Goal: Task Accomplishment & Management: Use online tool/utility

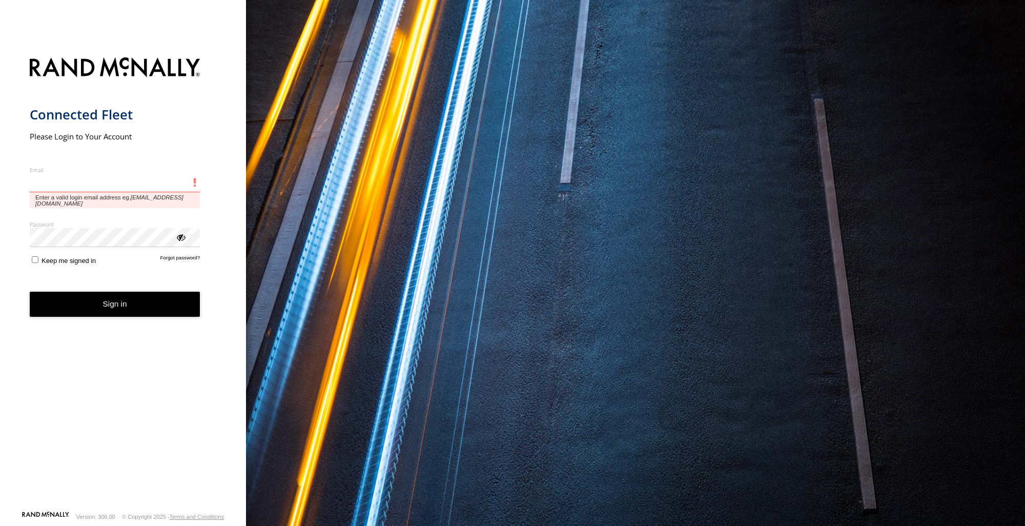
click at [90, 189] on input "Email" at bounding box center [115, 183] width 171 height 18
paste input "**********"
type input "**********"
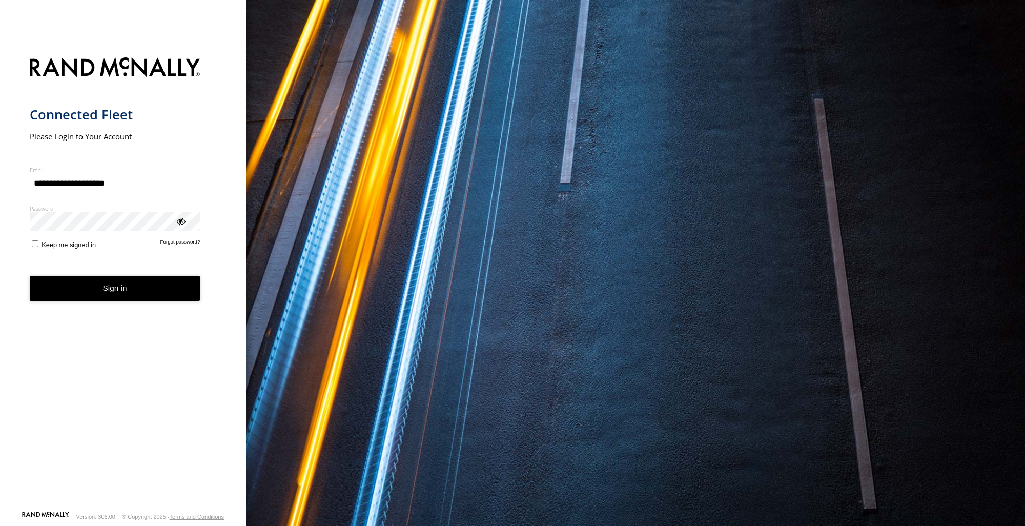
click at [92, 288] on button "Sign in" at bounding box center [115, 288] width 171 height 25
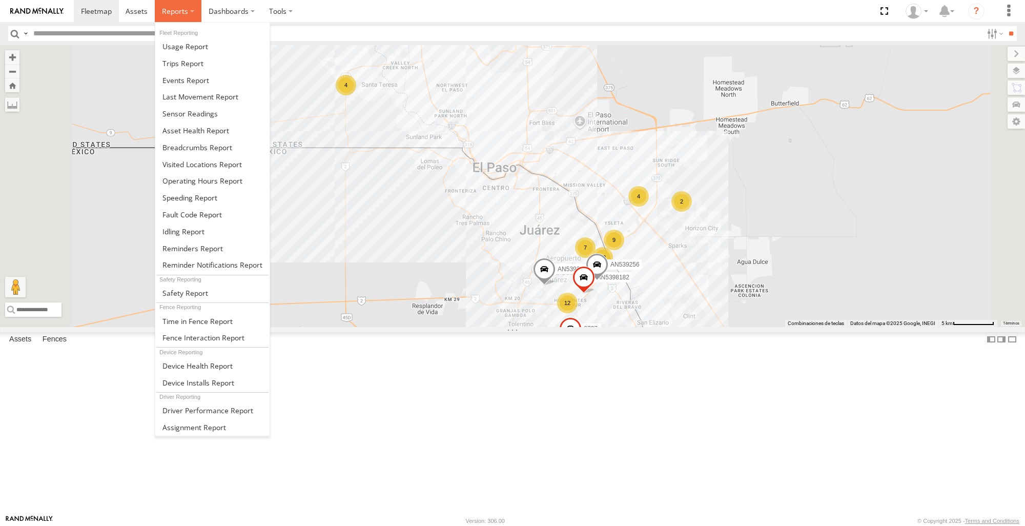
click at [184, 13] on span at bounding box center [175, 11] width 26 height 10
click at [229, 144] on span at bounding box center [197, 147] width 70 height 10
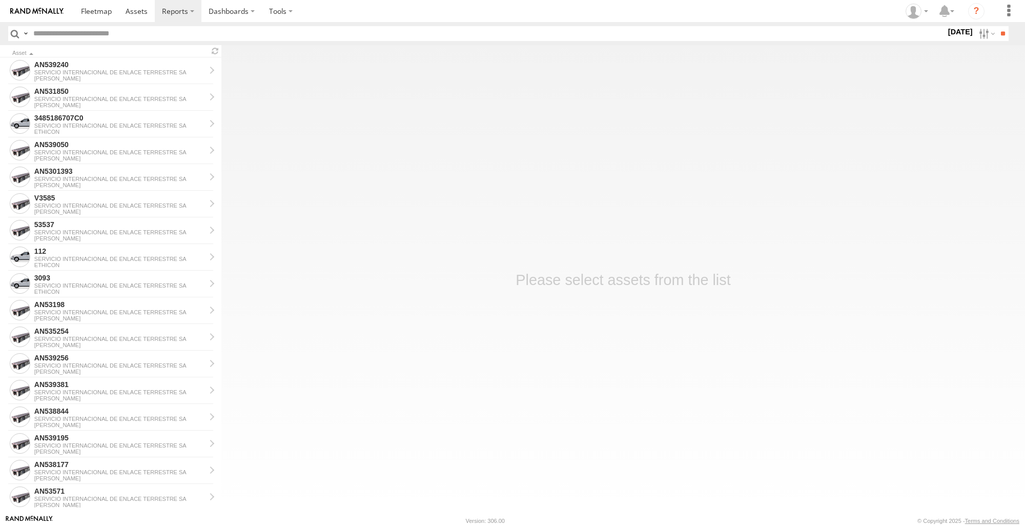
click at [975, 204] on main "Asset AN539240 SERVICIO INTERNACIONAL DE ENLACE TERRESTRE SA JOHNSON AN531850 S…" at bounding box center [512, 279] width 1025 height 469
click at [974, 31] on label at bounding box center [985, 33] width 22 height 15
click at [0, 0] on label at bounding box center [0, 0] width 0 height 0
click at [1002, 38] on input "**" at bounding box center [1002, 33] width 12 height 15
click at [85, 78] on div "ETHICON" at bounding box center [119, 78] width 171 height 6
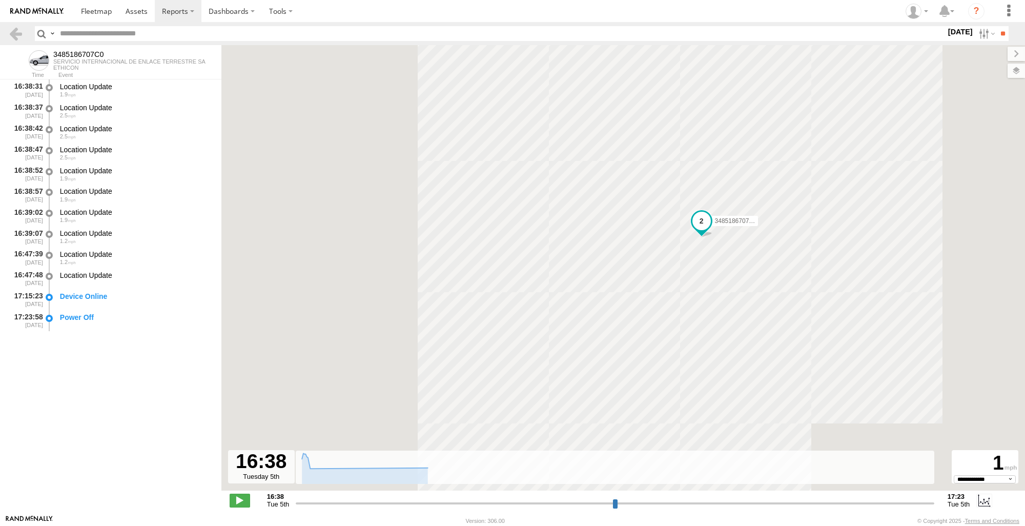
select select "**********"
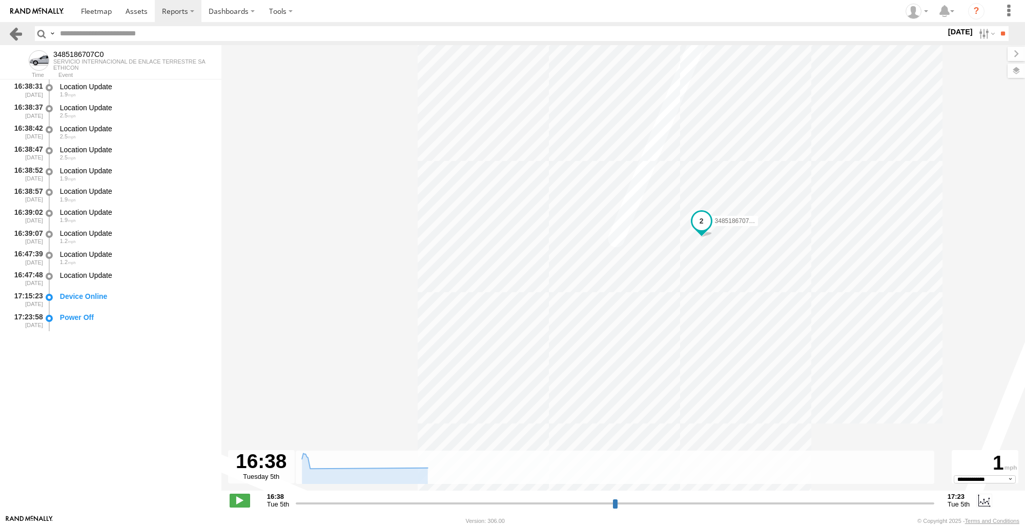
click at [13, 35] on link at bounding box center [15, 33] width 15 height 15
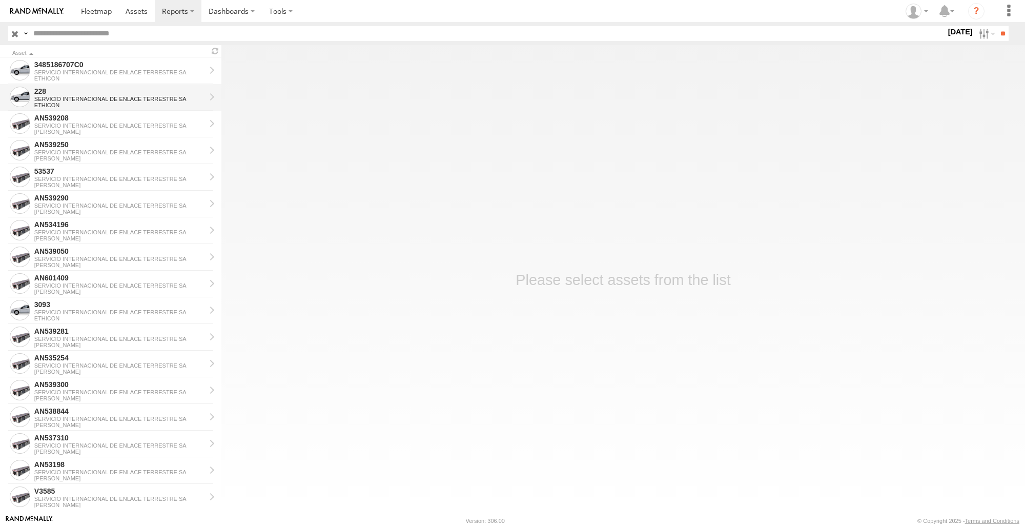
click at [84, 92] on div "228" at bounding box center [119, 91] width 171 height 9
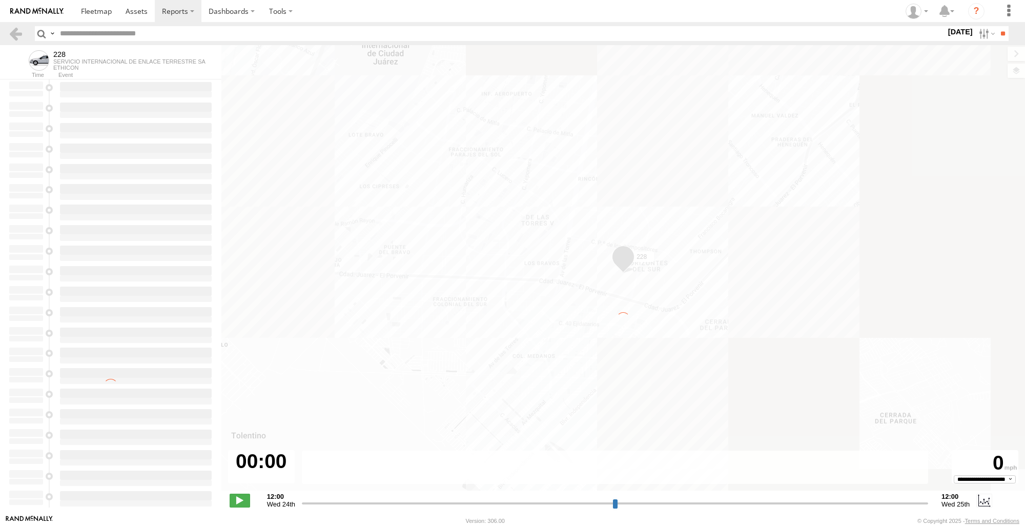
type input "**********"
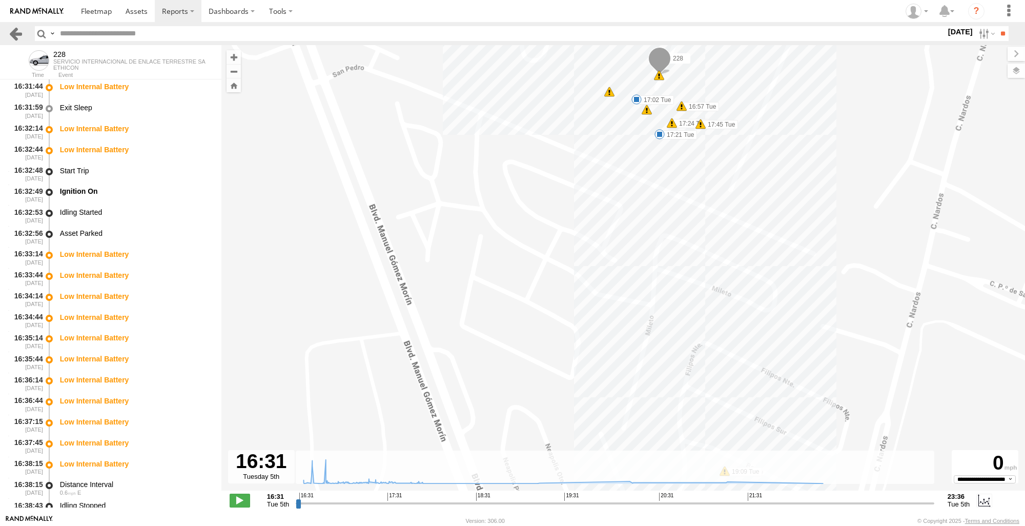
click at [16, 38] on link at bounding box center [15, 33] width 15 height 15
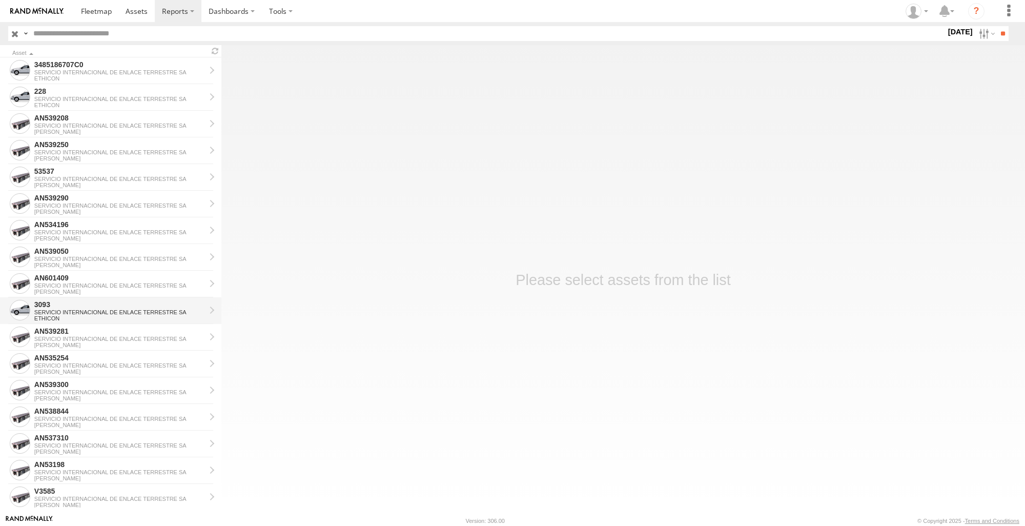
click at [95, 308] on div "3093" at bounding box center [119, 304] width 171 height 9
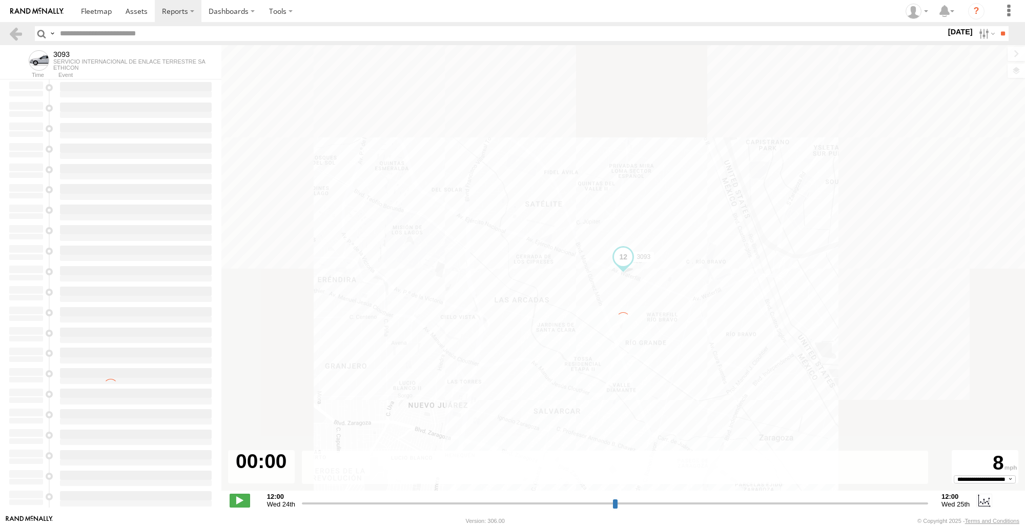
type input "**********"
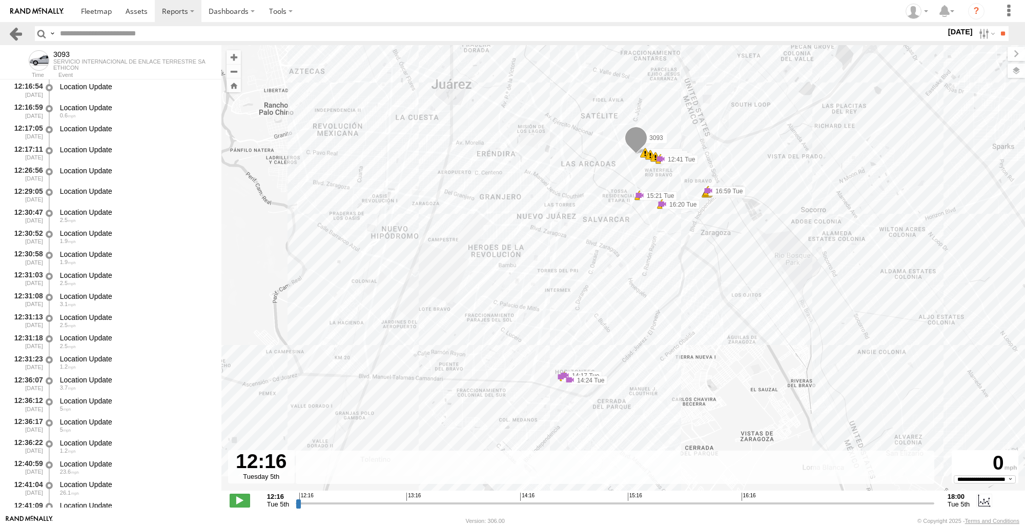
click at [18, 34] on link at bounding box center [15, 33] width 15 height 15
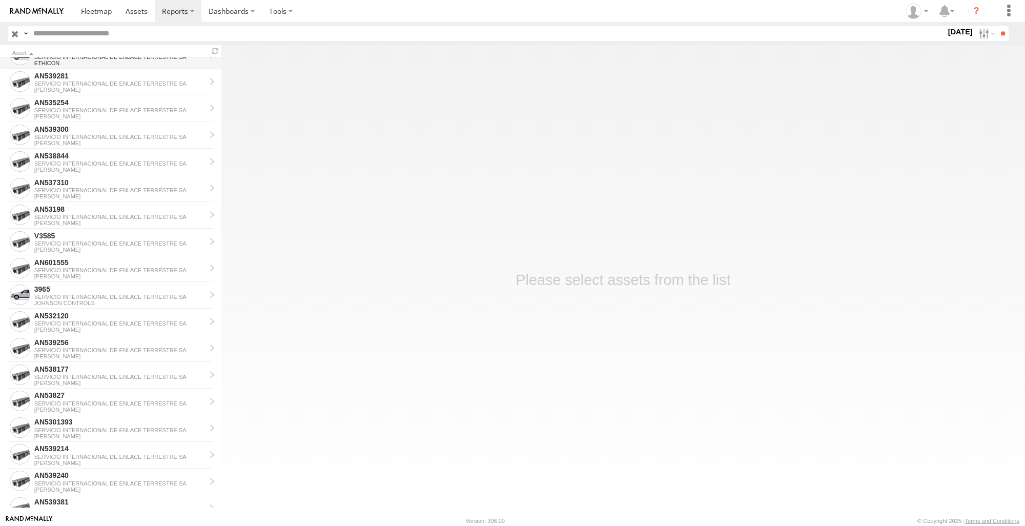
scroll to position [256, 0]
click at [78, 297] on div "SERVICIO INTERNACIONAL DE ENLACE TERRESTRE SA" at bounding box center [119, 296] width 171 height 6
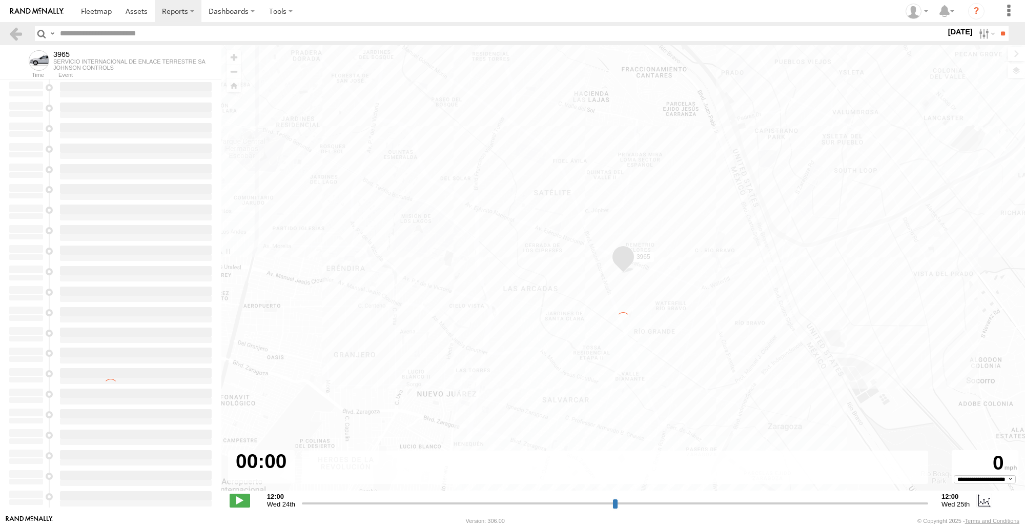
type input "**********"
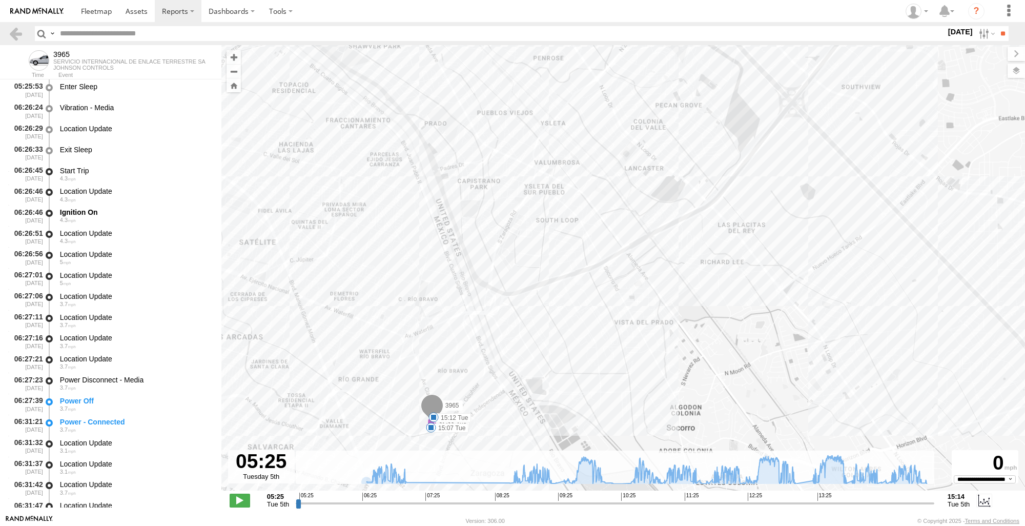
drag, startPoint x: 670, startPoint y: 335, endPoint x: 737, endPoint y: 73, distance: 270.7
click at [737, 73] on div "3965 06:26 Tue 06:27 Tue 06:52 Tue 06:52 Tue 06:52 Tue 06:52 Tue 06:52 Tue 07:0…" at bounding box center [622, 273] width 803 height 456
click at [13, 34] on link at bounding box center [15, 33] width 15 height 15
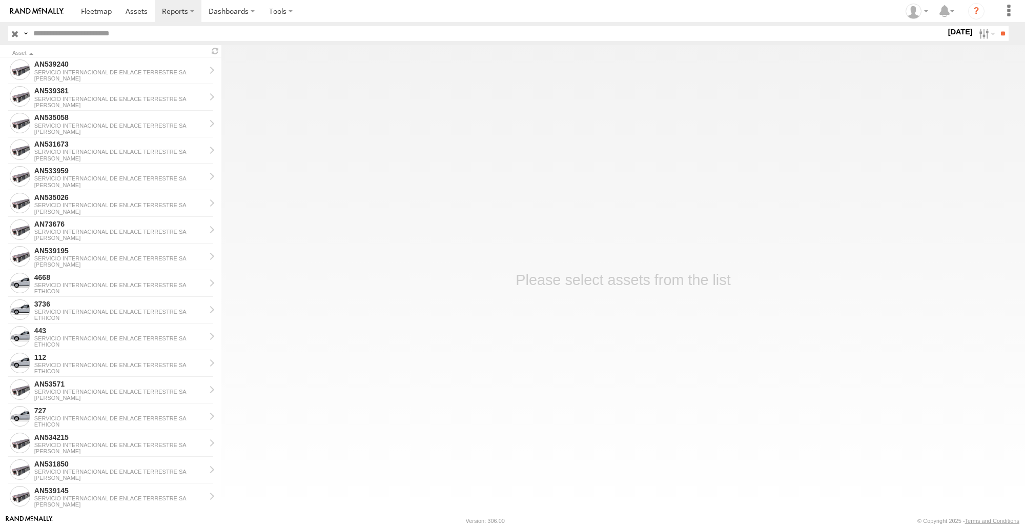
scroll to position [712, 0]
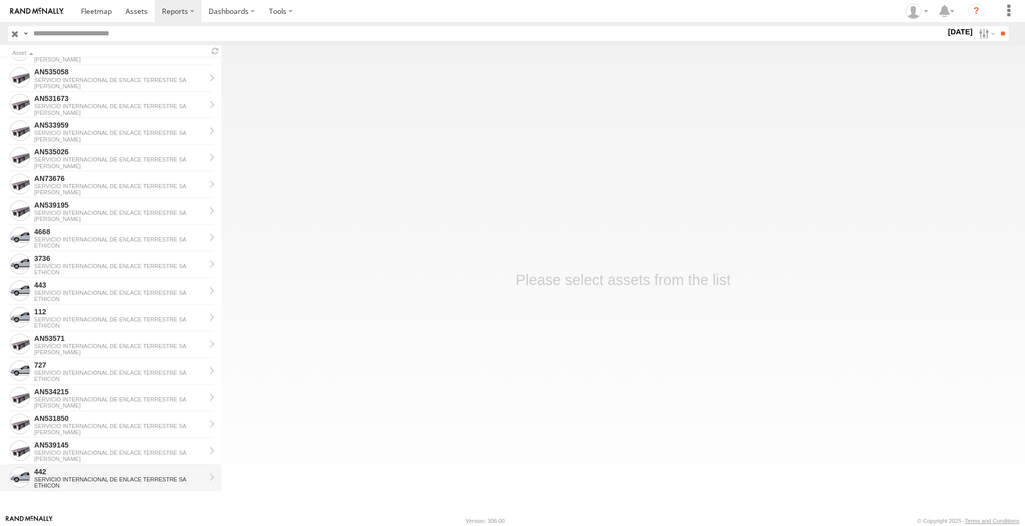
click at [62, 476] on div "SERVICIO INTERNACIONAL DE ENLACE TERRESTRE SA" at bounding box center [119, 479] width 171 height 6
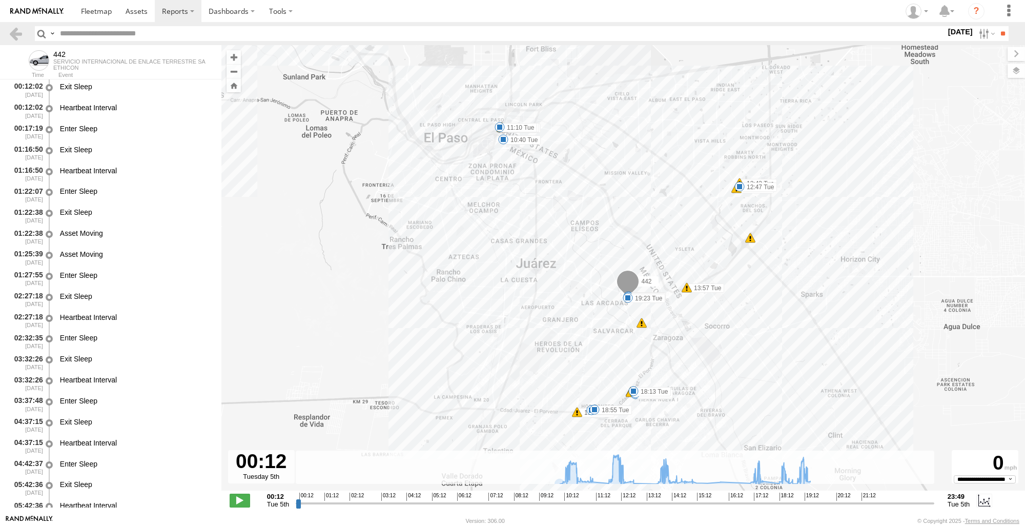
click at [998, 262] on div "442 10:04 Tue 10:40 Tue 11:10 Tue 11:55 Tue 11:55 Tue 11:55 Tue 12:47 Tue 13:43…" at bounding box center [622, 273] width 803 height 456
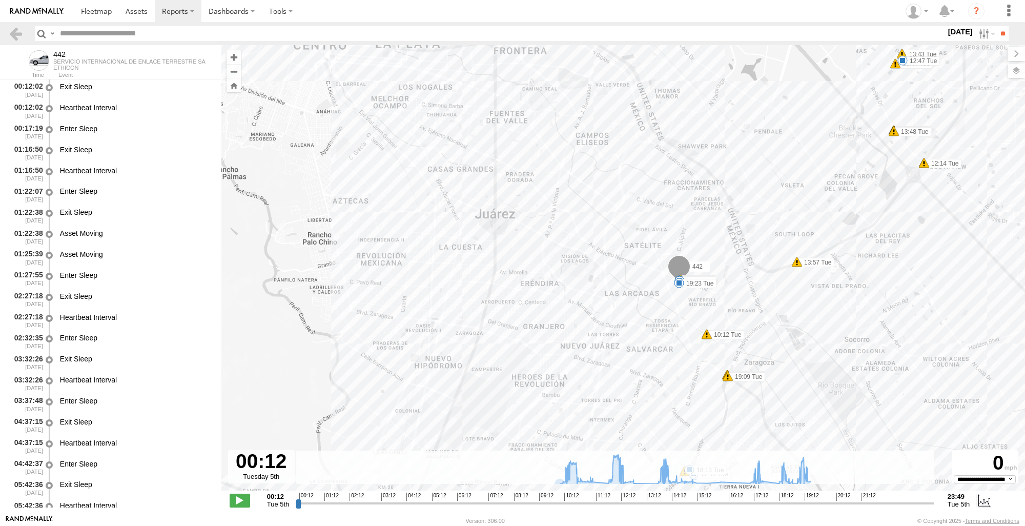
drag, startPoint x: 579, startPoint y: 328, endPoint x: 571, endPoint y: 208, distance: 120.2
click at [571, 208] on div "442 10:04 Tue 10:40 Tue 11:10 Tue 11:55 Tue 11:55 Tue 11:55 Tue 12:47 Tue 13:43…" at bounding box center [622, 273] width 803 height 456
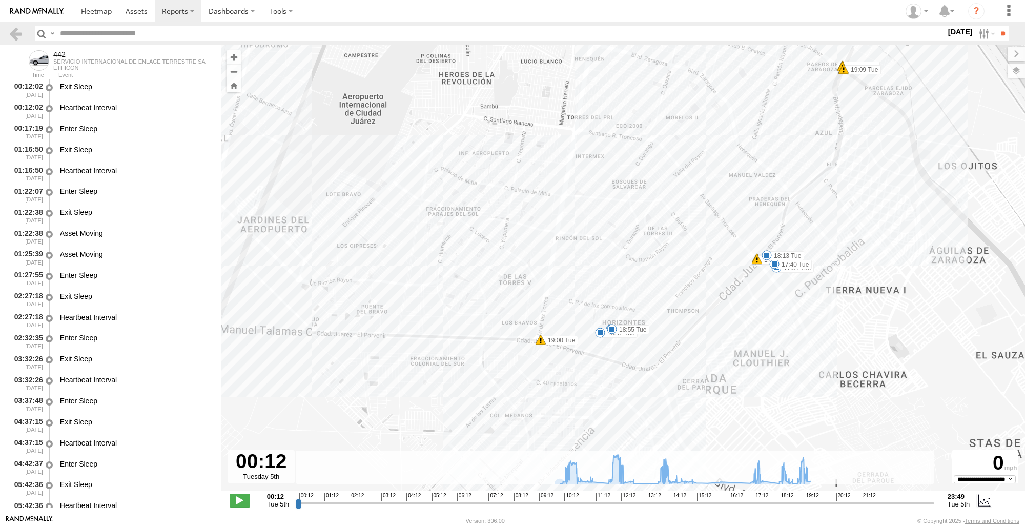
click at [597, 349] on div "442 10:04 Tue 10:40 Tue 11:10 Tue 11:55 Tue 11:55 Tue 11:55 Tue 12:47 Tue 13:43…" at bounding box center [622, 273] width 803 height 456
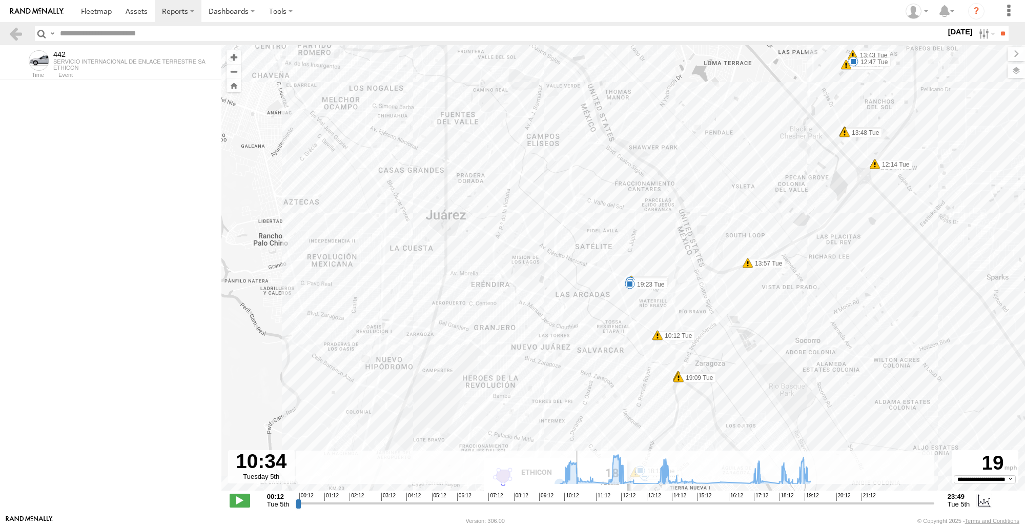
scroll to position [3960, 0]
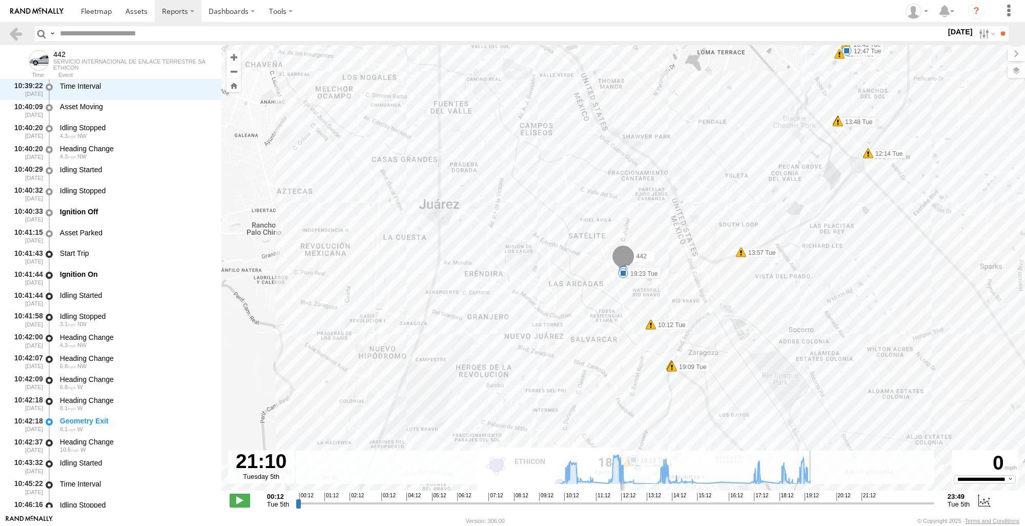
drag, startPoint x: 310, startPoint y: 501, endPoint x: 860, endPoint y: 481, distance: 550.1
type input "**********"
click at [860, 498] on input "range" at bounding box center [615, 503] width 638 height 10
click at [18, 38] on link at bounding box center [15, 33] width 15 height 15
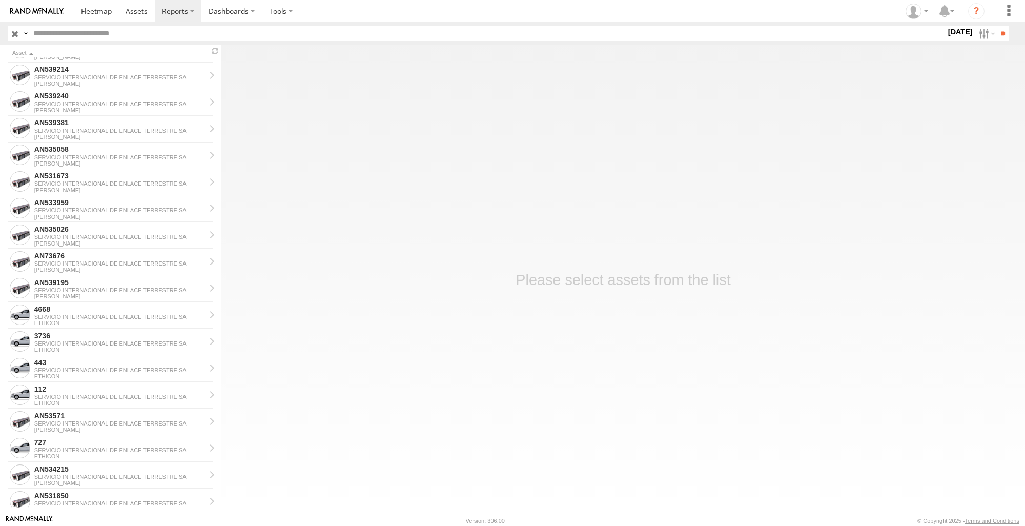
scroll to position [712, 0]
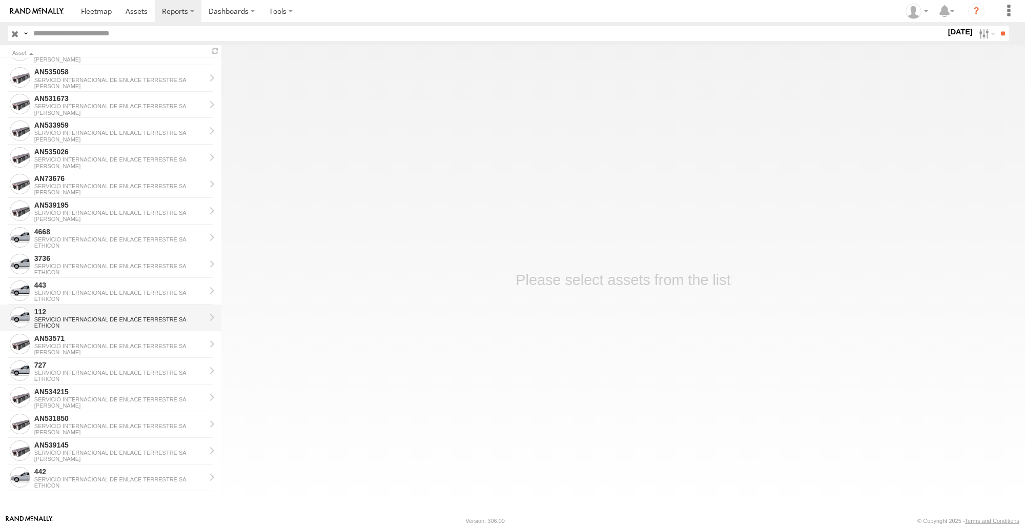
click at [119, 308] on div "112" at bounding box center [119, 311] width 171 height 9
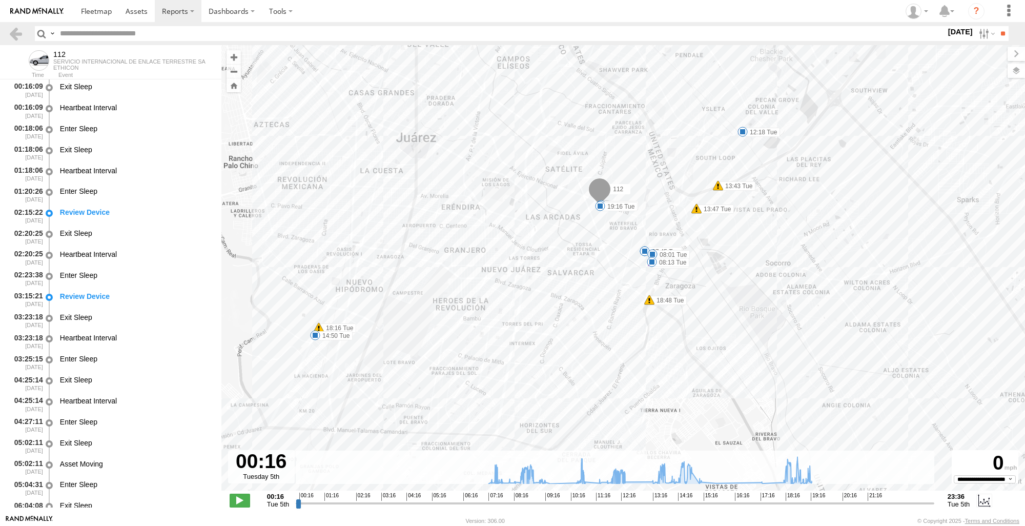
drag, startPoint x: 604, startPoint y: 345, endPoint x: 552, endPoint y: 238, distance: 119.8
click at [552, 238] on div "112 07:34 Tue 08:13 Tue 08:59 Tue 09:20 Tue 10:49 Tue 11:26 Tue 11:40 Tue 12:18…" at bounding box center [622, 273] width 803 height 456
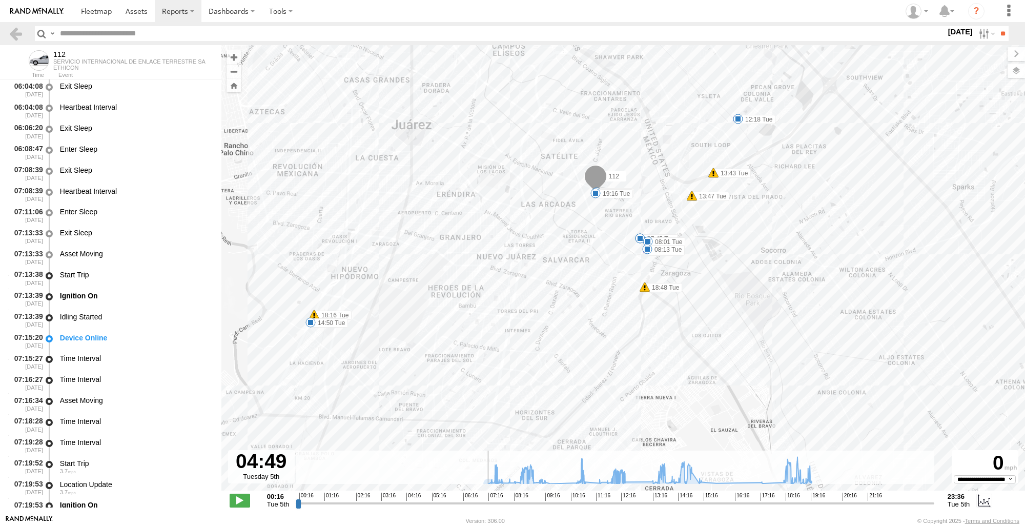
scroll to position [503, 0]
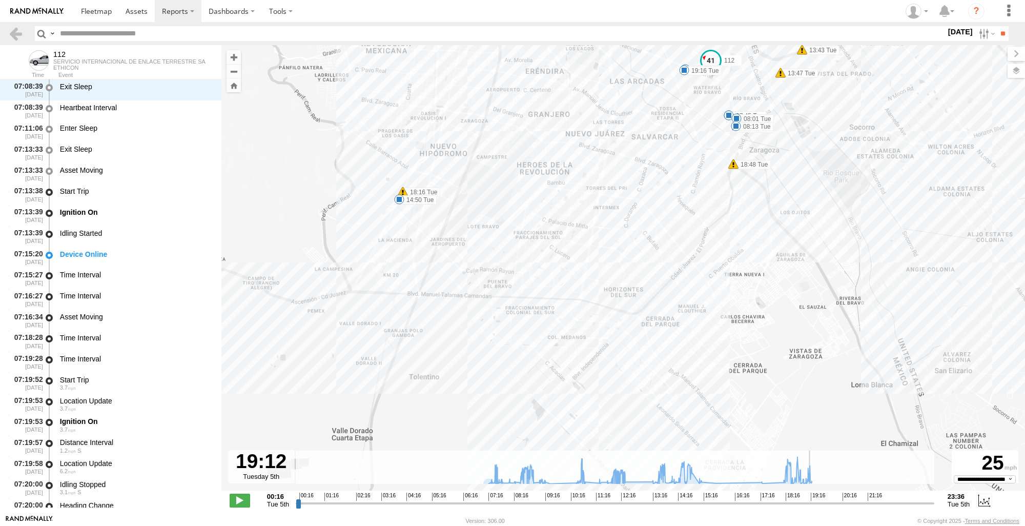
drag, startPoint x: 296, startPoint y: 504, endPoint x: 811, endPoint y: 481, distance: 516.4
type input "**********"
click at [811, 498] on input "range" at bounding box center [615, 503] width 638 height 10
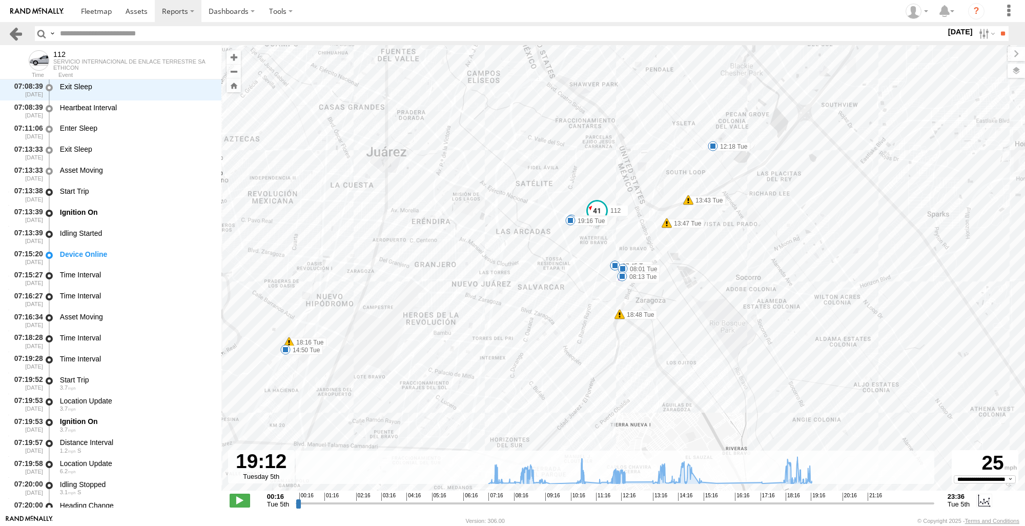
click at [20, 36] on link at bounding box center [15, 33] width 15 height 15
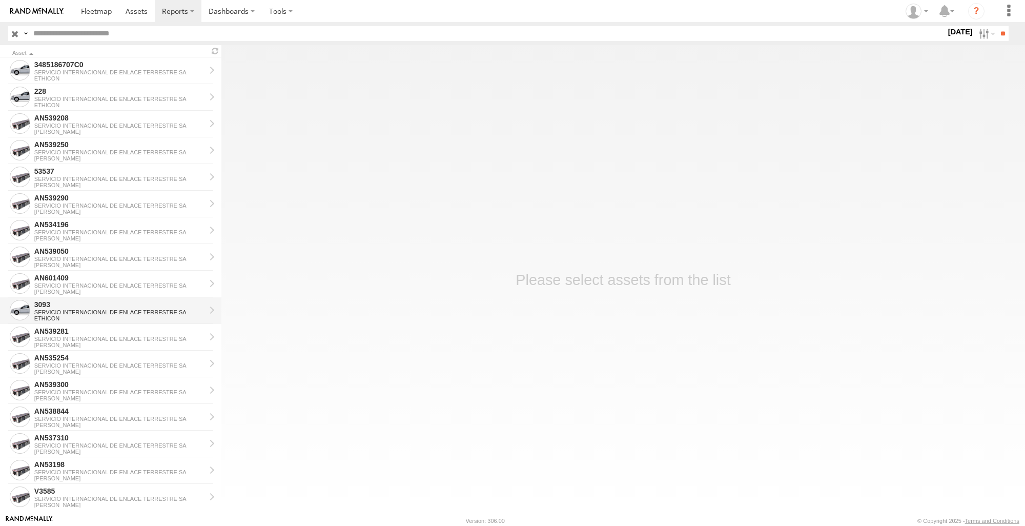
click at [107, 315] on div "SERVICIO INTERNACIONAL DE ENLACE TERRESTRE SA" at bounding box center [119, 312] width 171 height 6
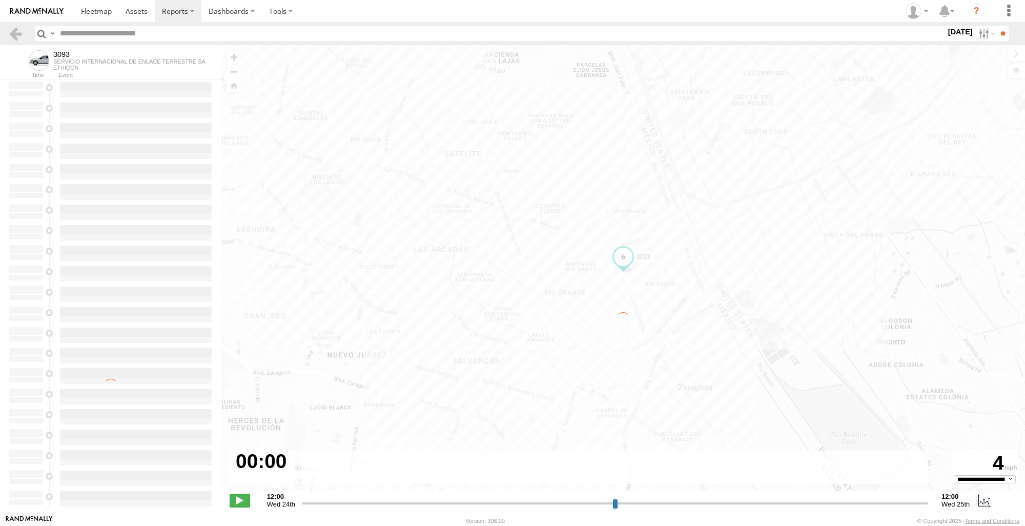
type input "**********"
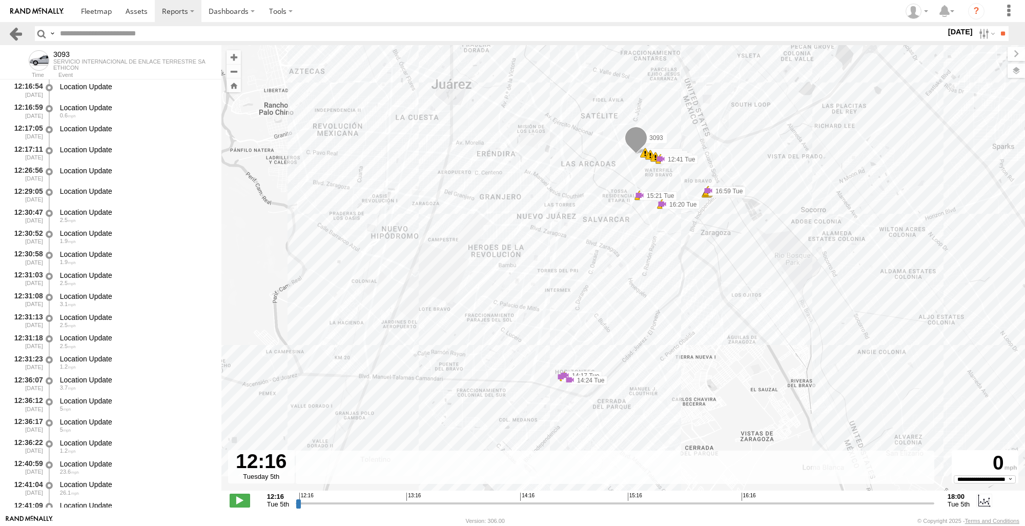
click at [21, 35] on link at bounding box center [15, 33] width 15 height 15
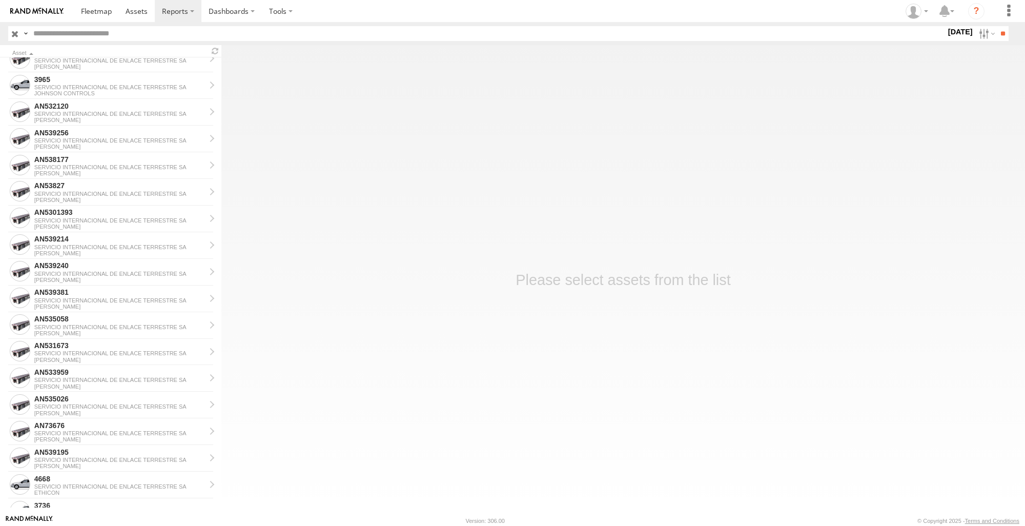
scroll to position [564, 0]
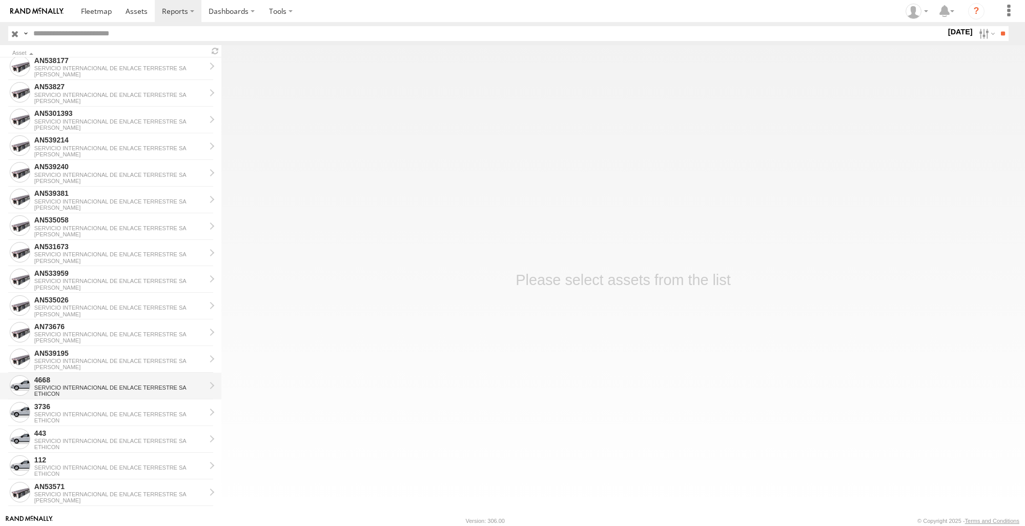
click at [77, 381] on div "4668" at bounding box center [119, 379] width 171 height 9
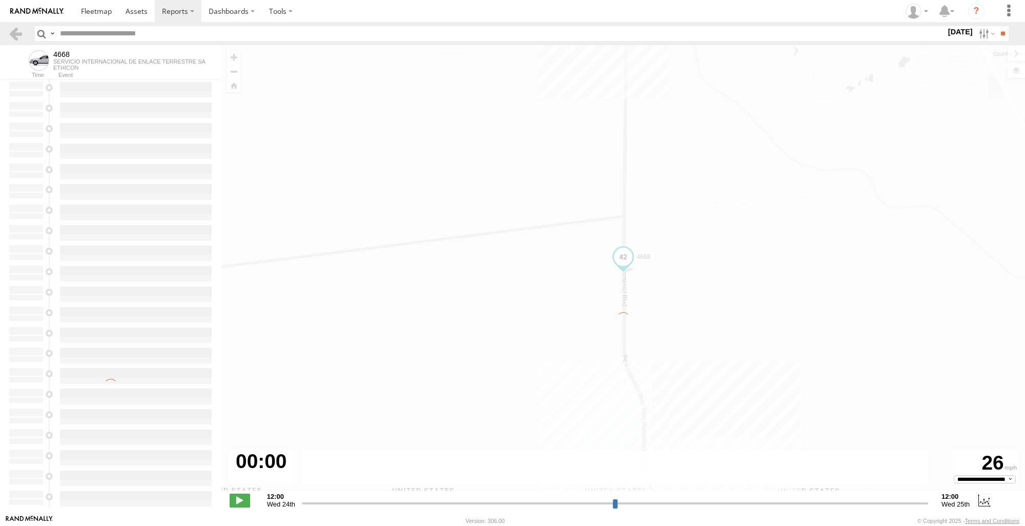
type input "**********"
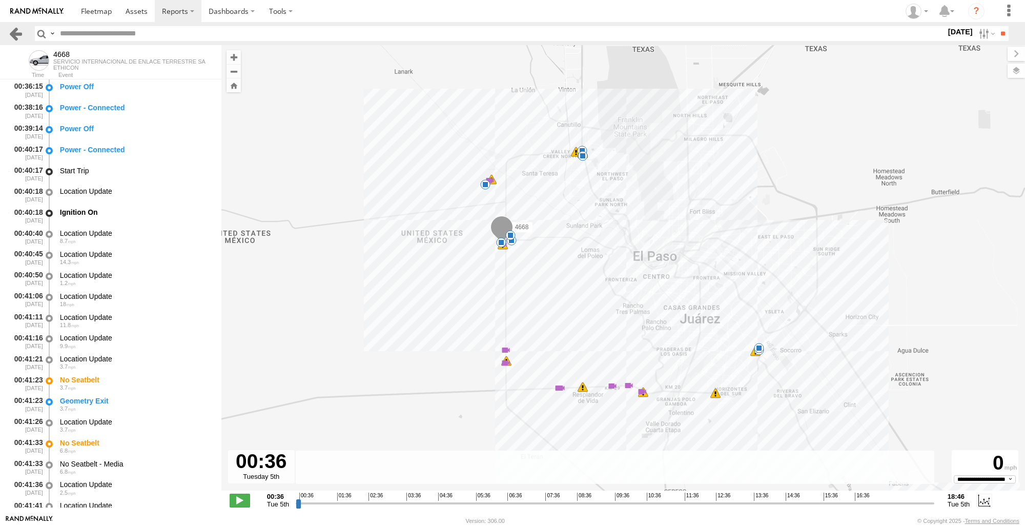
click at [16, 27] on link at bounding box center [15, 33] width 15 height 15
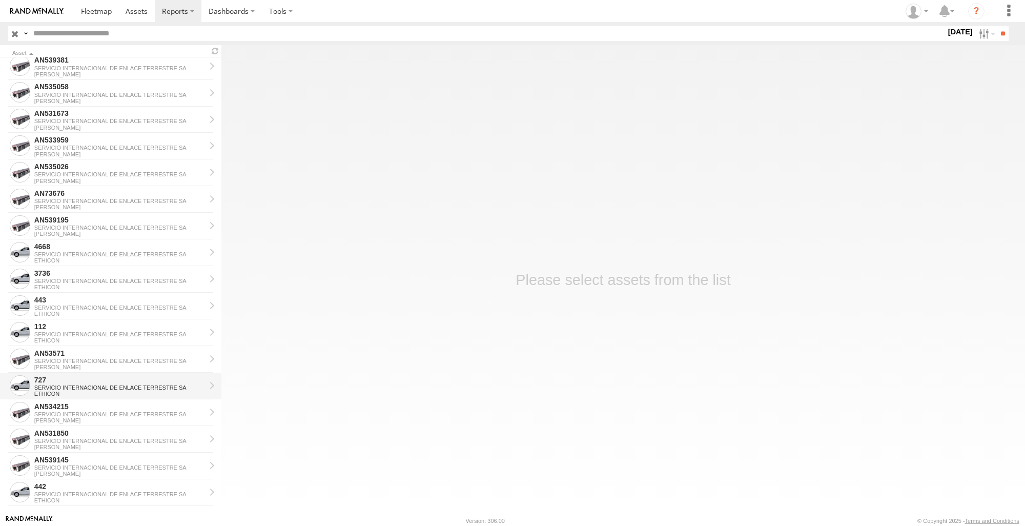
scroll to position [712, 0]
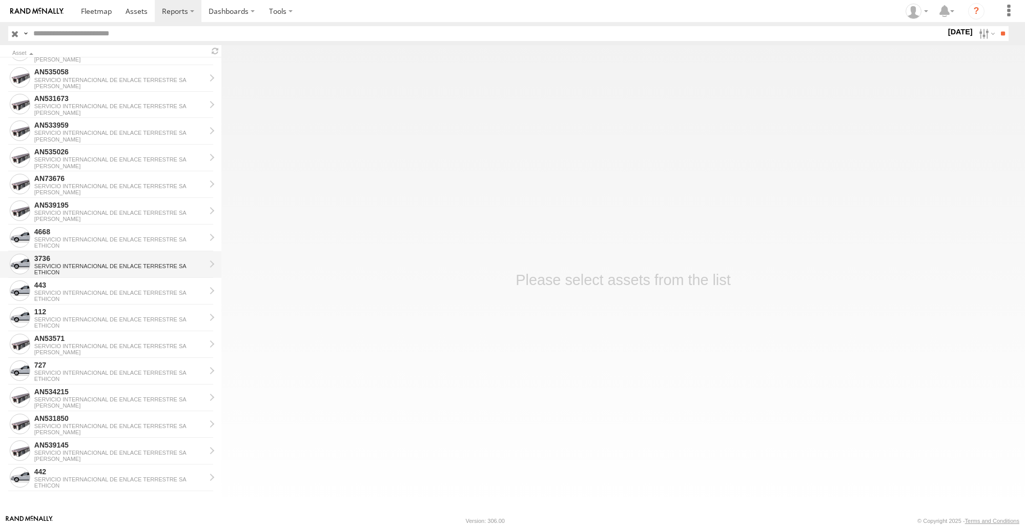
click at [75, 258] on div "3736" at bounding box center [119, 258] width 171 height 9
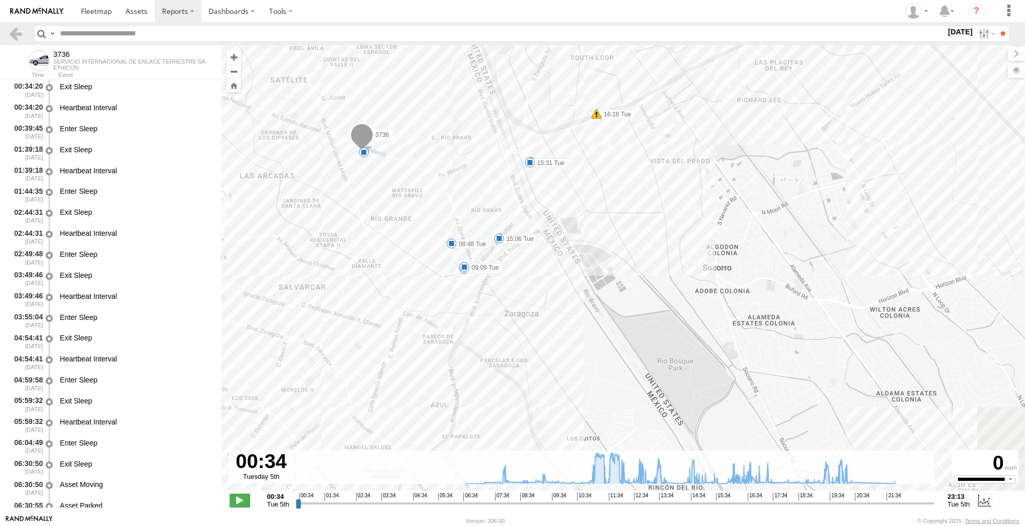
drag, startPoint x: 676, startPoint y: 395, endPoint x: 689, endPoint y: 228, distance: 167.5
click at [689, 228] on div "3736 11:32 Tue 16:18 Tue 5 07:56 Tue 08:48 Tue 09:09 Tue 09:25 Tue 10:56 Tue 15…" at bounding box center [622, 273] width 803 height 456
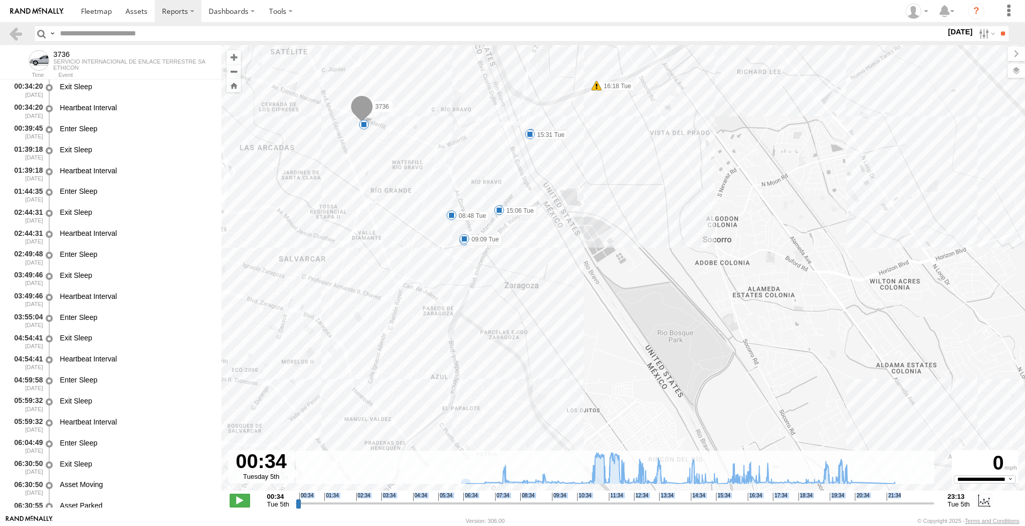
click at [301, 503] on div "00:34 Tue 5th Created with Highcharts 6.0.7 Highcharts.com 00:34 01:34 02:34 03…" at bounding box center [623, 499] width 787 height 15
click at [303, 503] on input "range" at bounding box center [615, 503] width 638 height 10
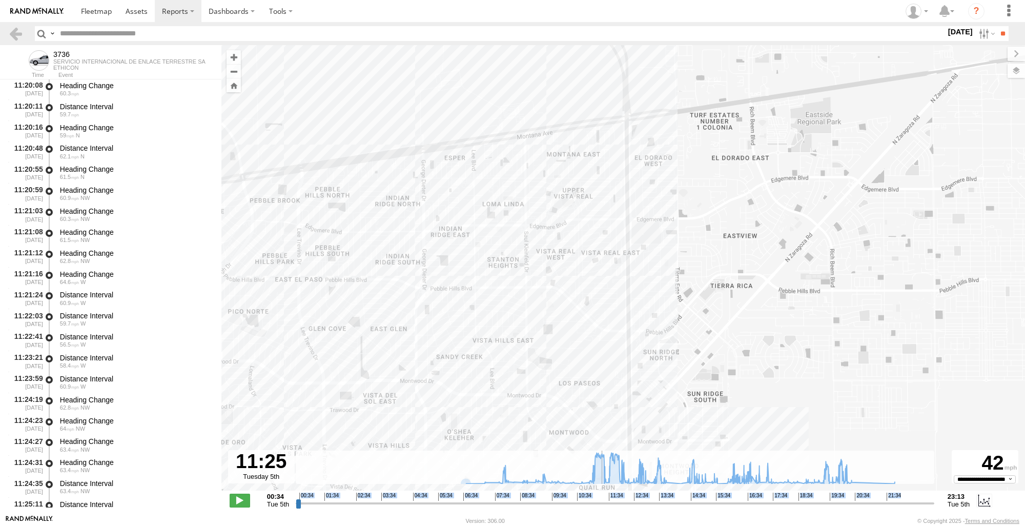
scroll to position [15303, 0]
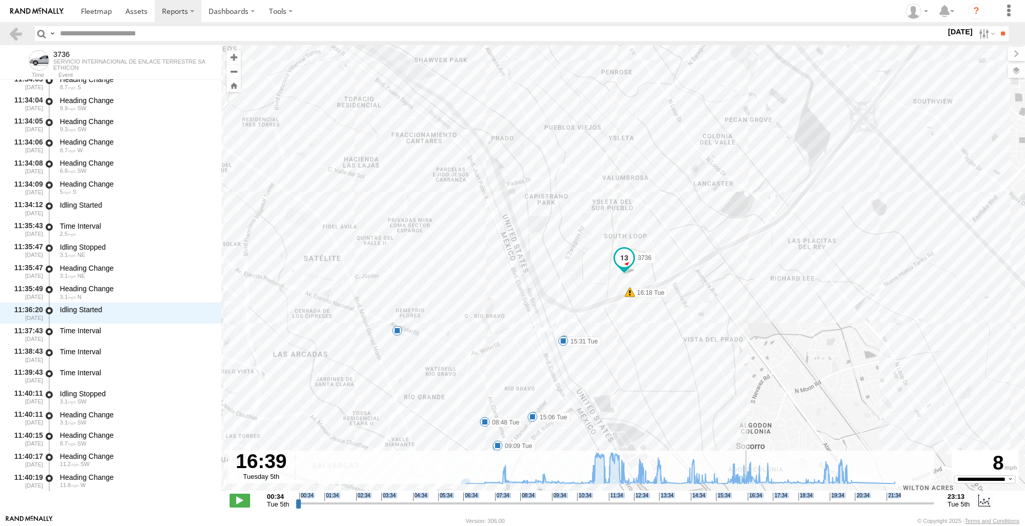
drag, startPoint x: 311, startPoint y: 501, endPoint x: 747, endPoint y: 483, distance: 435.8
type input "**********"
click at [747, 498] on input "range" at bounding box center [615, 503] width 638 height 10
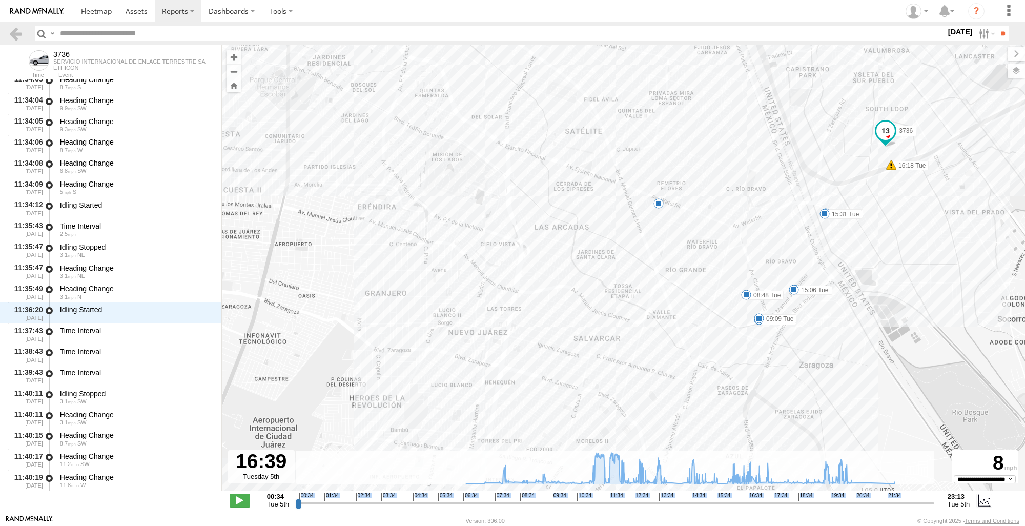
drag, startPoint x: 752, startPoint y: 354, endPoint x: 1023, endPoint y: 221, distance: 302.0
click at [1023, 221] on div "3736 11:32 Tue 16:18 Tue 5 07:56 Tue 08:48 Tue 09:09 Tue 09:25 Tue 10:56 Tue 15…" at bounding box center [622, 273] width 803 height 456
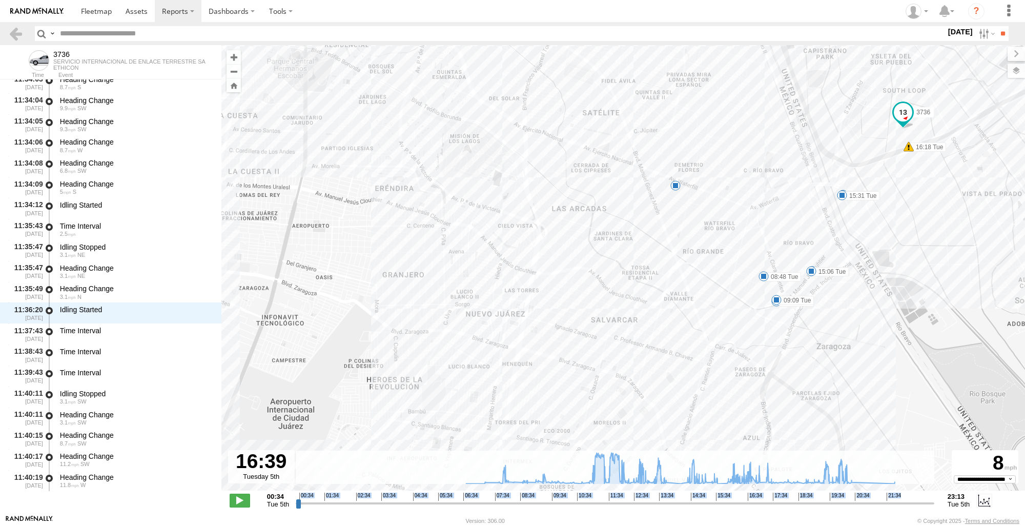
drag, startPoint x: 968, startPoint y: 302, endPoint x: 951, endPoint y: 266, distance: 39.6
click at [957, 274] on div "3736 11:32 Tue 16:18 Tue 5 07:56 Tue 08:48 Tue 09:09 Tue 09:25 Tue 10:56 Tue 15…" at bounding box center [622, 273] width 803 height 456
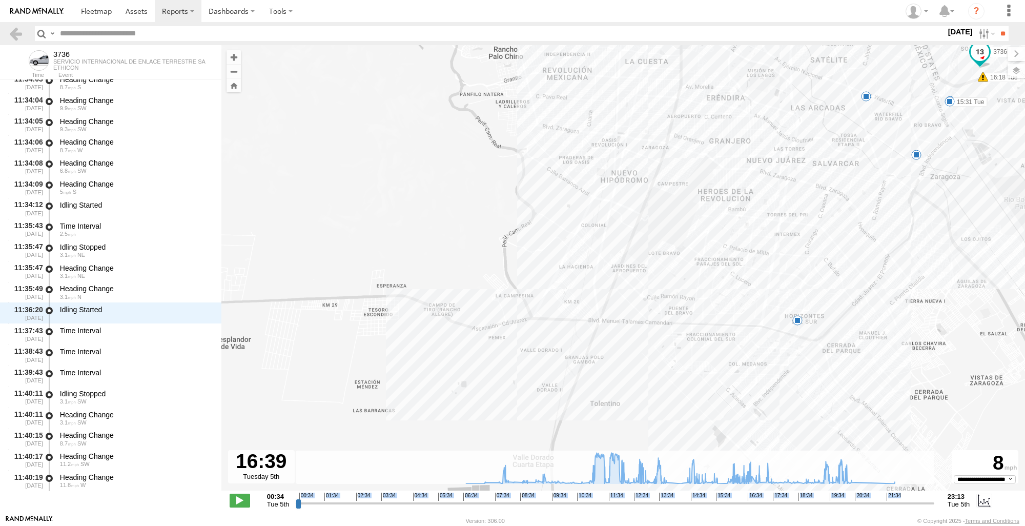
drag, startPoint x: 930, startPoint y: 329, endPoint x: 998, endPoint y: 220, distance: 128.4
click at [998, 220] on div "3736 11:32 Tue 16:18 Tue 10:56 Tue 15:31 Tue 5 5 5" at bounding box center [622, 273] width 803 height 456
click at [794, 326] on div "3736 11:32 Tue 16:18 Tue 10:56 Tue 15:31 Tue 5 5 5" at bounding box center [622, 273] width 803 height 456
click at [529, 260] on div "3736 11:32 Tue 16:18 Tue 10:56 Tue 15:31 Tue 5 5 5 ETHICON 18" at bounding box center [622, 273] width 803 height 456
click at [19, 35] on link at bounding box center [15, 33] width 15 height 15
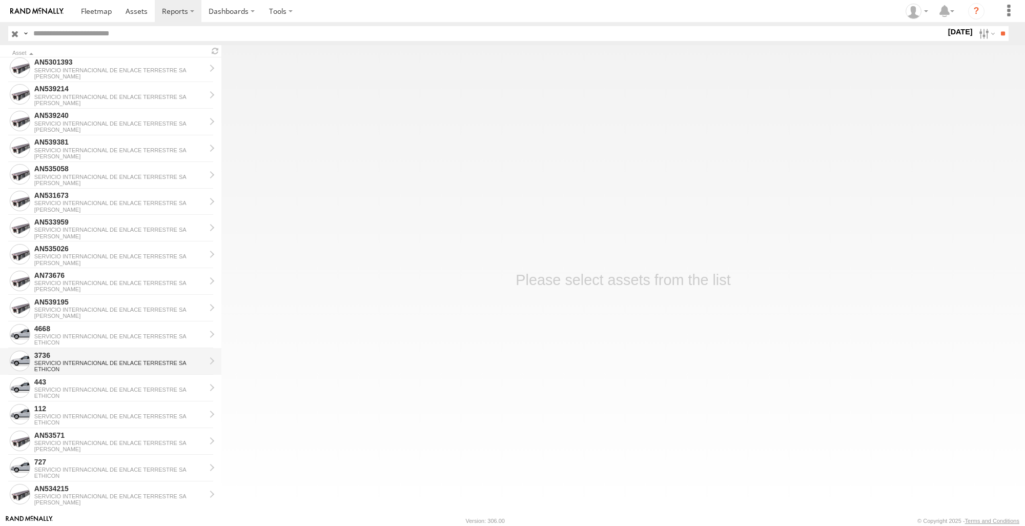
scroll to position [712, 0]
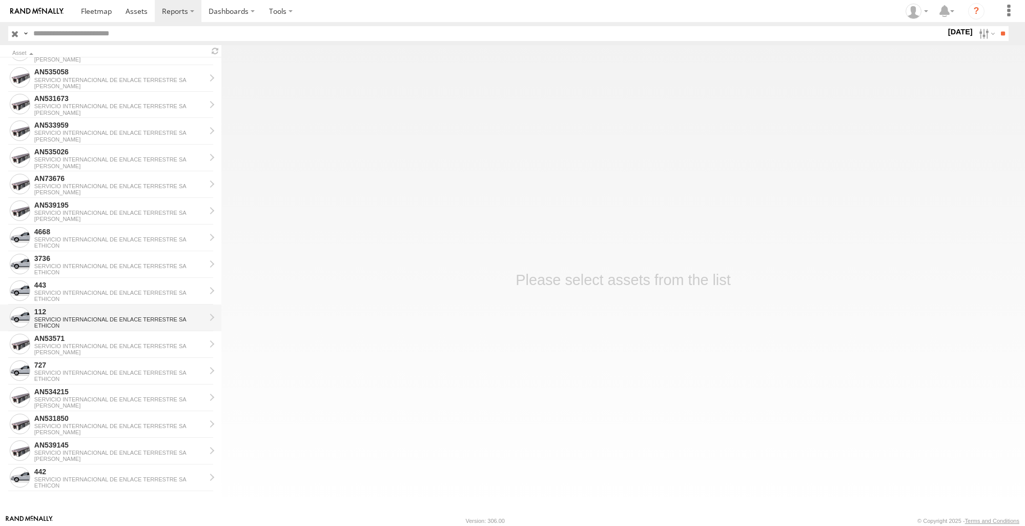
click at [67, 323] on div "ETHICON" at bounding box center [119, 325] width 171 height 6
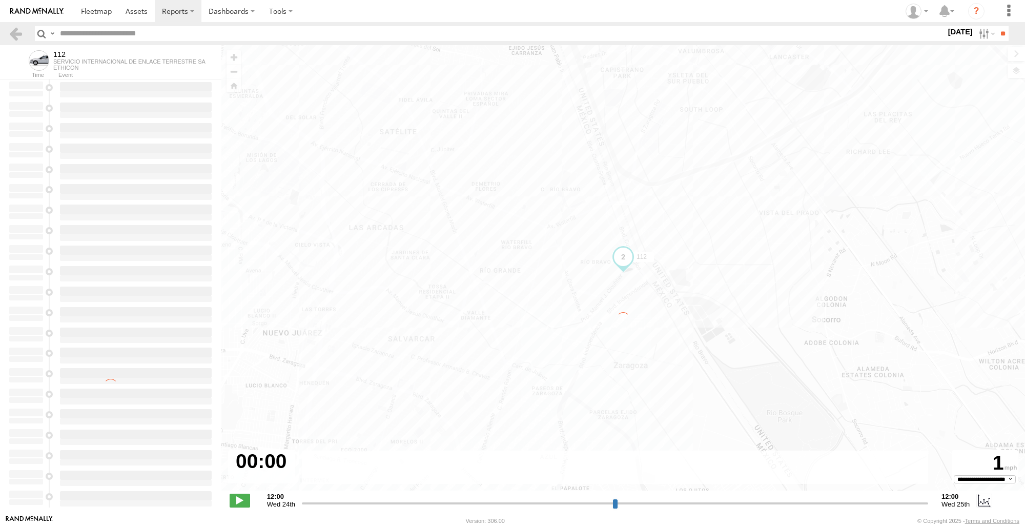
type input "**********"
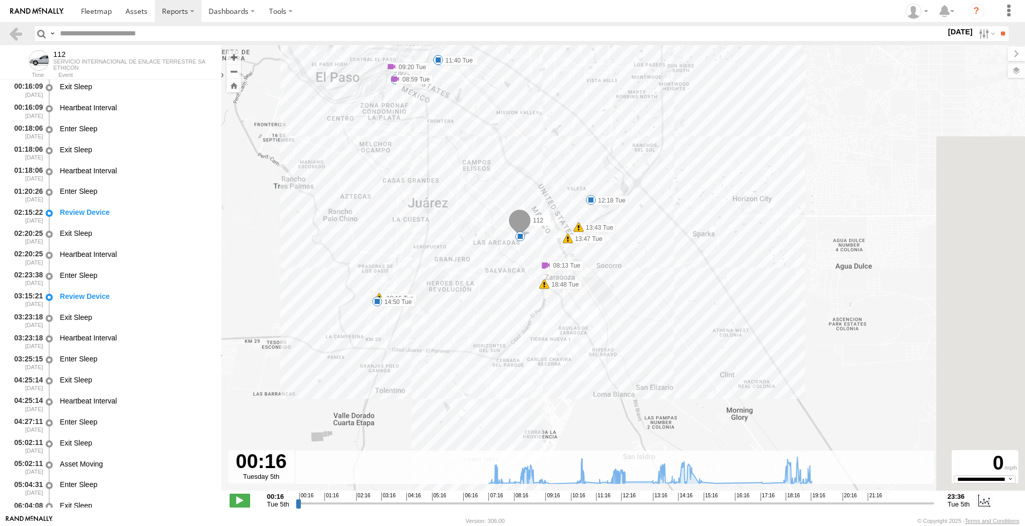
drag, startPoint x: 572, startPoint y: 363, endPoint x: 429, endPoint y: 285, distance: 163.5
click at [429, 285] on div "112 07:34 Tue 08:13 Tue 08:59 Tue 09:20 Tue 10:49 Tue 11:26 Tue 11:40 Tue 12:18…" at bounding box center [622, 273] width 803 height 456
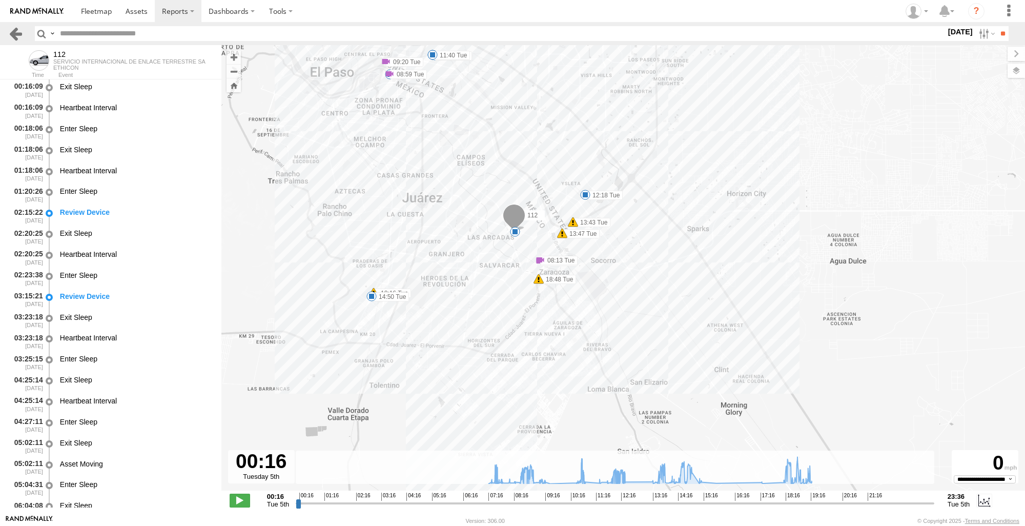
click at [16, 34] on link at bounding box center [15, 33] width 15 height 15
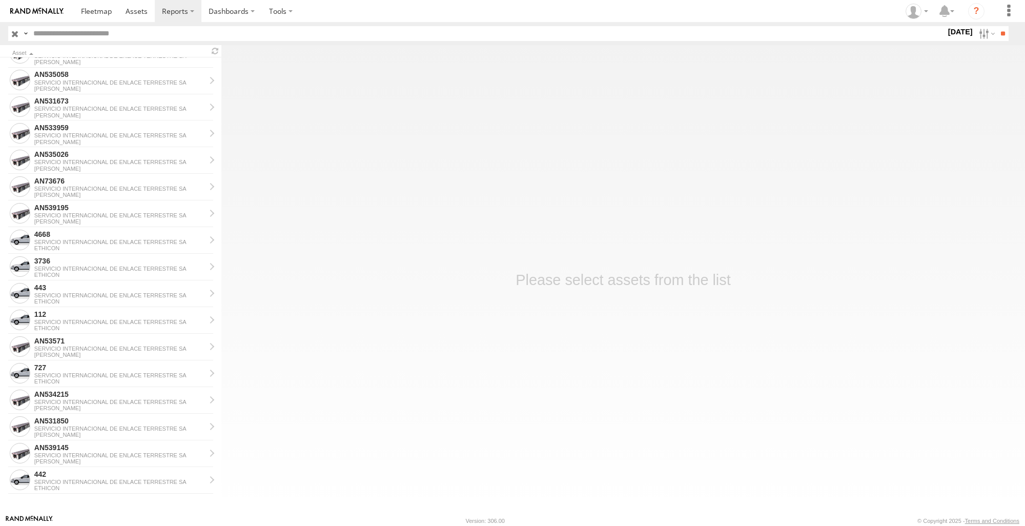
scroll to position [712, 0]
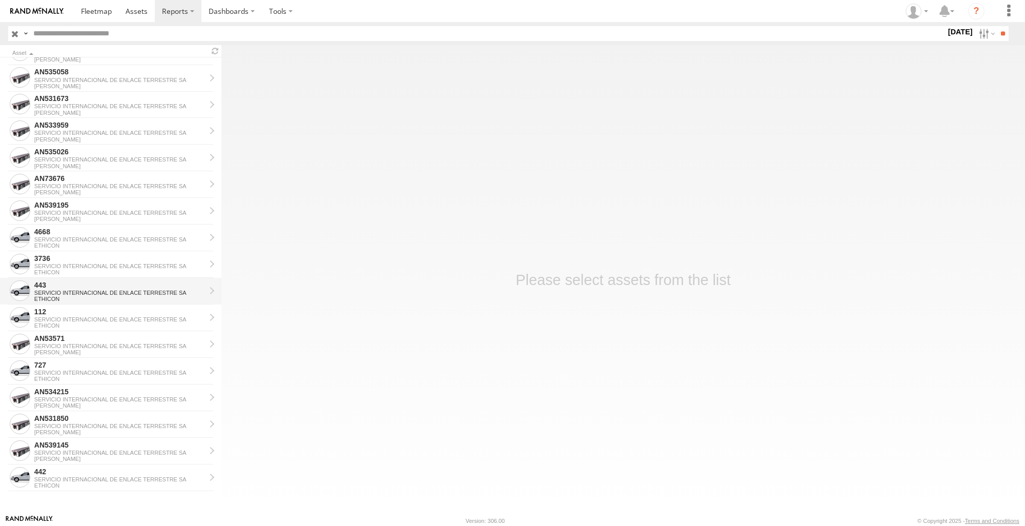
click at [56, 281] on div "443" at bounding box center [119, 284] width 171 height 9
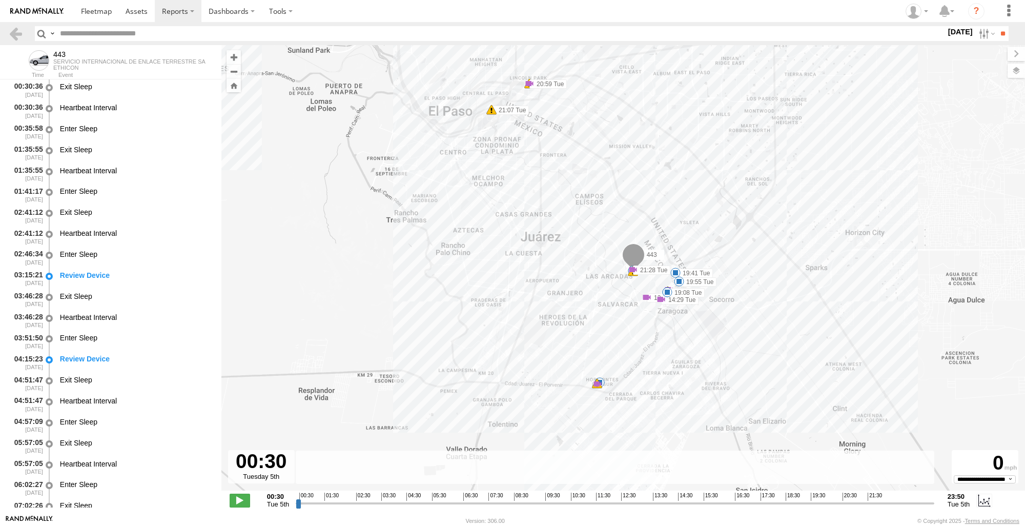
drag, startPoint x: 720, startPoint y: 339, endPoint x: 653, endPoint y: 348, distance: 68.2
click at [717, 299] on div "443 10:28 Tue 13:16 Tue 14:29 Tue 14:44 Tue 19:08 Tue 19:41 Tue 19:55 Tue 20:59…" at bounding box center [622, 273] width 803 height 456
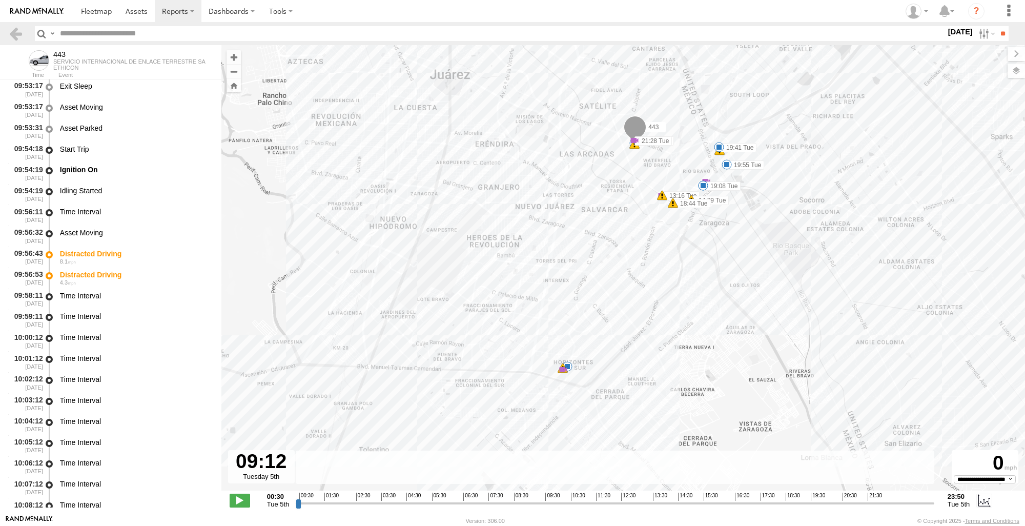
scroll to position [859, 0]
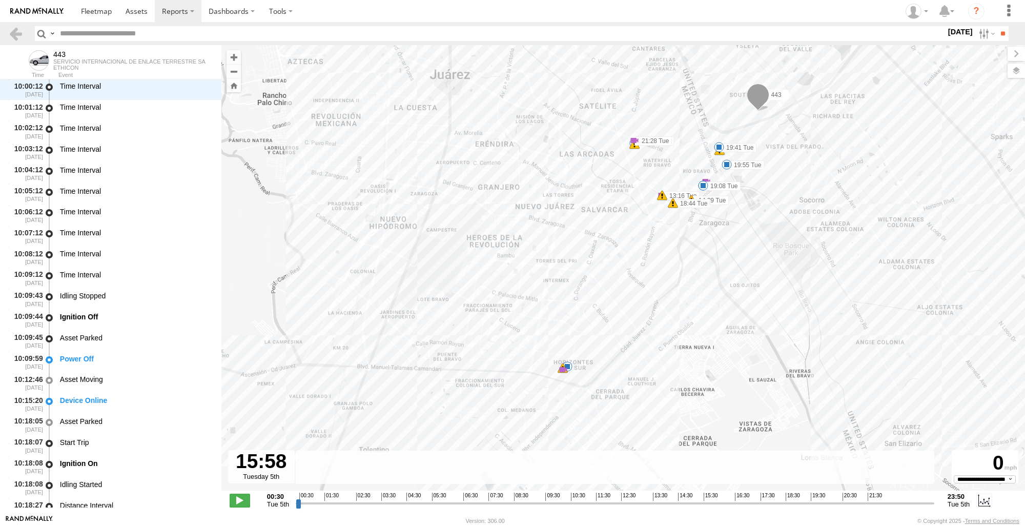
drag, startPoint x: 299, startPoint y: 504, endPoint x: 717, endPoint y: 503, distance: 418.5
click at [717, 503] on input "range" at bounding box center [615, 503] width 638 height 10
click at [558, 377] on div "443 10:28 Tue 13:16 Tue 14:29 Tue 14:44 Tue 19:08 Tue 19:41 Tue 19:55 Tue 20:59…" at bounding box center [622, 273] width 803 height 456
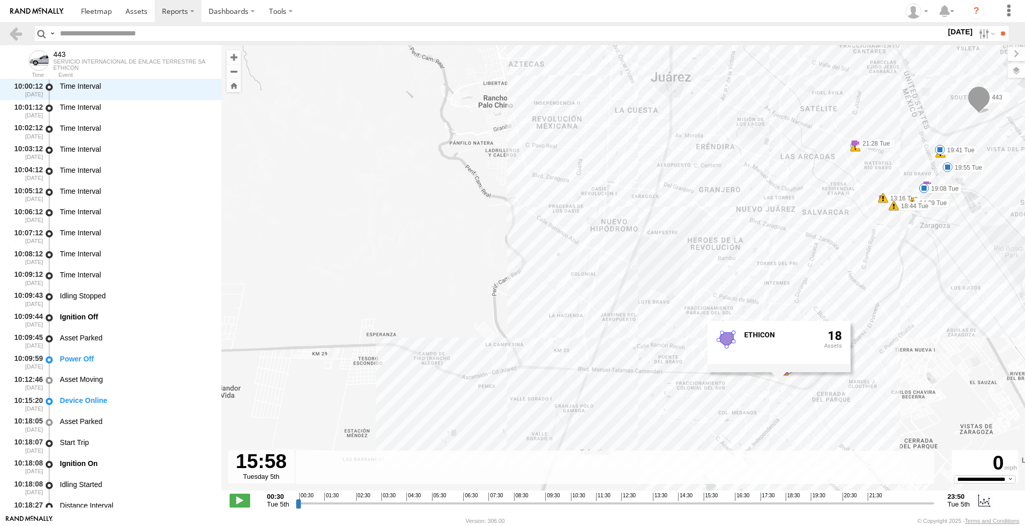
drag, startPoint x: 785, startPoint y: 394, endPoint x: 1007, endPoint y: 397, distance: 221.8
click at [1007, 397] on div "443 10:28 Tue 13:16 Tue 14:29 Tue 14:44 Tue 19:08 Tue 19:41 Tue 19:55 Tue 20:59…" at bounding box center [622, 273] width 803 height 456
click at [547, 450] on rect at bounding box center [615, 466] width 638 height 33
click at [974, 32] on label at bounding box center [985, 33] width 22 height 15
click at [0, 0] on label at bounding box center [0, 0] width 0 height 0
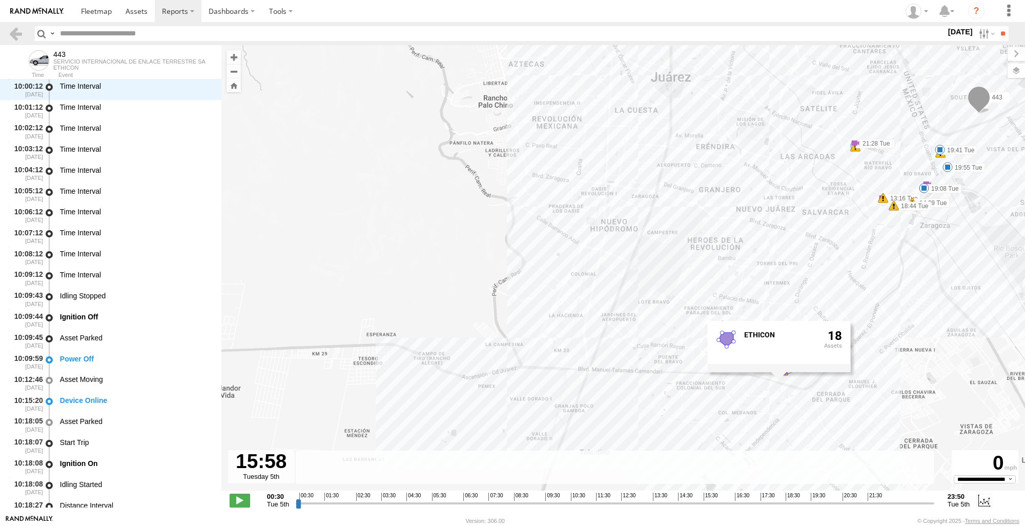
click at [0, 0] on label at bounding box center [0, 0] width 0 height 0
click at [1000, 31] on input "**" at bounding box center [1002, 33] width 12 height 15
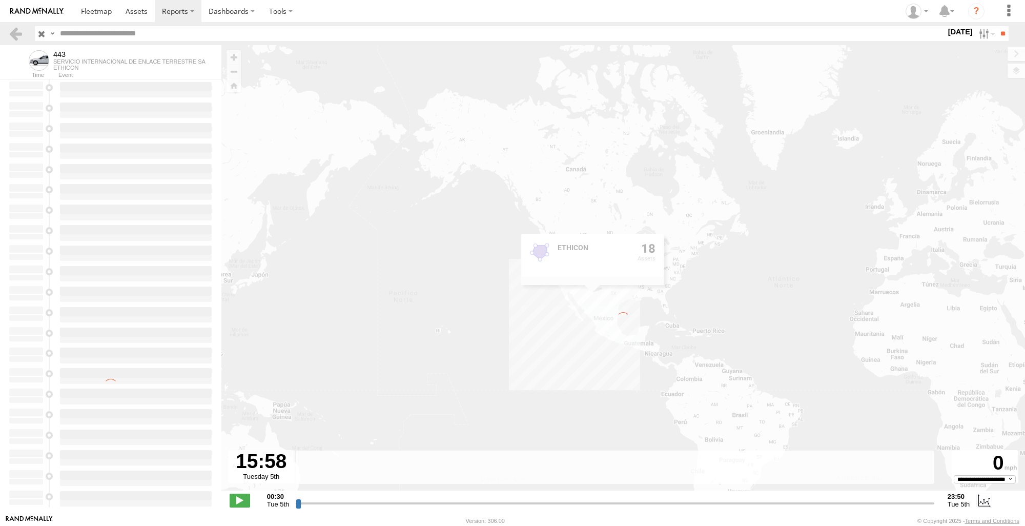
type input "**********"
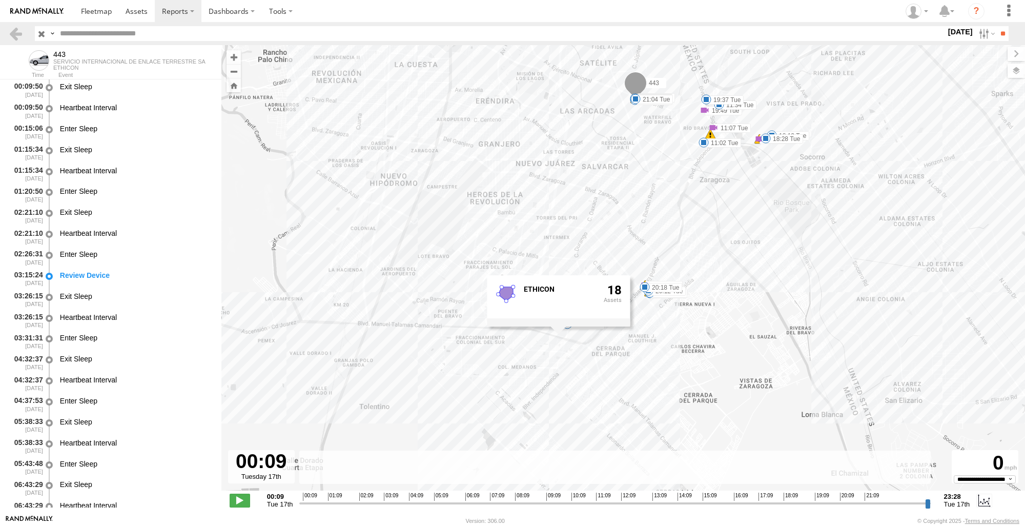
drag, startPoint x: 689, startPoint y: 302, endPoint x: 828, endPoint y: 157, distance: 201.1
click at [828, 157] on div "443 09:11 Tue 11:02 Tue 11:34 Tue 16:50 Tue 18:13 Tue 18:28 Tue 19:37 Tue 20:02…" at bounding box center [622, 273] width 803 height 456
click at [14, 34] on link at bounding box center [15, 33] width 15 height 15
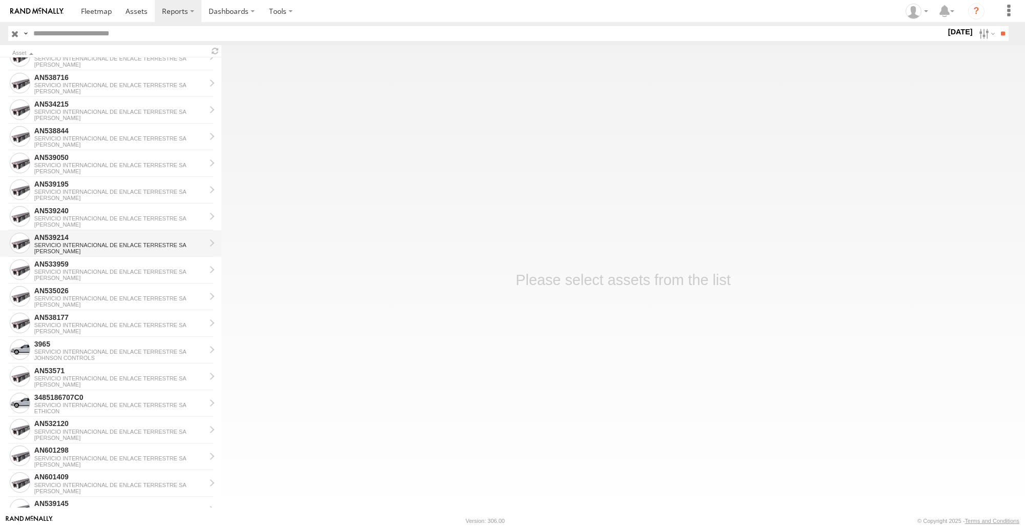
scroll to position [256, 0]
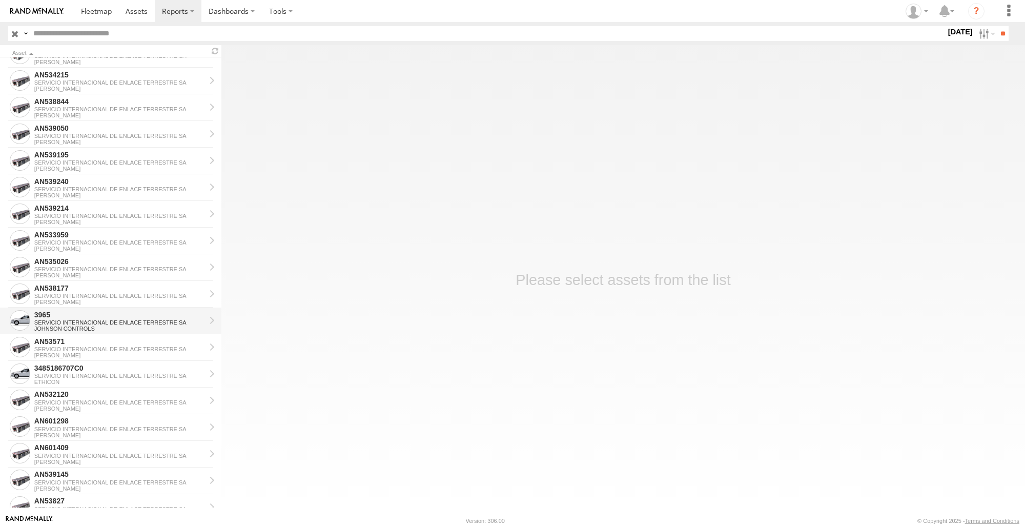
click at [89, 327] on div "JOHNSON CONTROLS" at bounding box center [119, 328] width 171 height 6
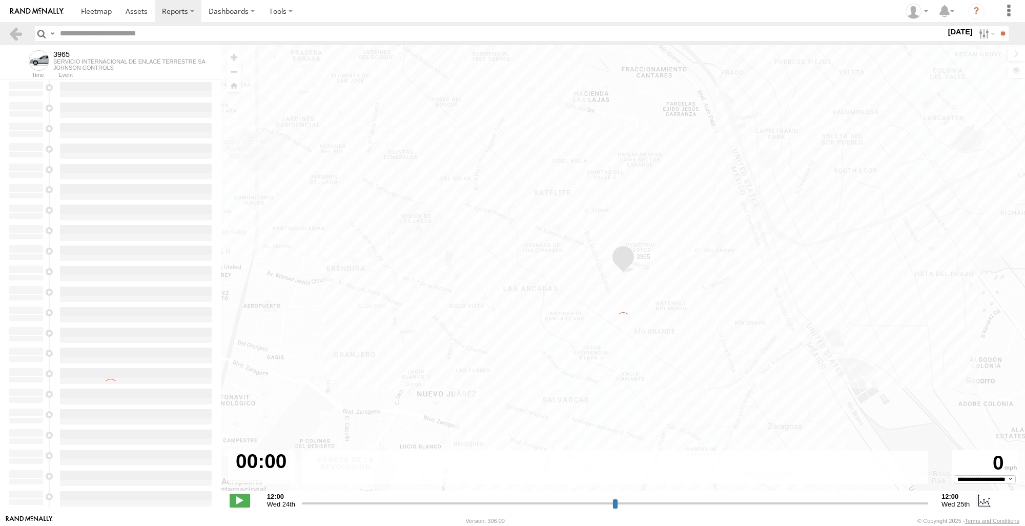
type input "**********"
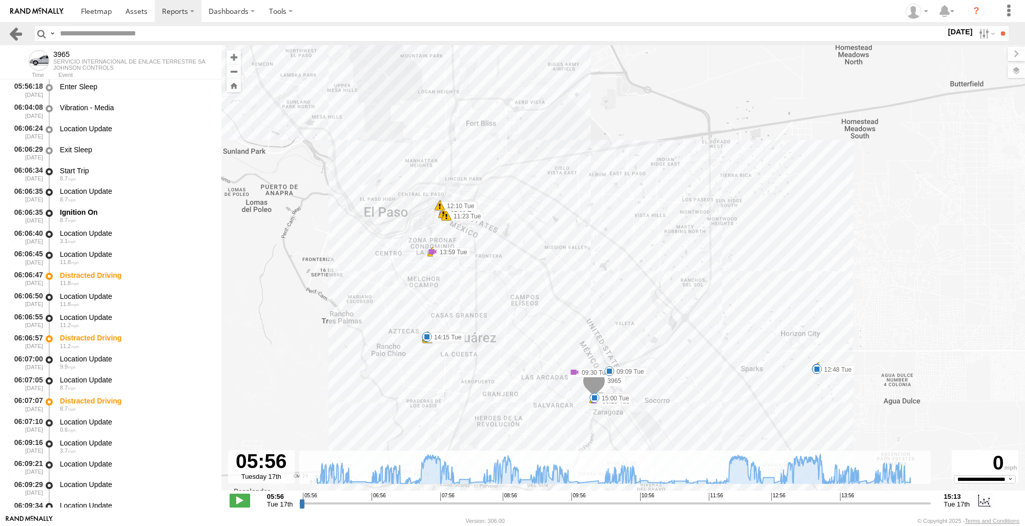
click at [23, 33] on link at bounding box center [15, 33] width 15 height 15
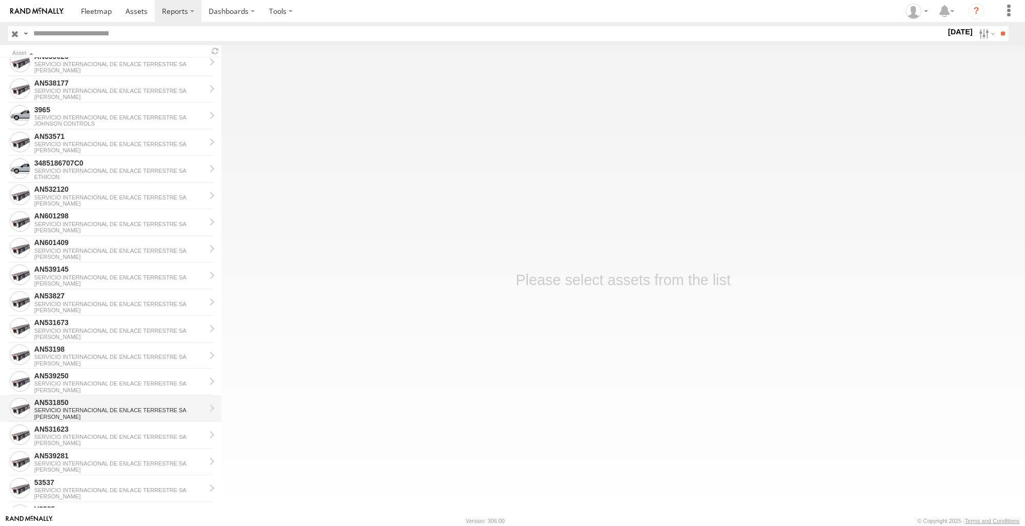
scroll to position [615, 0]
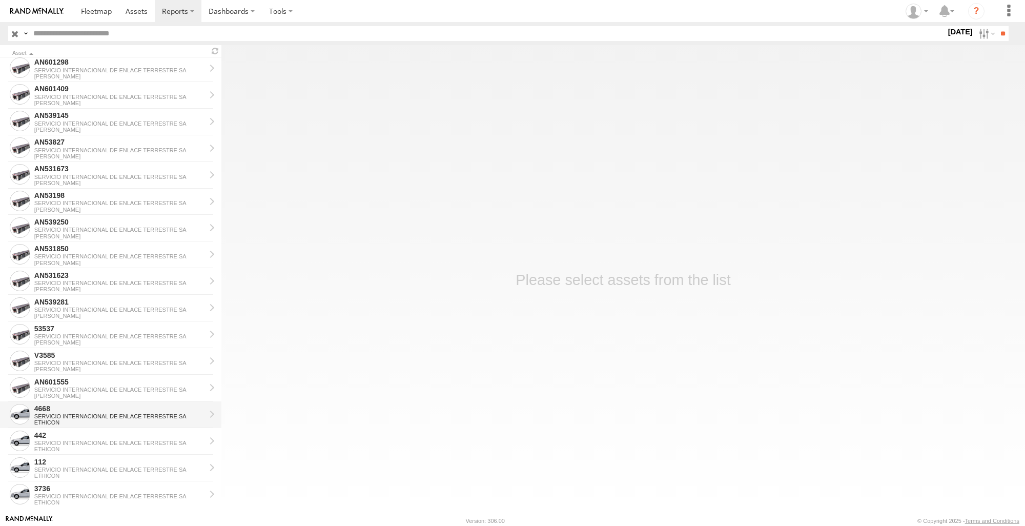
click at [109, 411] on div "4668" at bounding box center [119, 408] width 171 height 9
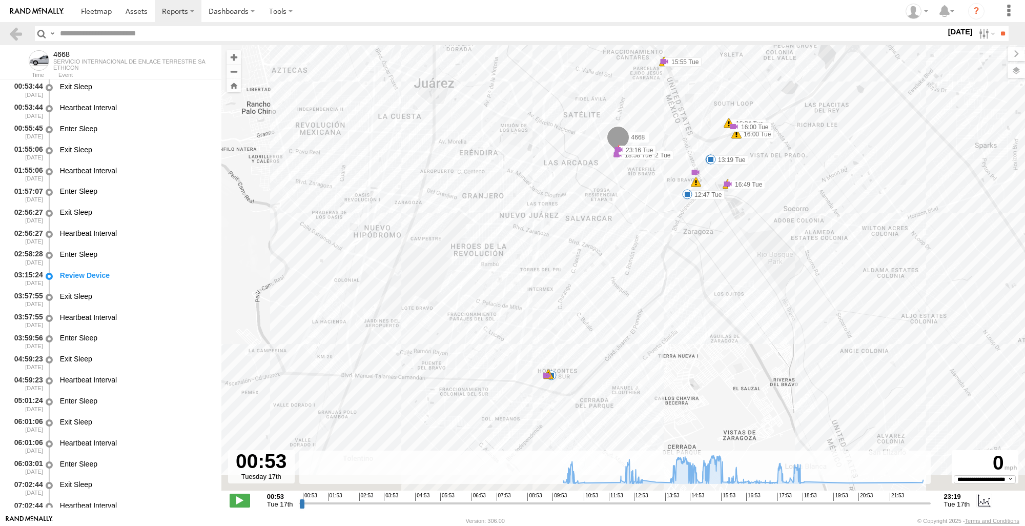
drag, startPoint x: 732, startPoint y: 345, endPoint x: 790, endPoint y: 224, distance: 134.3
click at [790, 224] on div "4668 15:01 Tue 15:01 Tue 15:04 Tue 12:47 Tue 13:08 Tue 13:19 Tue 15:55 Tue 15:5…" at bounding box center [622, 273] width 803 height 456
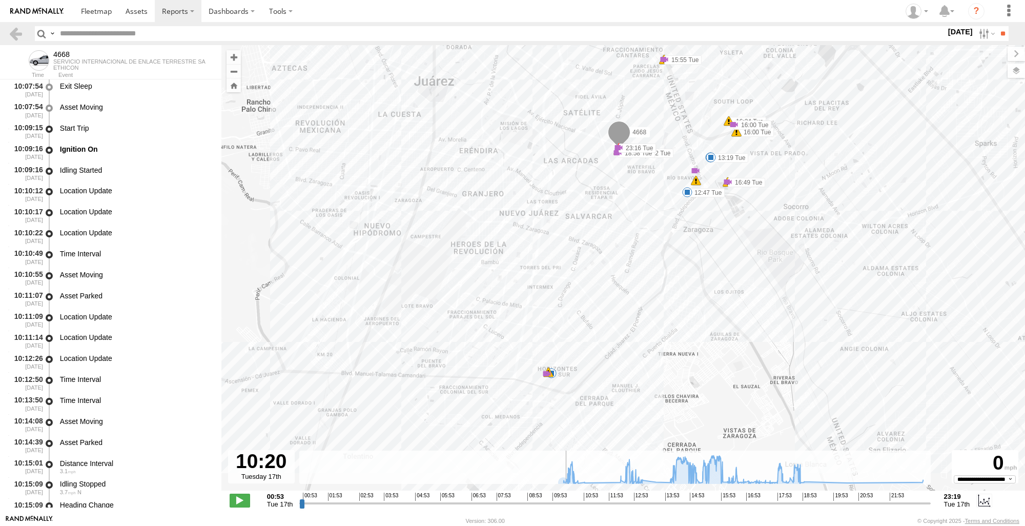
scroll to position [1320, 0]
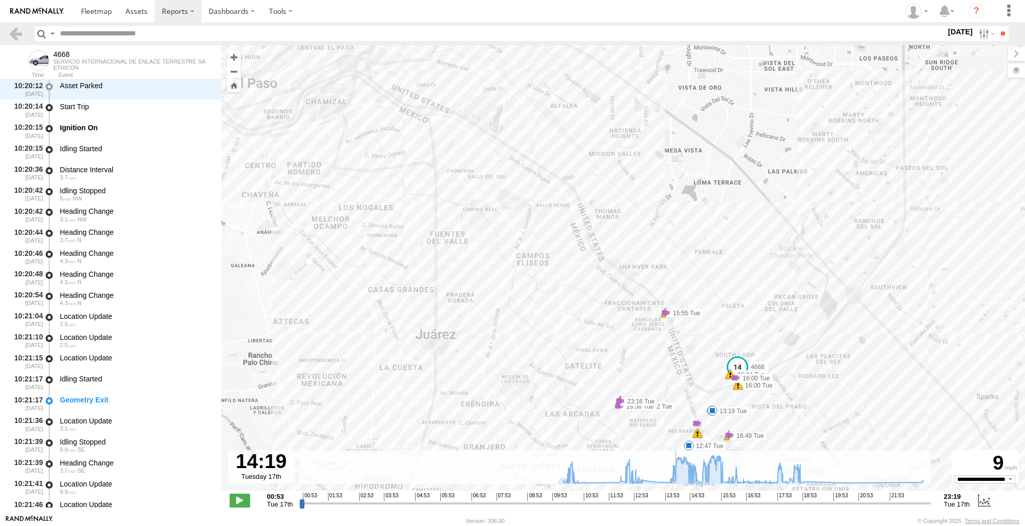
drag, startPoint x: 302, startPoint y: 505, endPoint x: 676, endPoint y: 522, distance: 374.3
type input "**********"
click at [676, 508] on input "range" at bounding box center [614, 503] width 631 height 10
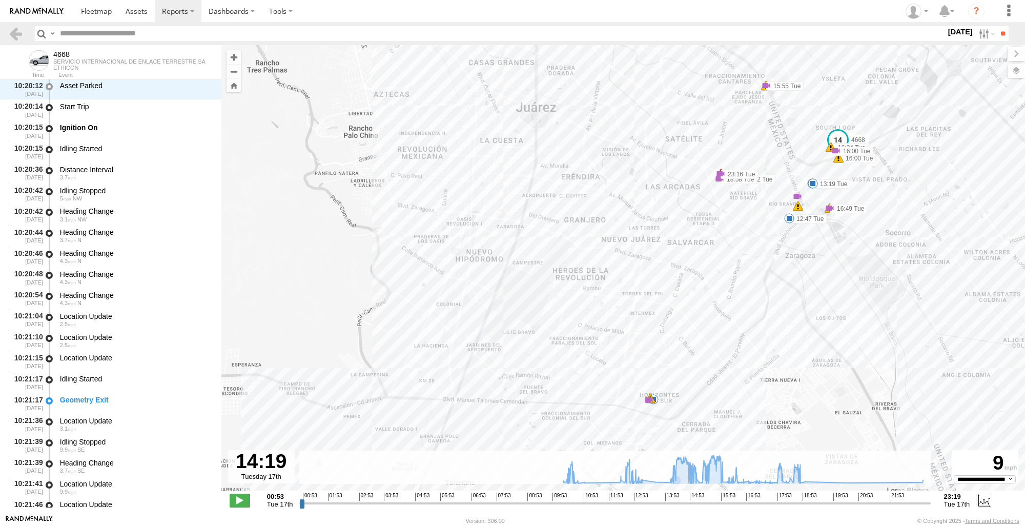
drag, startPoint x: 807, startPoint y: 327, endPoint x: 910, endPoint y: 100, distance: 249.0
click at [910, 100] on div "4668 15:01 Tue 15:01 Tue 15:04 Tue 12:47 Tue 13:08 Tue 13:19 Tue 15:55 Tue 15:5…" at bounding box center [622, 273] width 803 height 456
click at [647, 409] on div "4668 15:01 Tue 15:01 Tue 15:04 Tue 12:47 Tue 13:08 Tue 13:19 Tue 15:55 Tue 15:5…" at bounding box center [622, 273] width 803 height 456
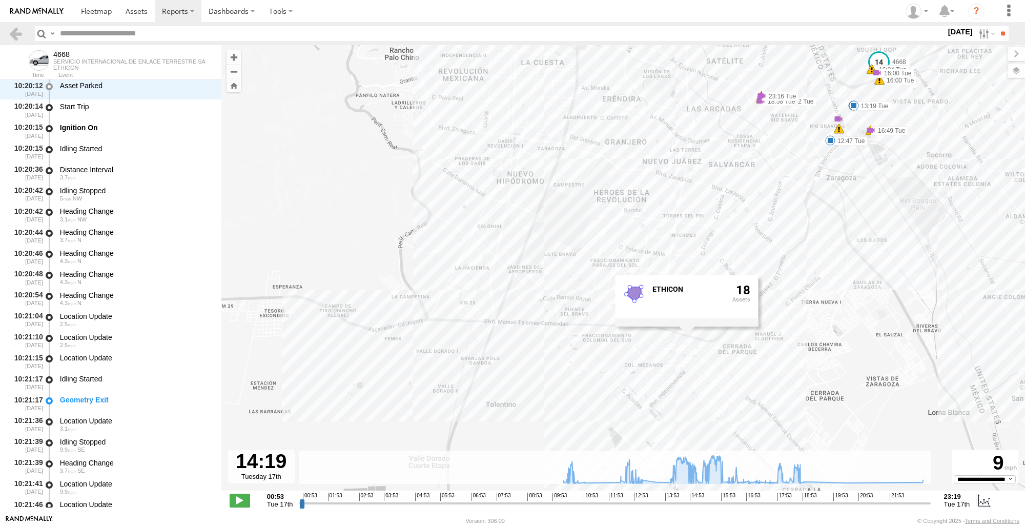
drag, startPoint x: 916, startPoint y: 430, endPoint x: 960, endPoint y: 352, distance: 89.2
click at [960, 352] on div "4668 15:01 Tue 15:01 Tue 15:04 Tue 12:47 Tue 13:08 Tue 13:19 Tue 15:55 Tue 15:5…" at bounding box center [622, 273] width 803 height 456
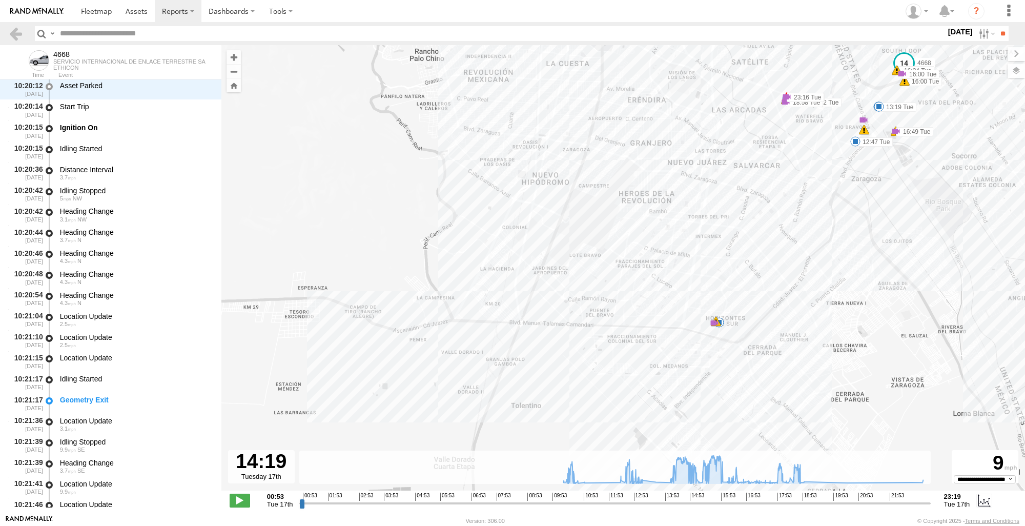
drag, startPoint x: 936, startPoint y: 338, endPoint x: 964, endPoint y: 338, distance: 27.2
click at [964, 338] on div "4668 15:01 Tue 15:01 Tue 15:04 Tue 12:47 Tue 13:08 Tue 13:19 Tue 15:55 Tue 15:5…" at bounding box center [622, 273] width 803 height 456
click at [711, 327] on div "5" at bounding box center [714, 323] width 10 height 10
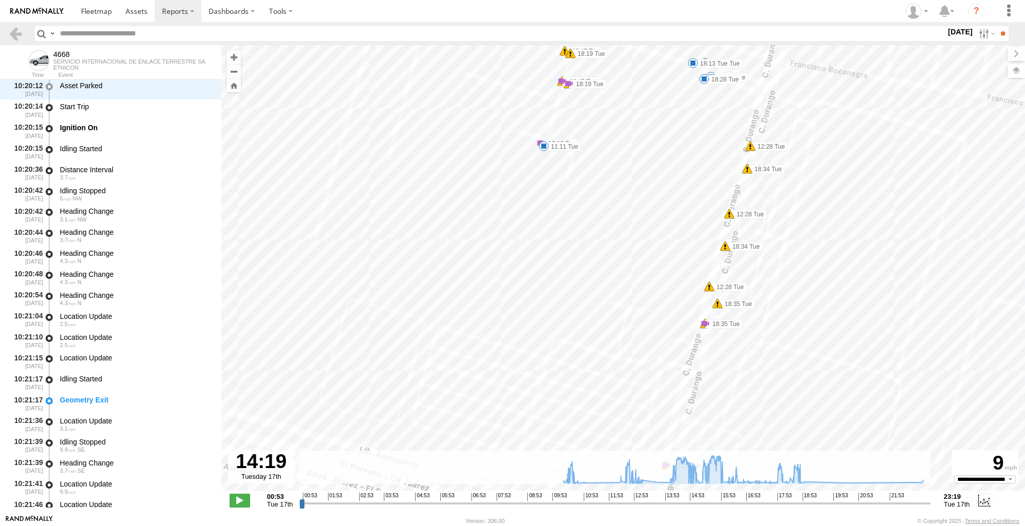
click at [532, 270] on div "4668 15:01 Tue 15:01 Tue 15:04 Tue 12:47 Tue 13:08 Tue 13:19 Tue 15:55 Tue 15:5…" at bounding box center [622, 273] width 803 height 456
click at [533, 268] on div "4668 15:01 Tue 15:01 Tue 15:04 Tue 12:47 Tue 13:08 Tue 13:19 Tue 15:55 Tue 15:5…" at bounding box center [622, 273] width 803 height 456
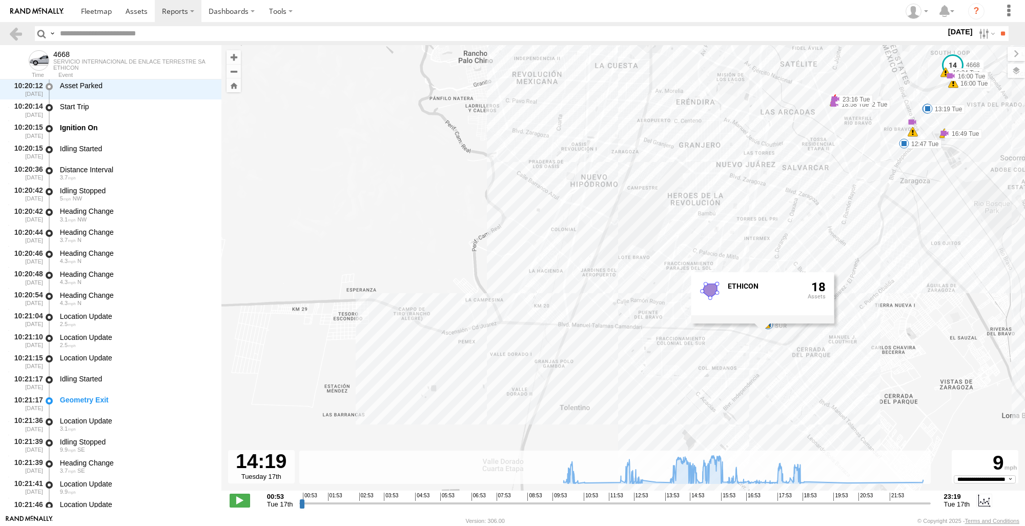
drag, startPoint x: 796, startPoint y: 301, endPoint x: 1002, endPoint y: 277, distance: 207.8
click at [1002, 277] on div "4668 15:01 Tue 15:01 Tue 15:04 Tue 12:47 Tue 13:08 Tue 13:19 Tue 15:55 Tue 15:5…" at bounding box center [622, 273] width 803 height 456
click at [937, 299] on div "4668 15:01 Tue 15:01 Tue 15:04 Tue 12:47 Tue 13:08 Tue 13:19 Tue 15:55 Tue 15:5…" at bounding box center [622, 273] width 803 height 456
click at [14, 34] on link at bounding box center [15, 33] width 15 height 15
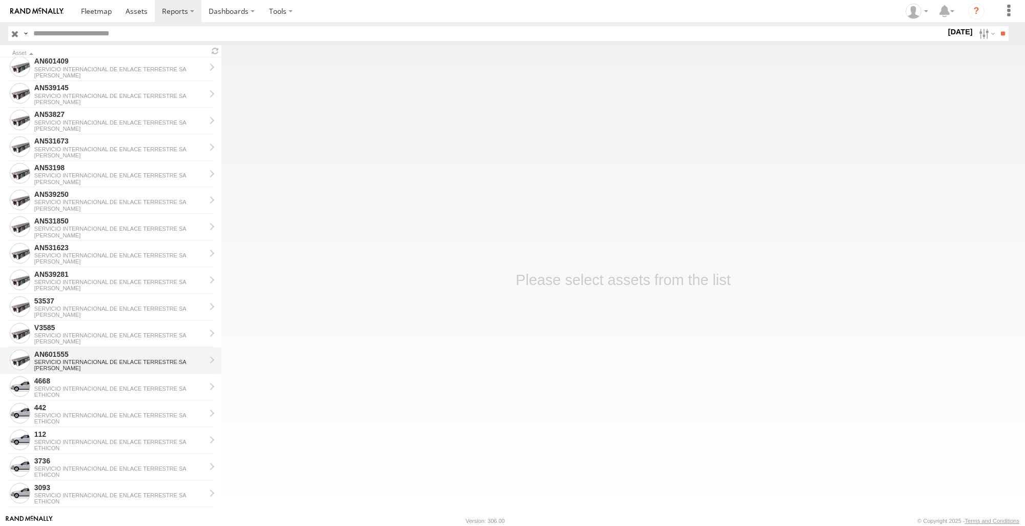
scroll to position [666, 0]
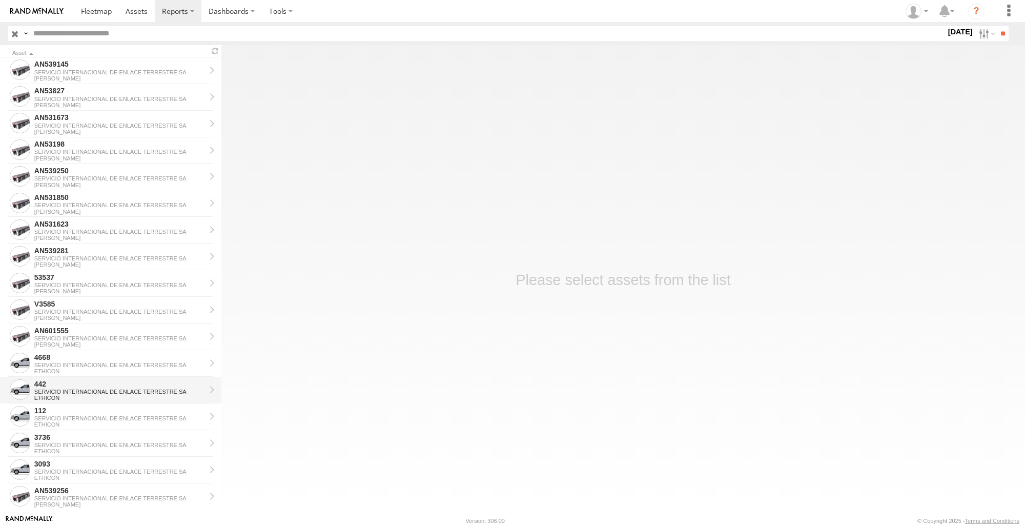
click at [80, 389] on div "SERVICIO INTERNACIONAL DE ENLACE TERRESTRE SA" at bounding box center [119, 391] width 171 height 6
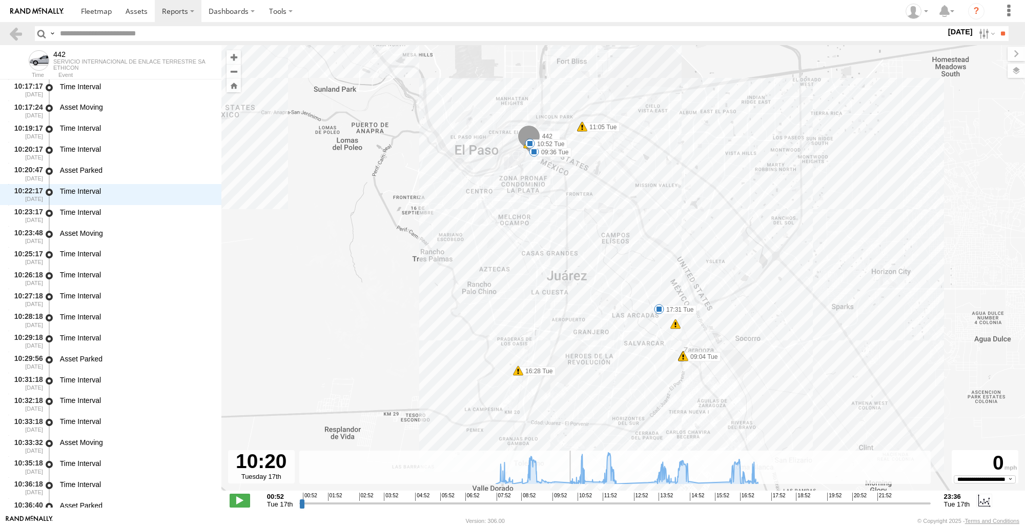
scroll to position [9282, 0]
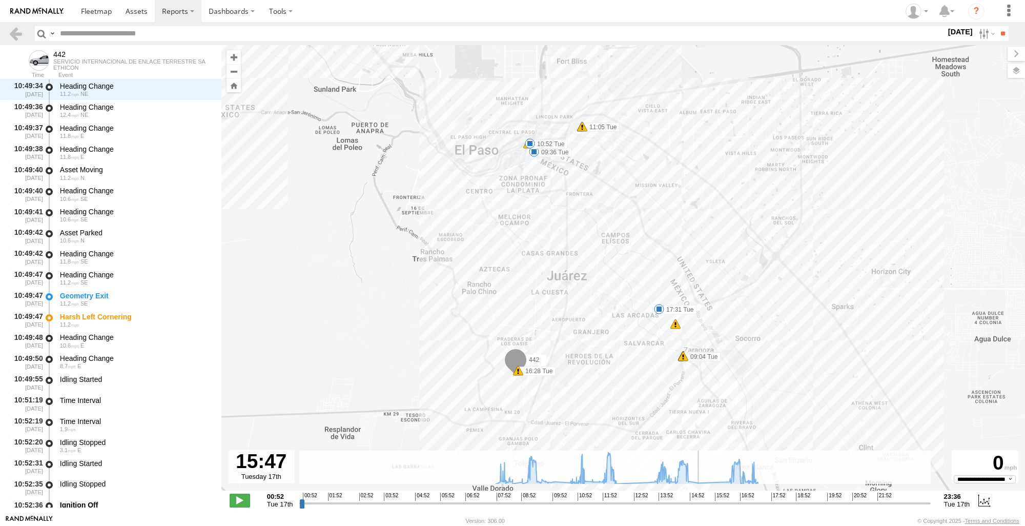
drag, startPoint x: 301, startPoint y: 505, endPoint x: 676, endPoint y: 524, distance: 376.0
type input "**********"
click at [711, 508] on input "range" at bounding box center [614, 503] width 631 height 10
click at [15, 31] on link at bounding box center [15, 33] width 15 height 15
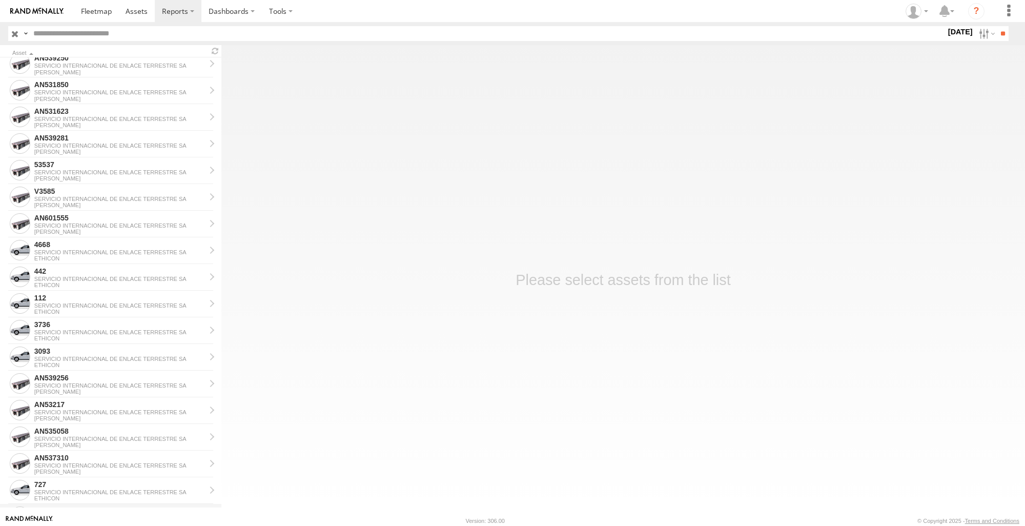
scroll to position [871, 0]
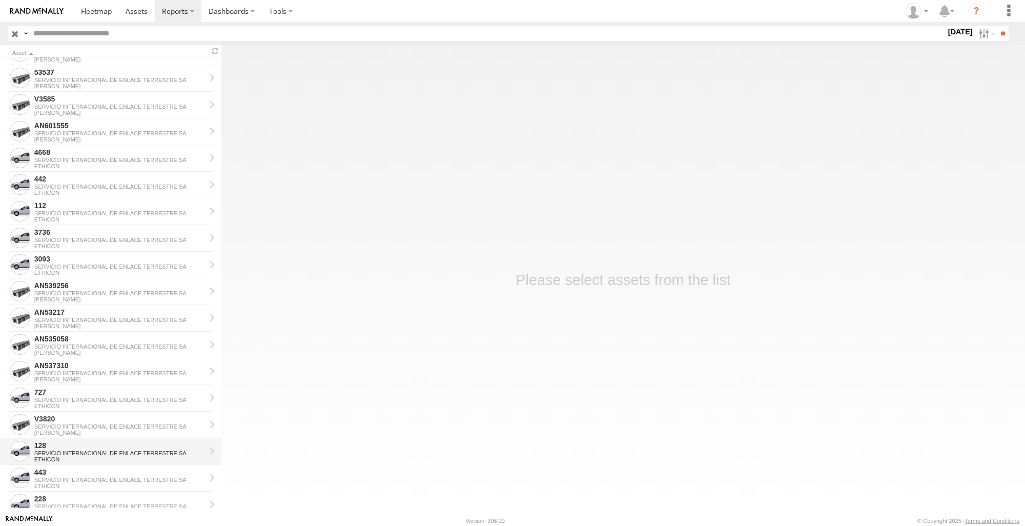
click at [63, 451] on div "SERVICIO INTERNACIONAL DE ENLACE TERRESTRE SA" at bounding box center [119, 453] width 171 height 6
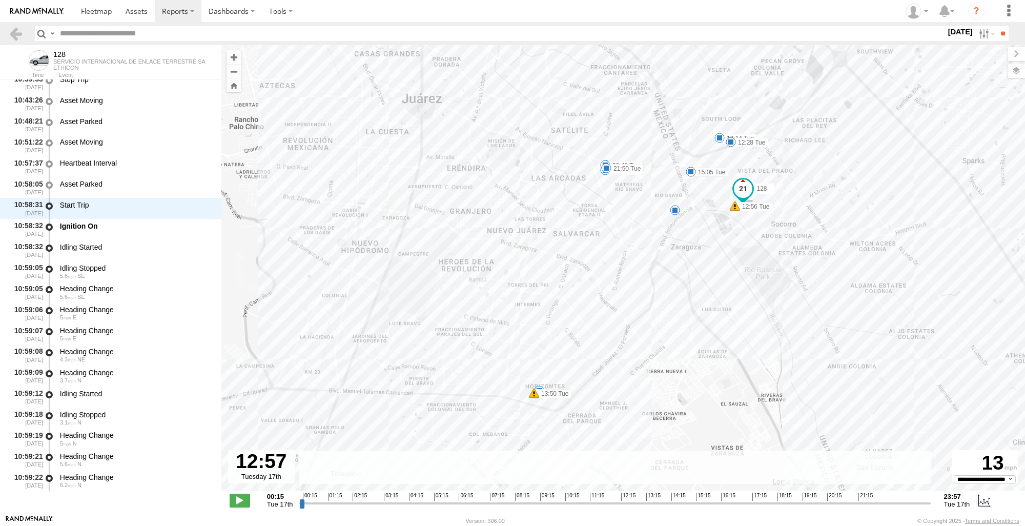
scroll to position [3779, 0]
drag, startPoint x: 301, startPoint y: 501, endPoint x: 703, endPoint y: 479, distance: 402.7
click at [703, 498] on input "range" at bounding box center [614, 503] width 631 height 10
click at [531, 401] on div "128 12:14 Tue 12:28 Tue 12:56 Tue 13:50 Tue 15:05 Tue 17:11 Tue 20:22 Tue 20:40…" at bounding box center [622, 273] width 803 height 456
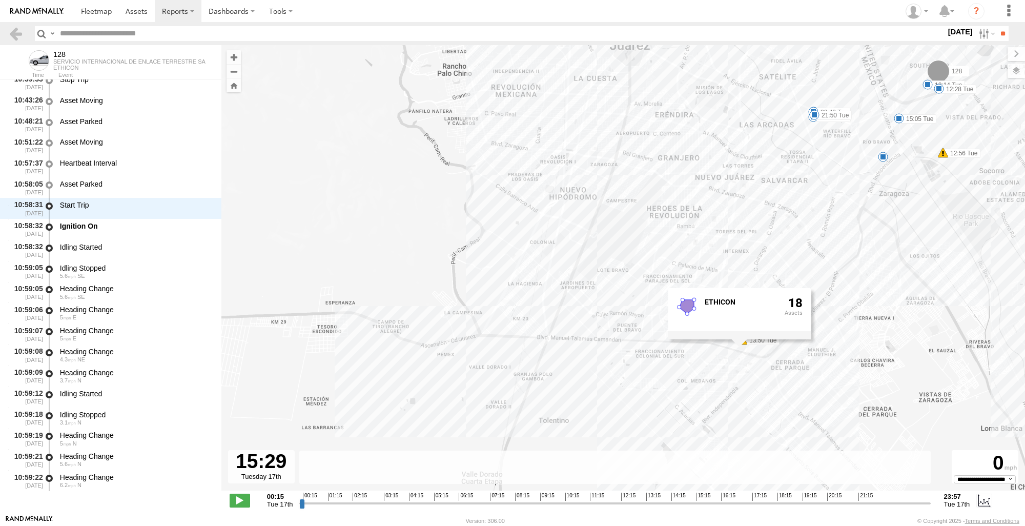
drag, startPoint x: 747, startPoint y: 423, endPoint x: 959, endPoint y: 370, distance: 218.7
click at [959, 370] on div "128 12:14 Tue 12:28 Tue 12:56 Tue 13:50 Tue 15:05 Tue 17:11 Tue 20:22 Tue 20:40…" at bounding box center [622, 273] width 803 height 456
click at [1000, 264] on div "128 12:14 Tue 12:28 Tue 12:56 Tue 13:50 Tue 15:05 Tue 17:11 Tue 20:22 Tue 20:40…" at bounding box center [622, 273] width 803 height 456
click at [975, 34] on label at bounding box center [985, 33] width 22 height 15
click at [0, 0] on label at bounding box center [0, 0] width 0 height 0
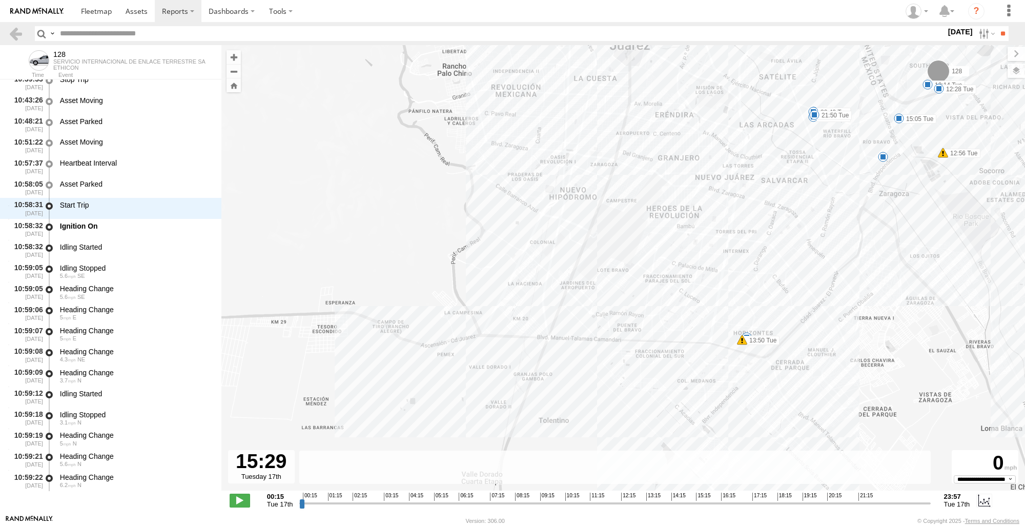
click at [0, 0] on label at bounding box center [0, 0] width 0 height 0
click at [1002, 34] on input "**" at bounding box center [1002, 33] width 12 height 15
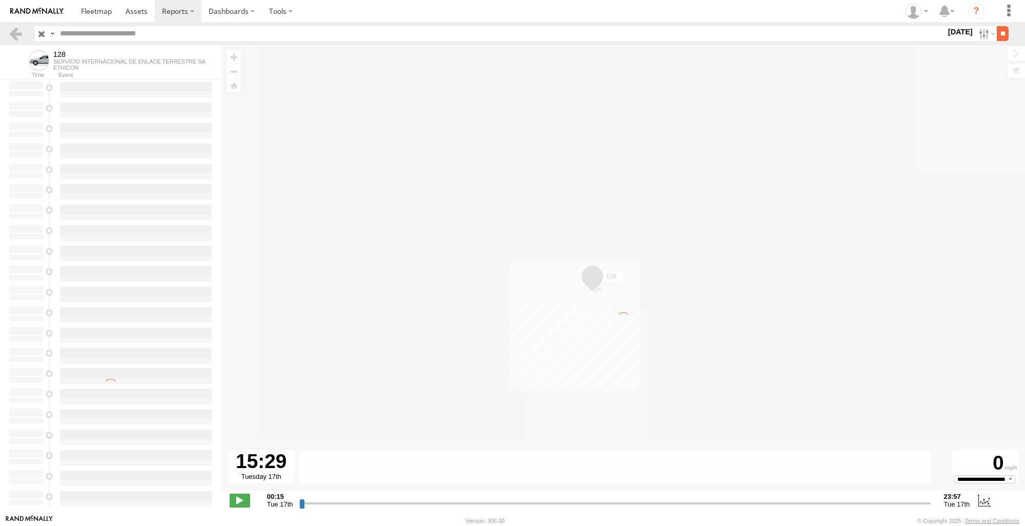
type input "**********"
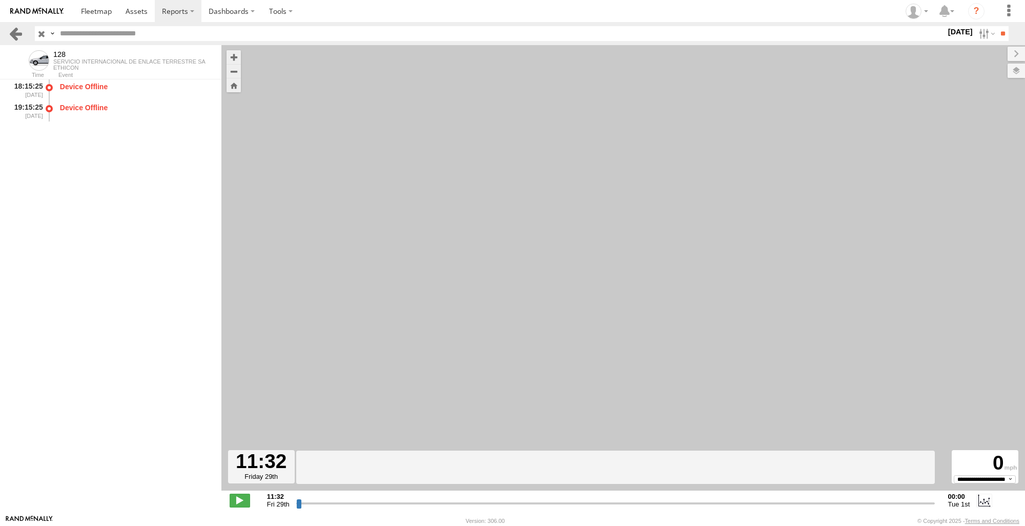
click at [15, 29] on link at bounding box center [15, 33] width 15 height 15
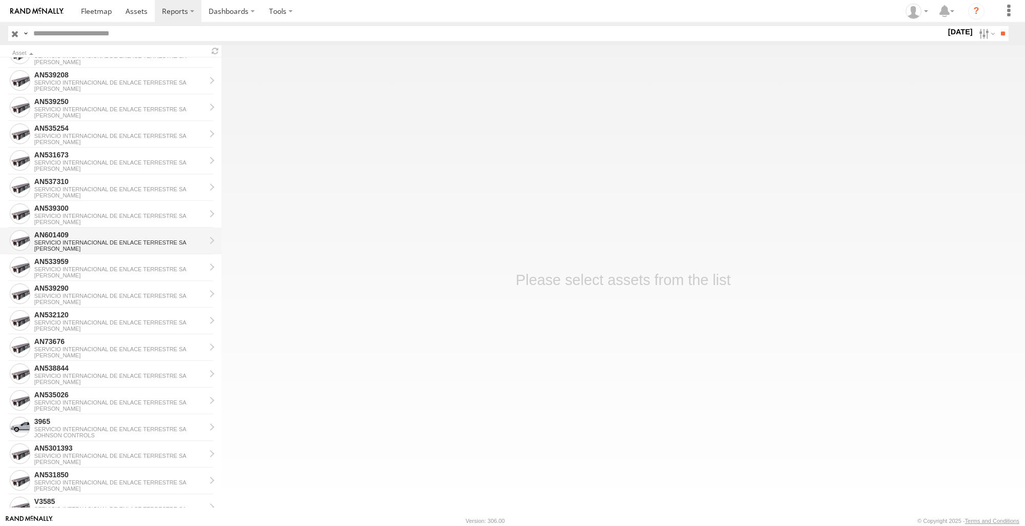
scroll to position [256, 0]
click at [125, 247] on div "JOHNSON CONTROLS" at bounding box center [119, 248] width 171 height 6
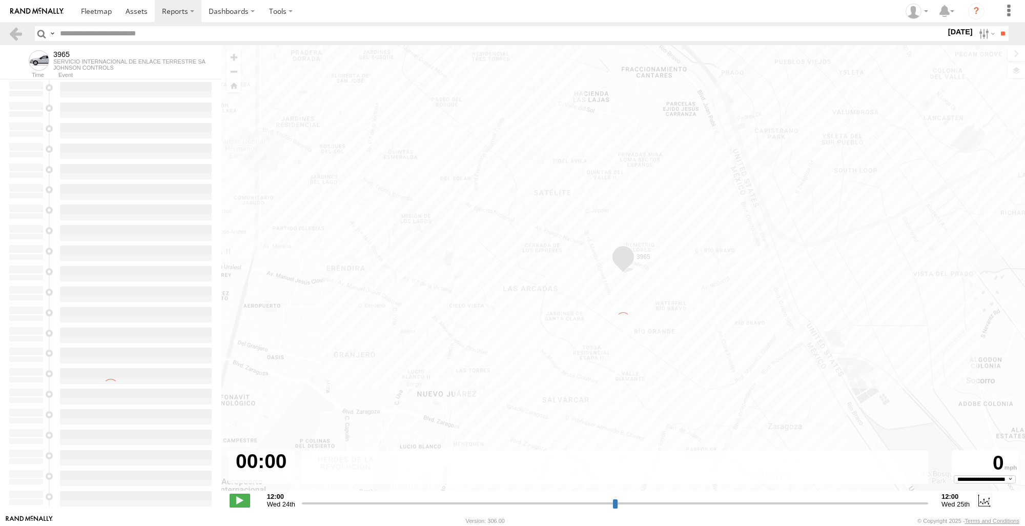
type input "**********"
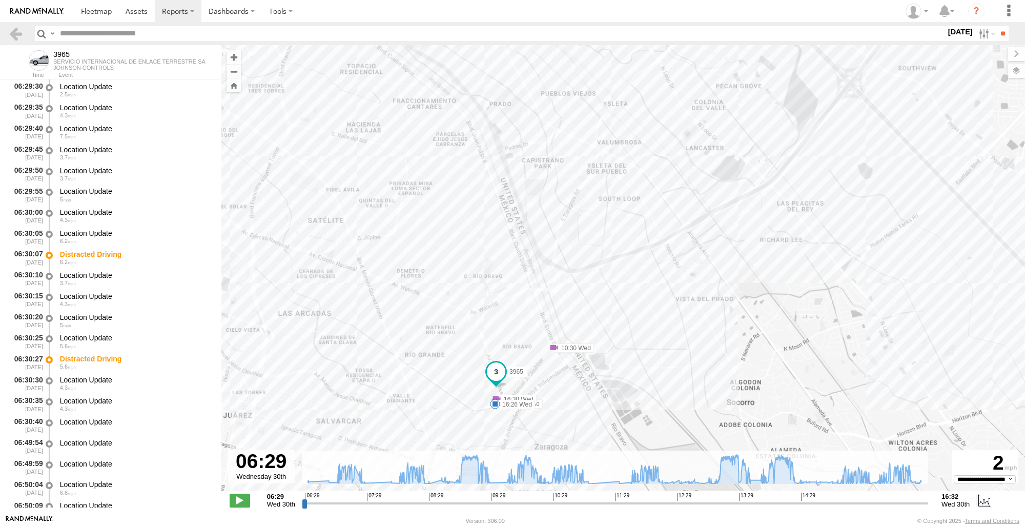
drag, startPoint x: 661, startPoint y: 321, endPoint x: 695, endPoint y: 183, distance: 141.3
click at [695, 183] on div "3965 06:50 Wed 06:58 Wed 07:20 Wed 07:58 Wed 08:14 Wed 08:14 Wed 09:28 Wed 09:4…" at bounding box center [622, 273] width 803 height 456
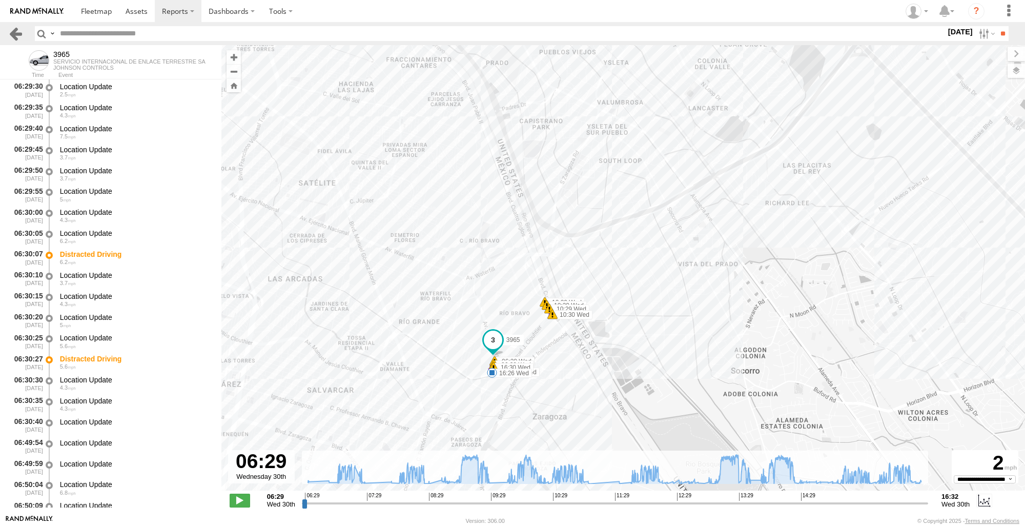
click at [14, 36] on link at bounding box center [15, 33] width 15 height 15
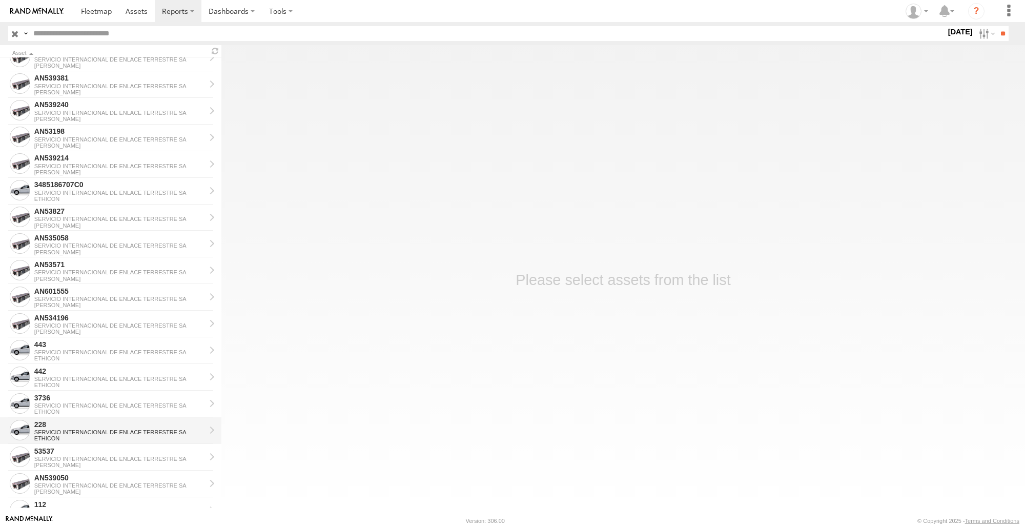
scroll to position [615, 0]
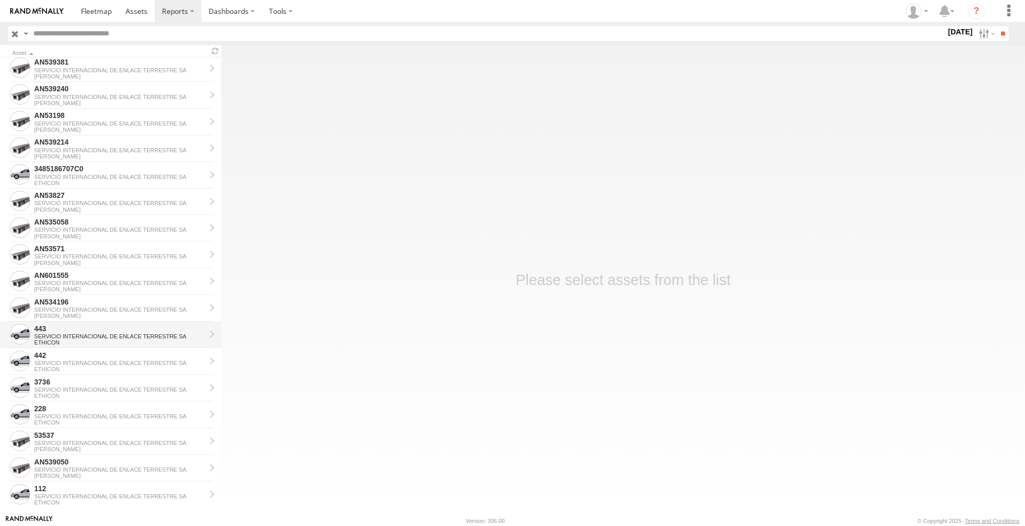
click at [65, 323] on div "443 SERVICIO INTERNACIONAL DE ENLACE TERRESTRE SA ETHICON" at bounding box center [120, 334] width 174 height 25
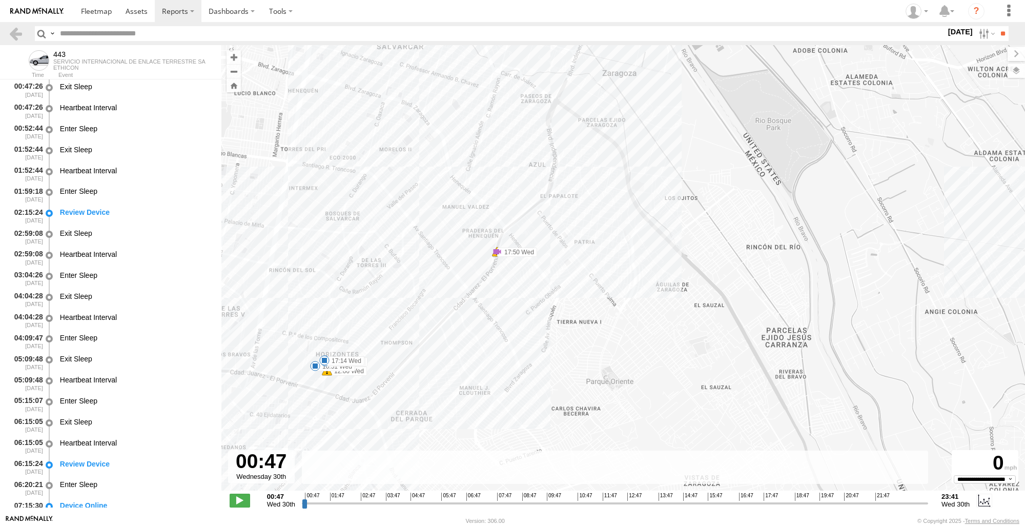
drag, startPoint x: 633, startPoint y: 369, endPoint x: 705, endPoint y: 520, distance: 167.3
click at [705, 520] on body "?" at bounding box center [512, 263] width 1025 height 526
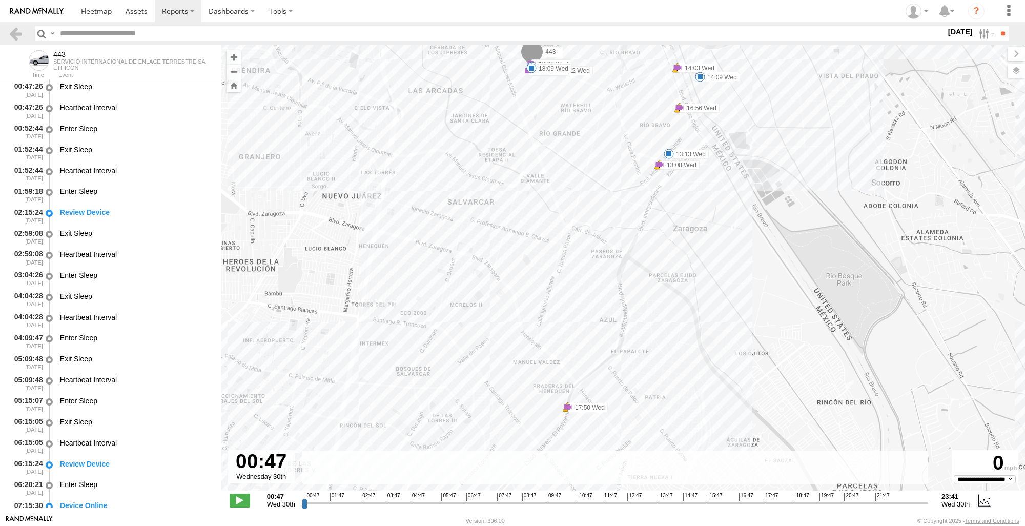
drag, startPoint x: 724, startPoint y: 428, endPoint x: 729, endPoint y: 483, distance: 55.0
click at [729, 483] on div "Para navegar por el mapa con gestos táctiles, tócalo dos veces, mantenlo pulsad…" at bounding box center [622, 279] width 803 height 469
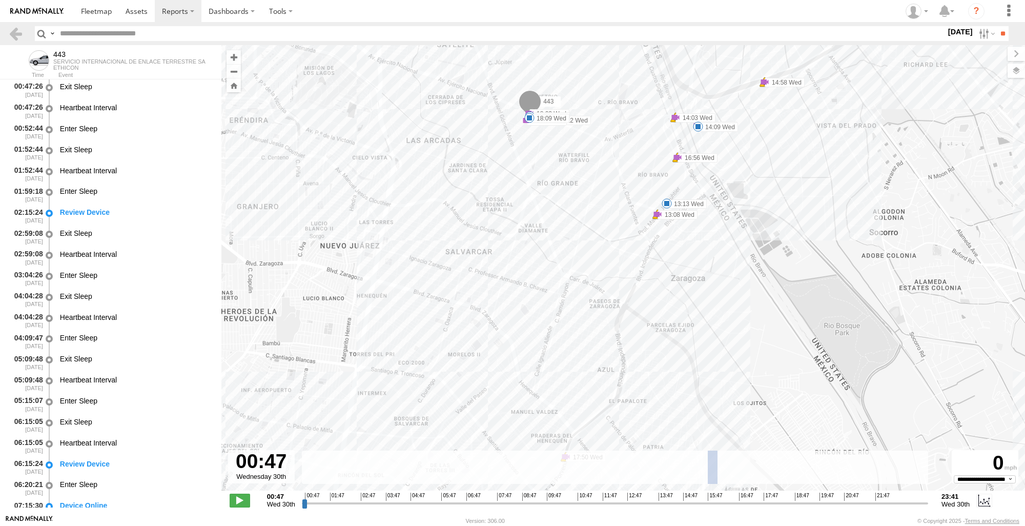
drag, startPoint x: 707, startPoint y: 479, endPoint x: 767, endPoint y: 269, distance: 218.4
click at [767, 269] on div "Para navegar por el mapa con gestos táctiles, tócalo dos veces, mantenlo pulsad…" at bounding box center [622, 279] width 803 height 469
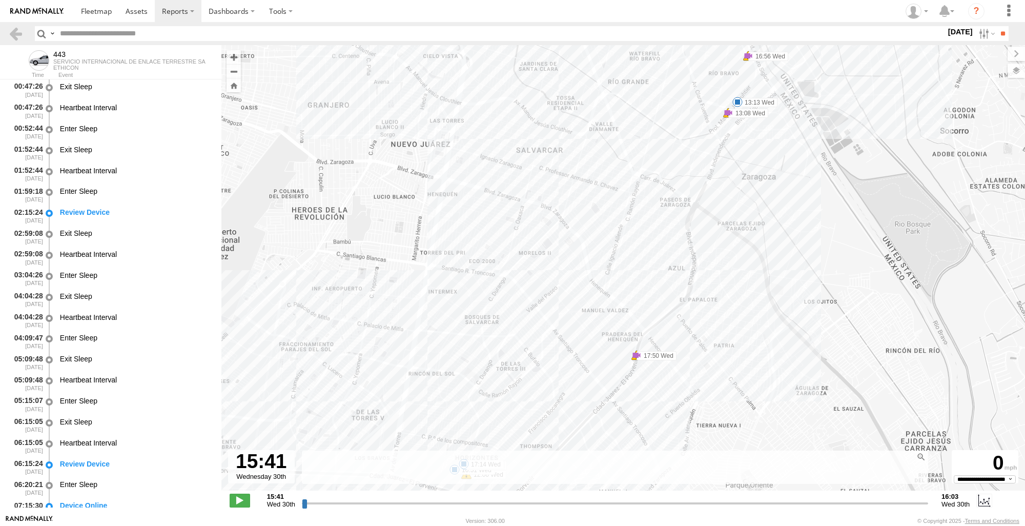
drag, startPoint x: 713, startPoint y: 333, endPoint x: 781, endPoint y: 218, distance: 133.5
click at [788, 214] on div "443 10:08 Wed 10:08 Wed 10:12 Wed 10:27 Wed 10:51 Wed 12:02 Wed 12:05 Wed 12:06…" at bounding box center [622, 273] width 803 height 456
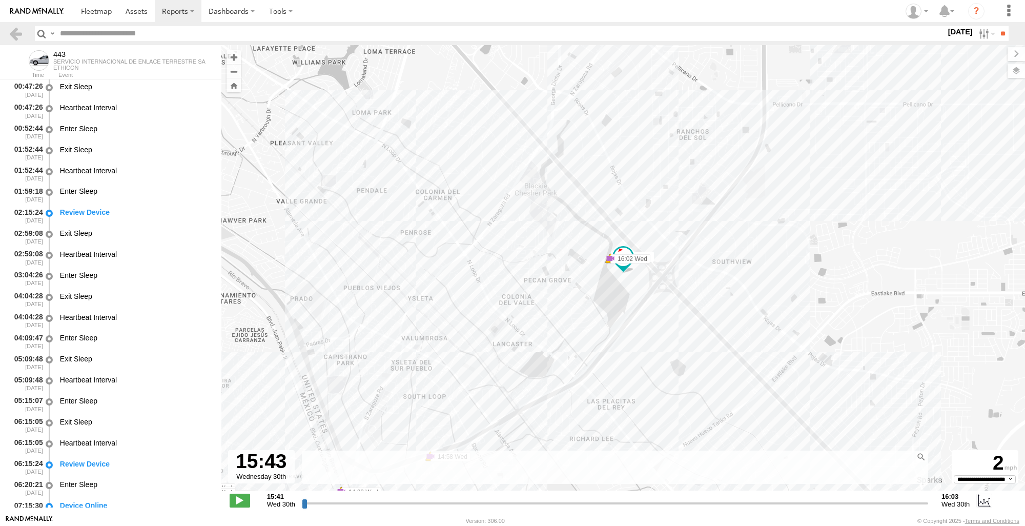
drag, startPoint x: 306, startPoint y: 504, endPoint x: 348, endPoint y: 494, distance: 43.1
click at [348, 498] on input "range" at bounding box center [615, 503] width 626 height 10
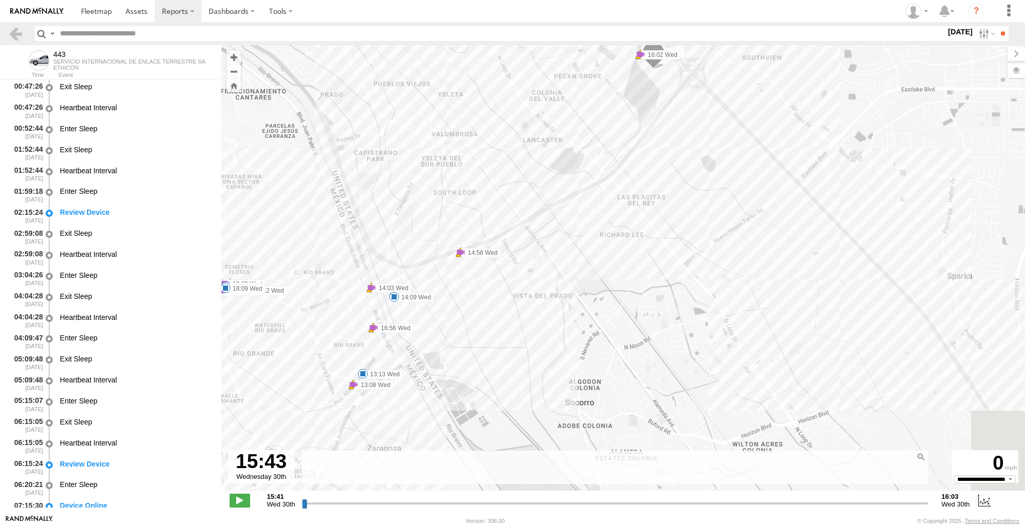
drag, startPoint x: 504, startPoint y: 267, endPoint x: 530, endPoint y: 84, distance: 185.3
click at [530, 84] on div "443 10:08 Wed 10:08 Wed 10:12 Wed 10:27 Wed 10:51 Wed 12:02 Wed 12:05 Wed 12:06…" at bounding box center [622, 273] width 803 height 456
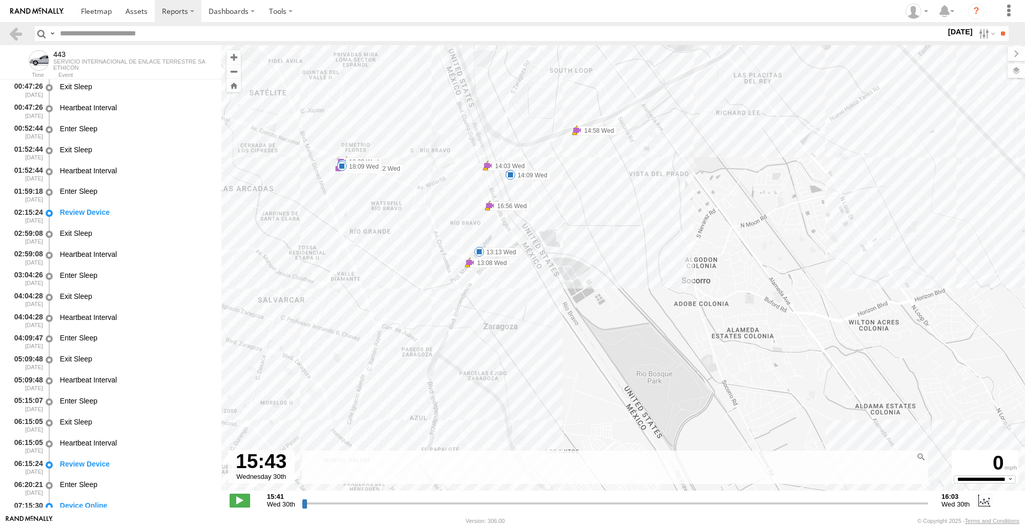
drag, startPoint x: 483, startPoint y: 292, endPoint x: 589, endPoint y: 183, distance: 151.8
click at [589, 183] on div "443 10:08 Wed 10:08 Wed 10:12 Wed 10:27 Wed 10:51 Wed 12:02 Wed 12:05 Wed 12:06…" at bounding box center [622, 273] width 803 height 456
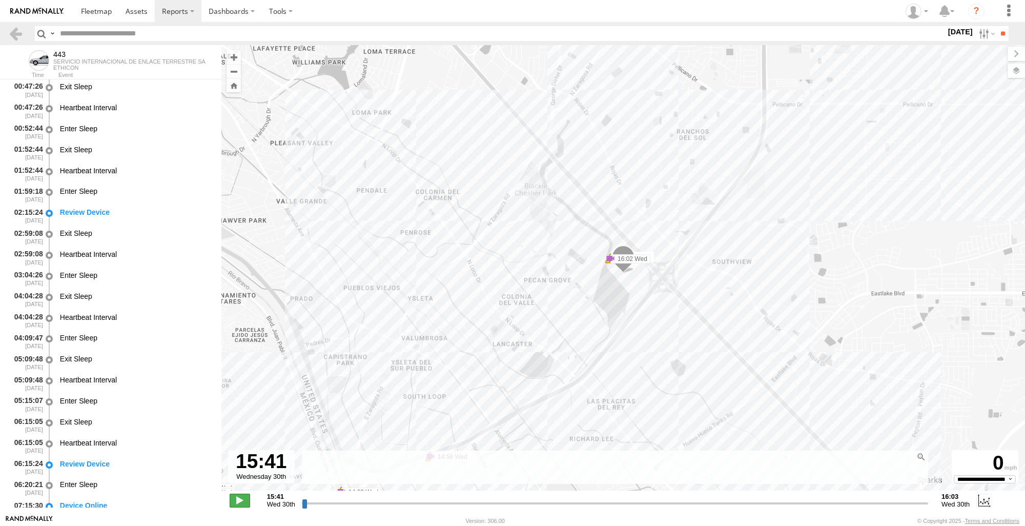
drag, startPoint x: 347, startPoint y: 505, endPoint x: 244, endPoint y: 502, distance: 103.0
click at [302, 502] on input "range" at bounding box center [615, 503] width 626 height 10
drag, startPoint x: 307, startPoint y: 506, endPoint x: 977, endPoint y: 490, distance: 670.2
click at [928, 498] on input "range" at bounding box center [615, 503] width 626 height 10
click at [52, 87] on div at bounding box center [49, 89] width 10 height 19
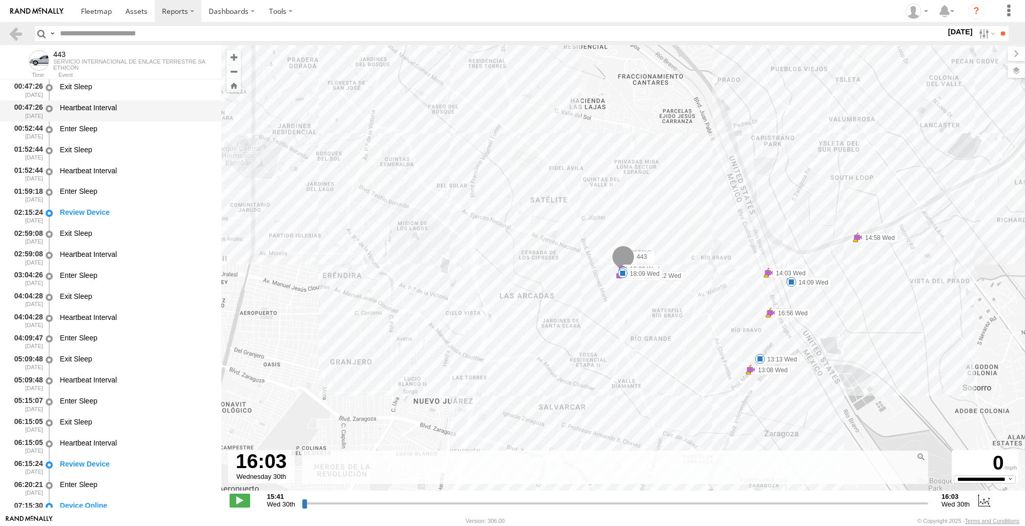
click at [49, 113] on div at bounding box center [49, 110] width 10 height 19
click at [47, 108] on div at bounding box center [49, 110] width 10 height 19
click at [53, 131] on div at bounding box center [49, 131] width 10 height 19
click at [51, 151] on div at bounding box center [49, 152] width 10 height 19
click at [309, 503] on input "range" at bounding box center [615, 503] width 626 height 10
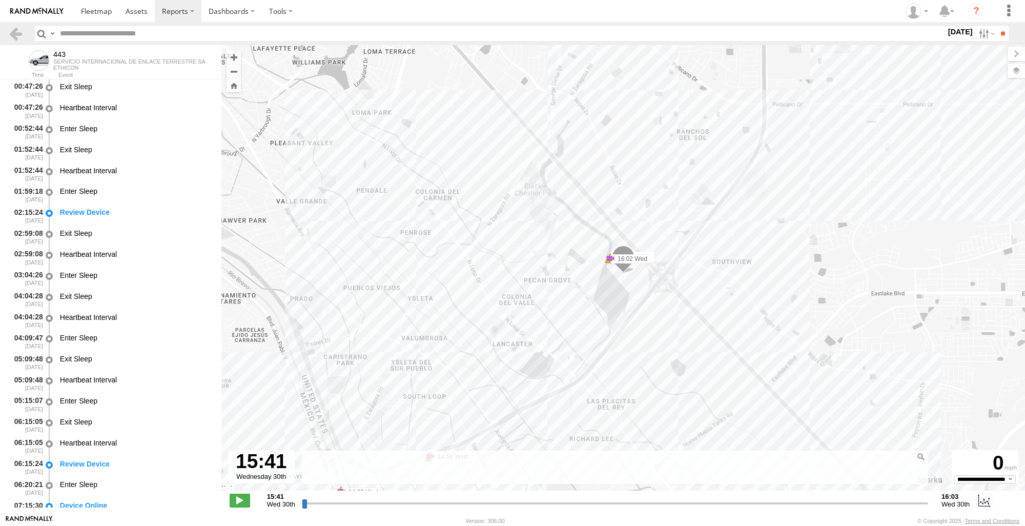
drag, startPoint x: 309, startPoint y: 505, endPoint x: 266, endPoint y: 457, distance: 64.6
type input "**********"
click at [302, 498] on input "range" at bounding box center [615, 503] width 626 height 10
click at [18, 38] on link at bounding box center [15, 33] width 15 height 15
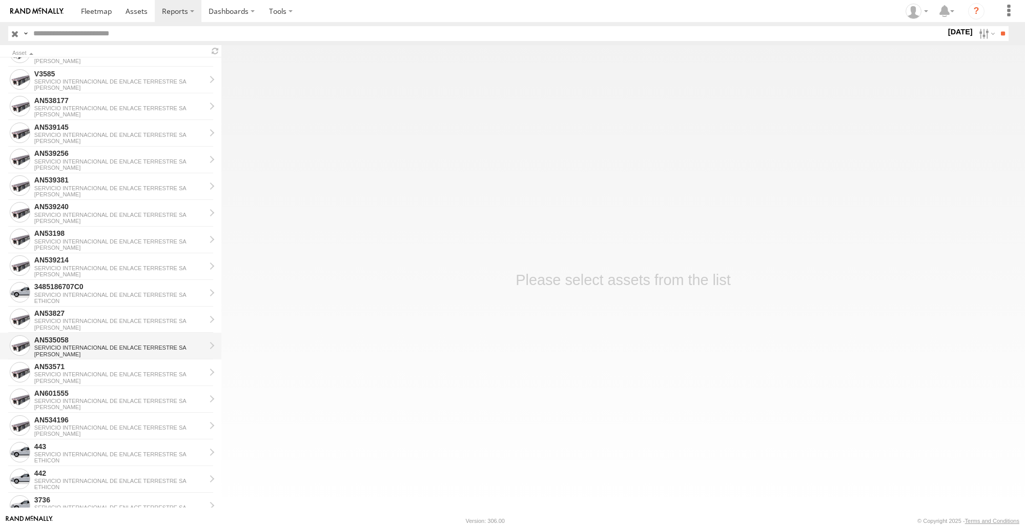
scroll to position [512, 0]
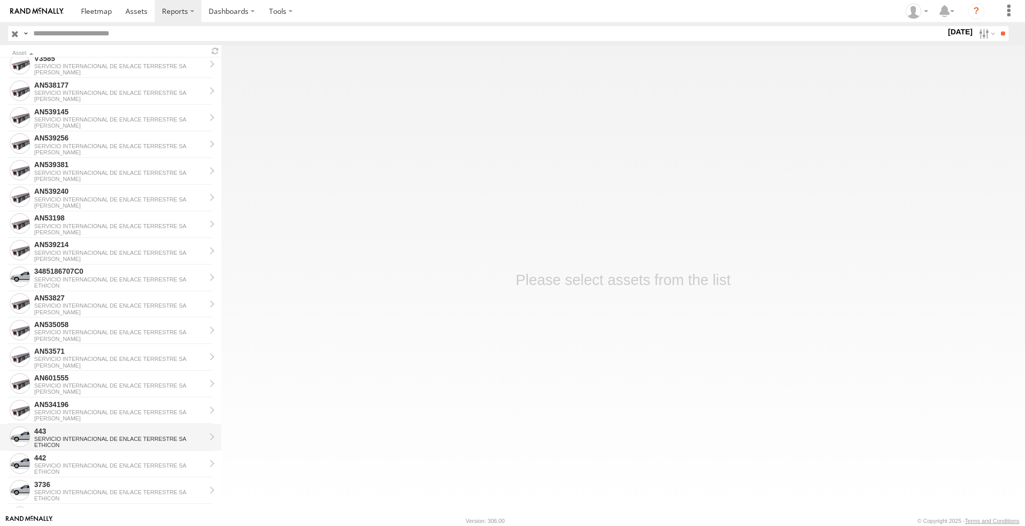
click at [95, 445] on div "ETHICON" at bounding box center [119, 445] width 171 height 6
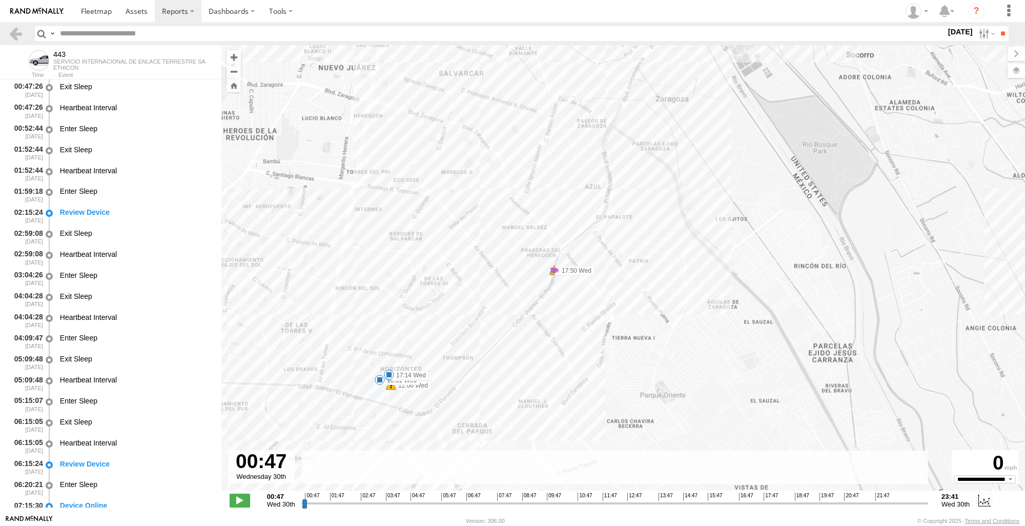
drag, startPoint x: 672, startPoint y: 353, endPoint x: 754, endPoint y: 190, distance: 183.5
click at [754, 190] on div "443 10:08 Wed 10:08 Wed 10:12 Wed 10:27 Wed 10:51 Wed 12:02 Wed 12:05 Wed 12:06…" at bounding box center [622, 273] width 803 height 456
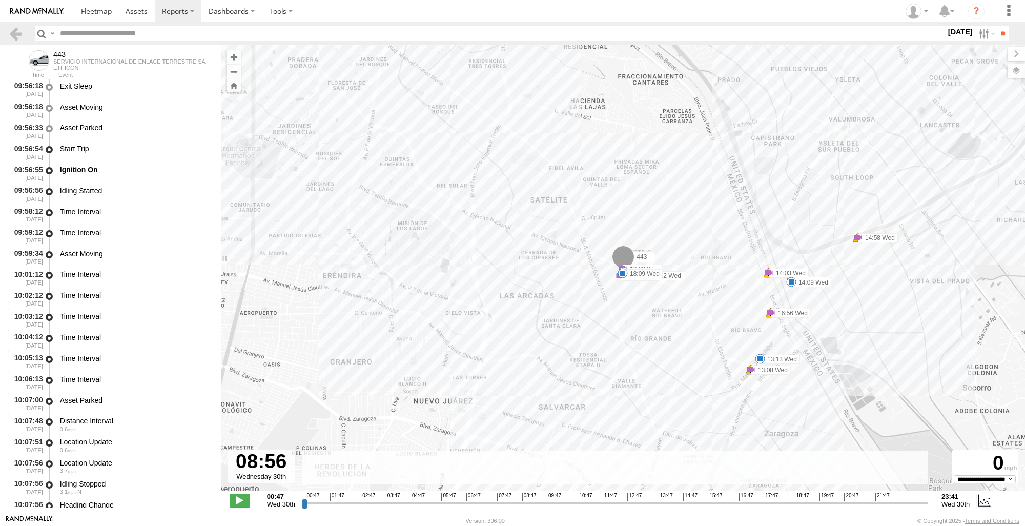
scroll to position [2326, 0]
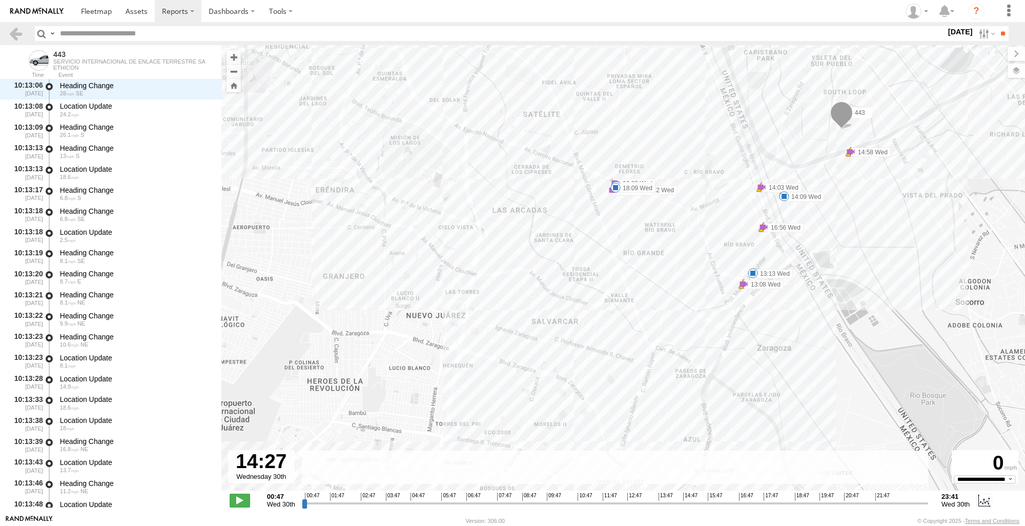
drag, startPoint x: 304, startPoint y: 505, endPoint x: 674, endPoint y: 523, distance: 370.3
type input "**********"
click at [674, 508] on input "range" at bounding box center [615, 503] width 626 height 10
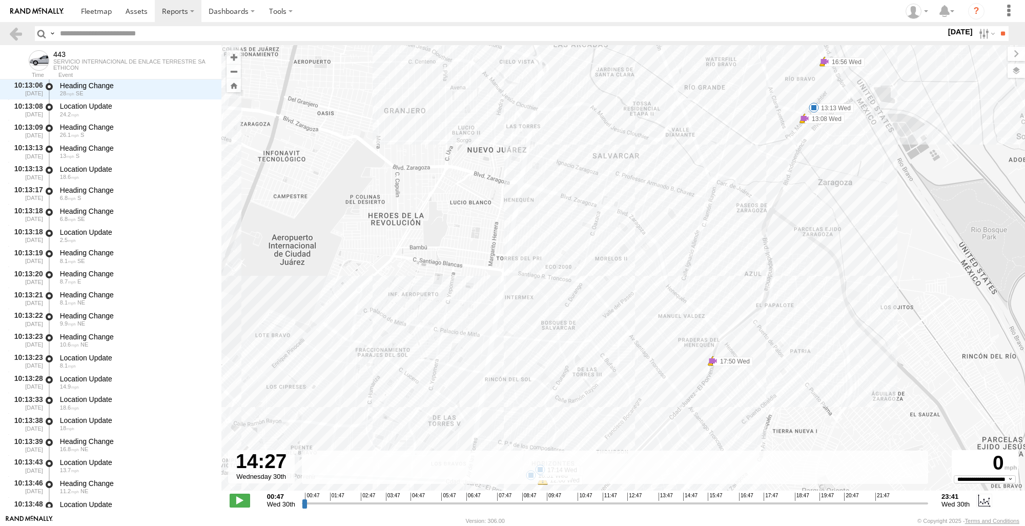
drag, startPoint x: 783, startPoint y: 330, endPoint x: 820, endPoint y: 137, distance: 196.1
click at [832, 138] on div "443 10:08 Wed 10:08 Wed 10:12 Wed 10:27 Wed 10:51 Wed 12:02 Wed 12:05 Wed 12:06…" at bounding box center [622, 273] width 803 height 456
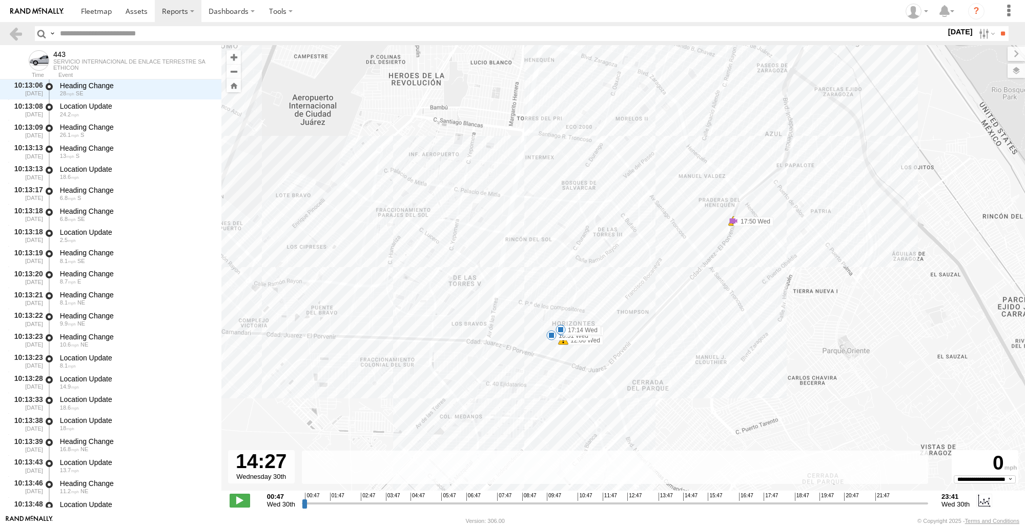
click at [550, 347] on div "443 10:08 Wed 10:08 Wed 10:12 Wed 10:27 Wed 10:51 Wed 12:02 Wed 12:05 Wed 12:06…" at bounding box center [622, 273] width 803 height 456
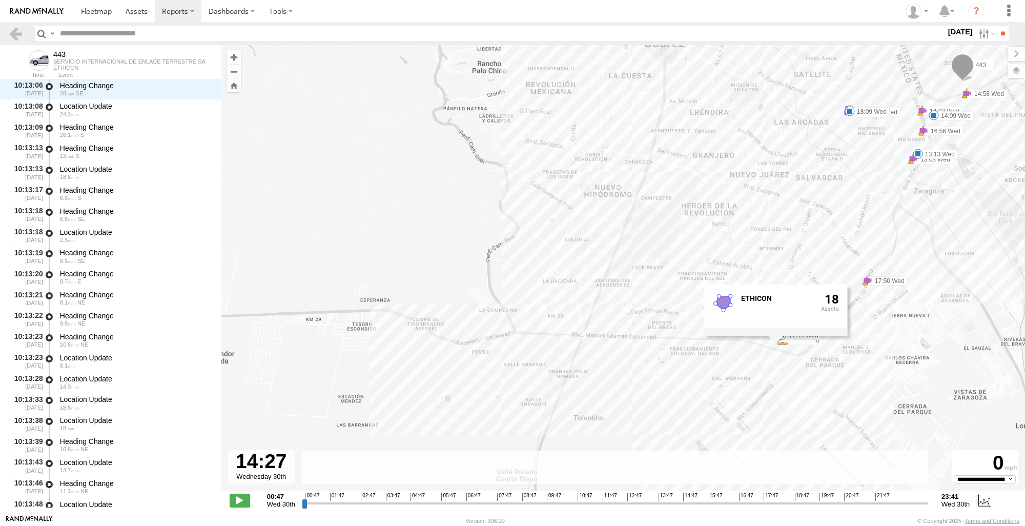
drag, startPoint x: 894, startPoint y: 287, endPoint x: 982, endPoint y: 174, distance: 143.6
click at [998, 245] on div "443 10:08 Wed 10:08 Wed 10:12 Wed 10:27 Wed 10:51 Wed 12:02 Wed 12:05 Wed 12:06…" at bounding box center [622, 273] width 803 height 456
click at [16, 39] on link at bounding box center [15, 33] width 15 height 15
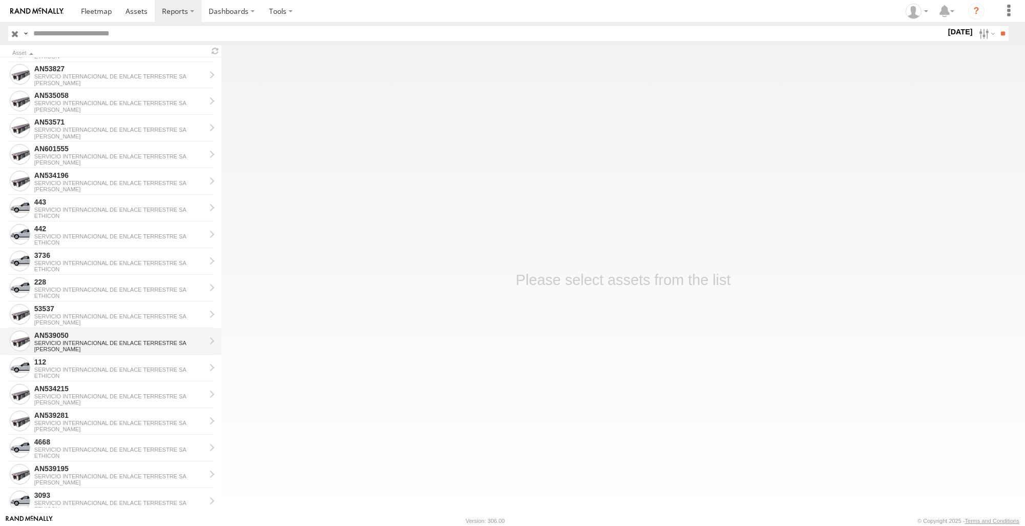
scroll to position [765, 0]
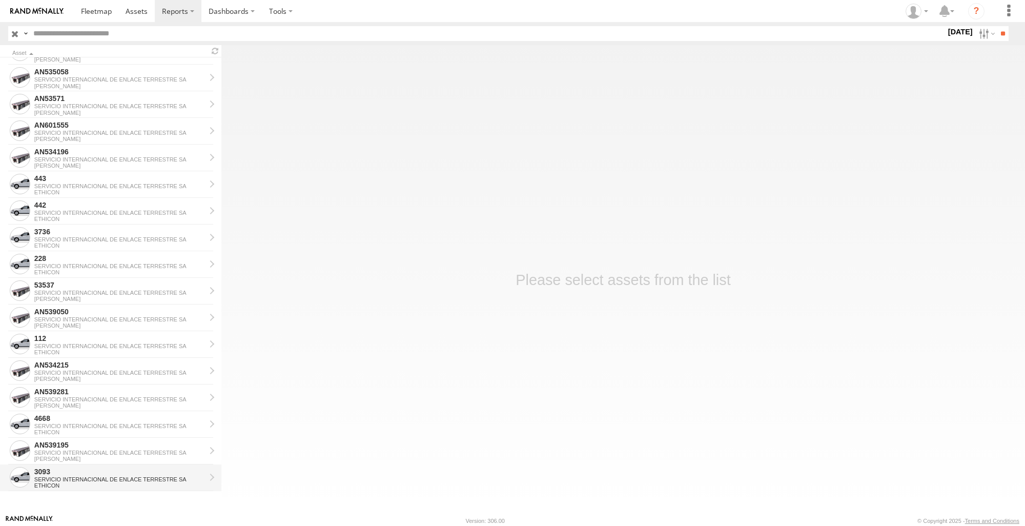
click at [146, 476] on div "SERVICIO INTERNACIONAL DE ENLACE TERRESTRE SA" at bounding box center [119, 479] width 171 height 6
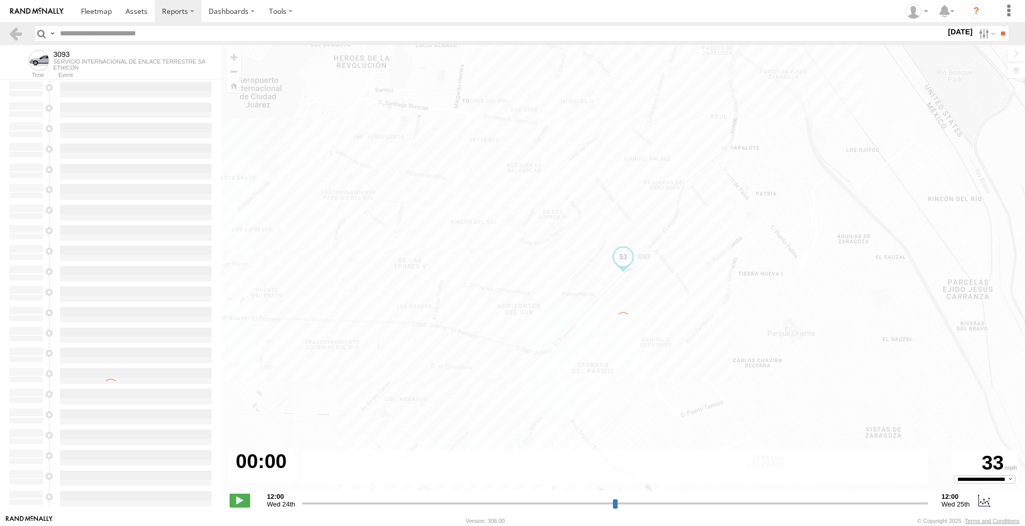
type input "**********"
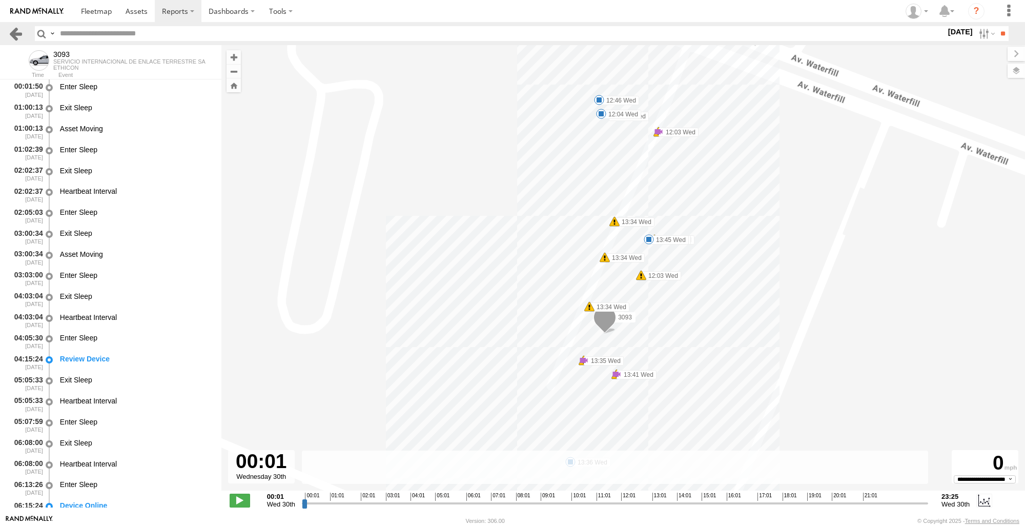
click at [12, 32] on link at bounding box center [15, 33] width 15 height 15
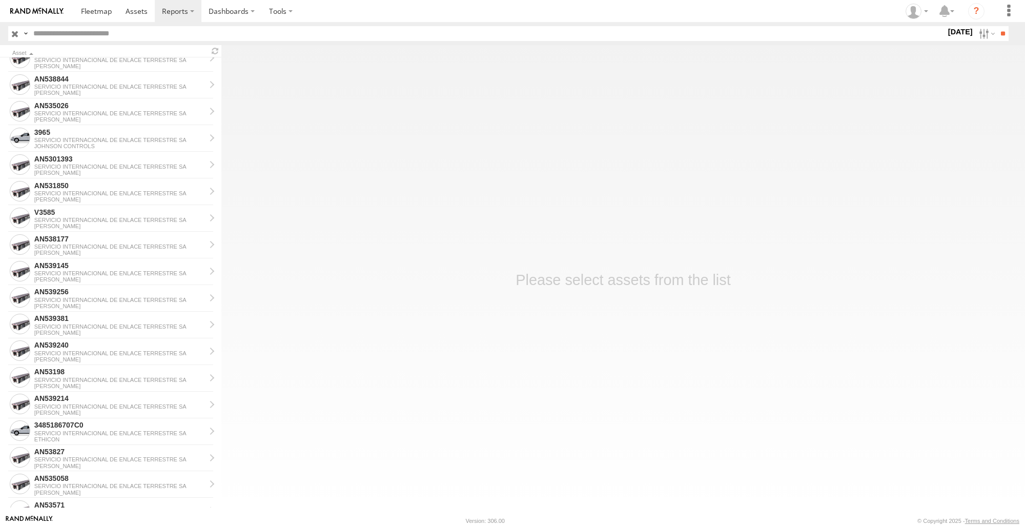
scroll to position [765, 0]
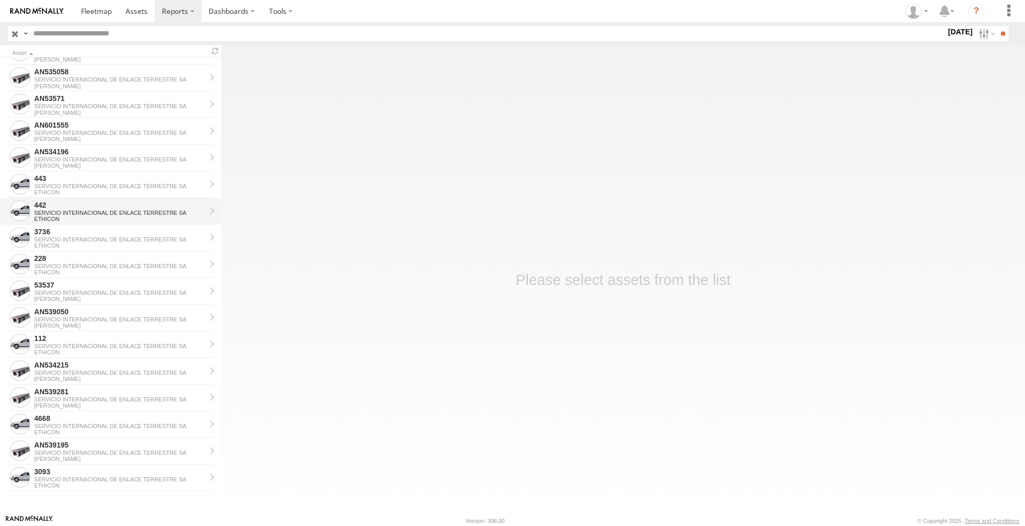
click at [98, 207] on div "442" at bounding box center [119, 204] width 171 height 9
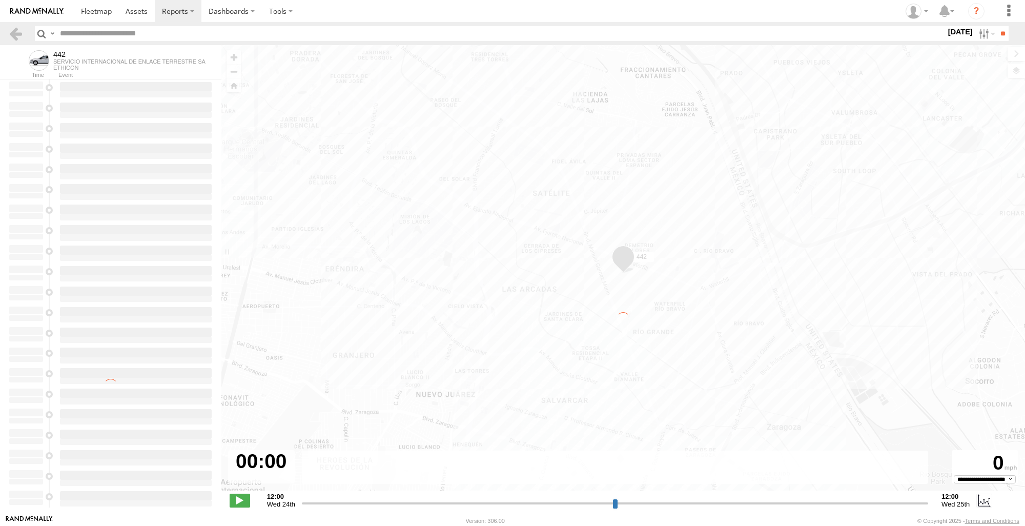
type input "**********"
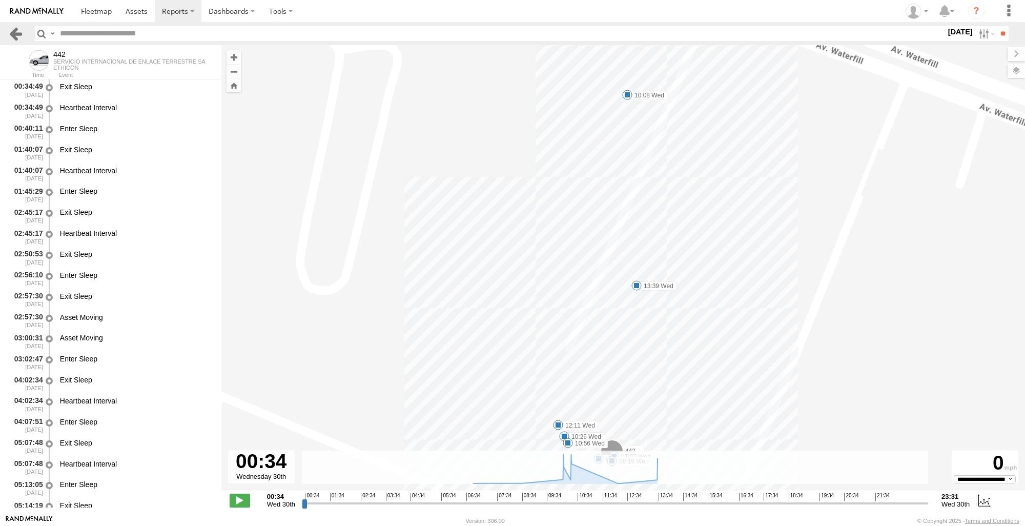
click at [16, 38] on link at bounding box center [15, 33] width 15 height 15
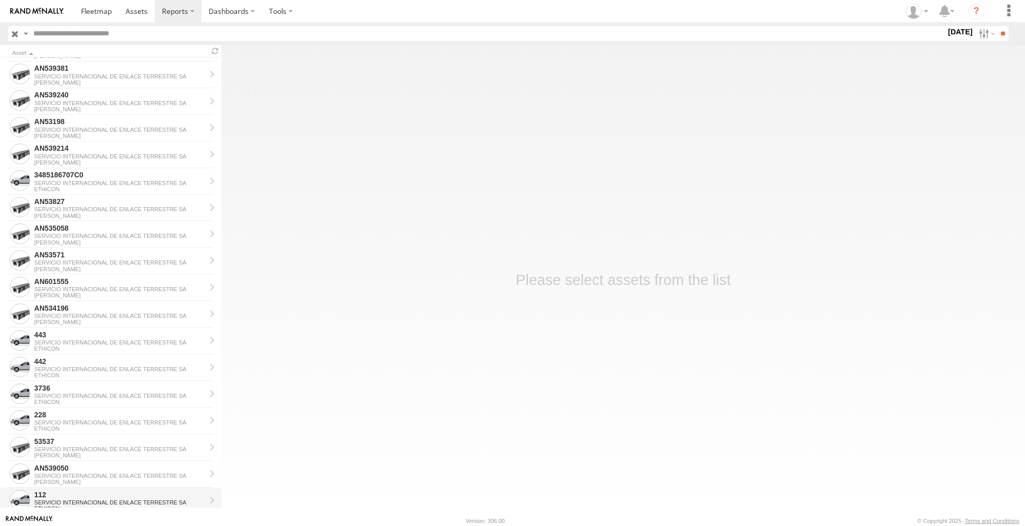
scroll to position [765, 0]
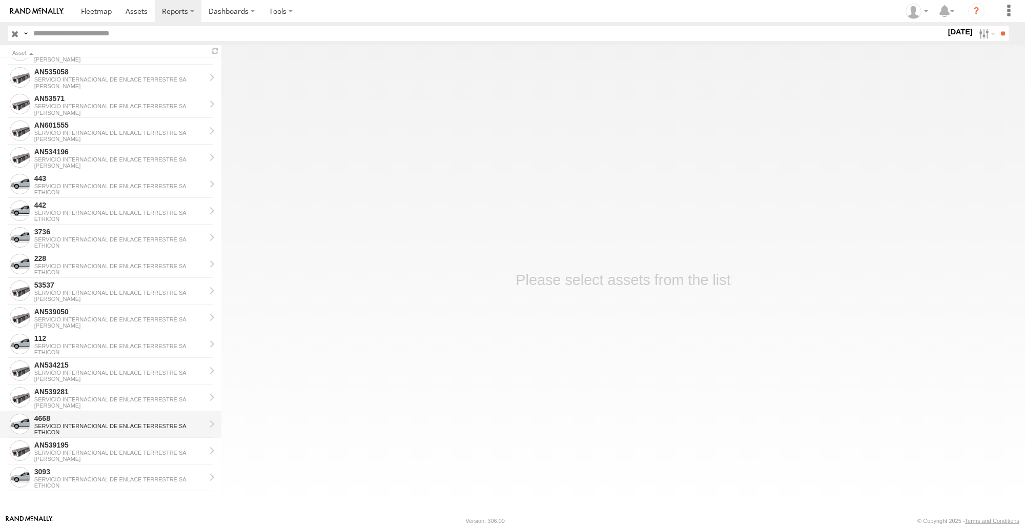
click at [83, 419] on div "4668" at bounding box center [119, 417] width 171 height 9
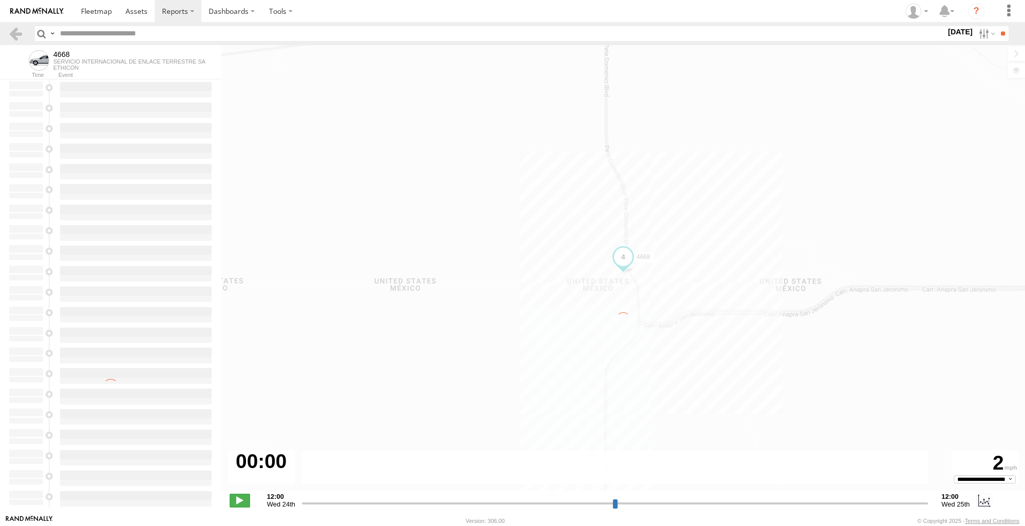
type input "**********"
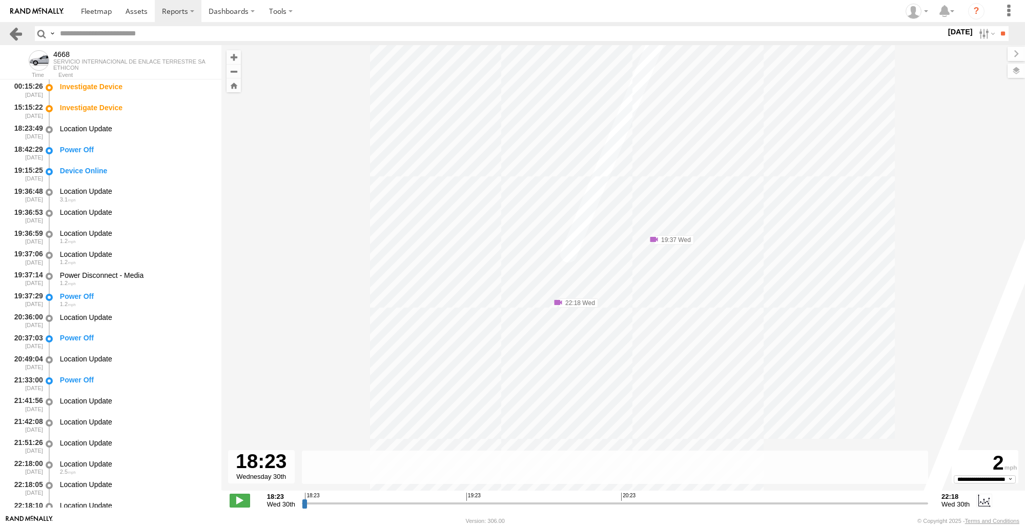
click at [19, 29] on link at bounding box center [15, 33] width 15 height 15
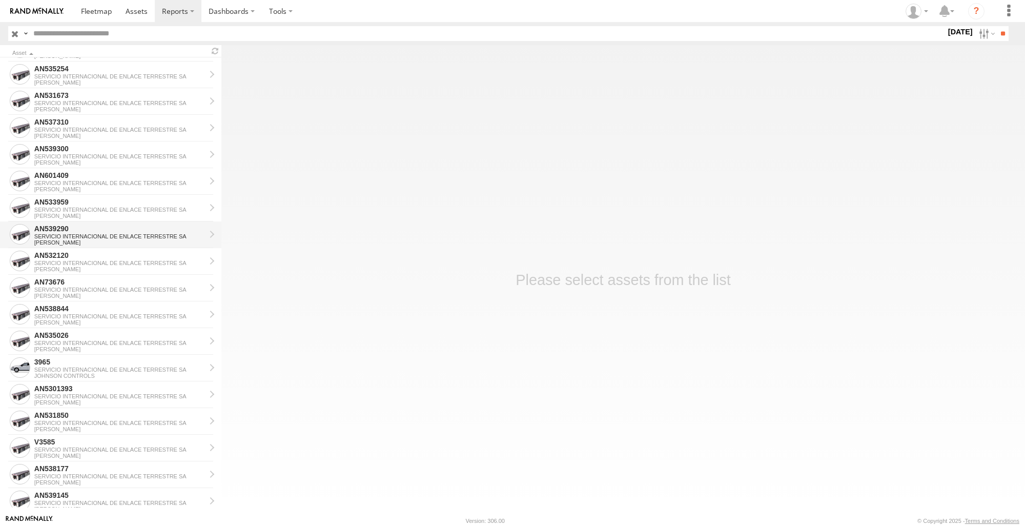
scroll to position [154, 0]
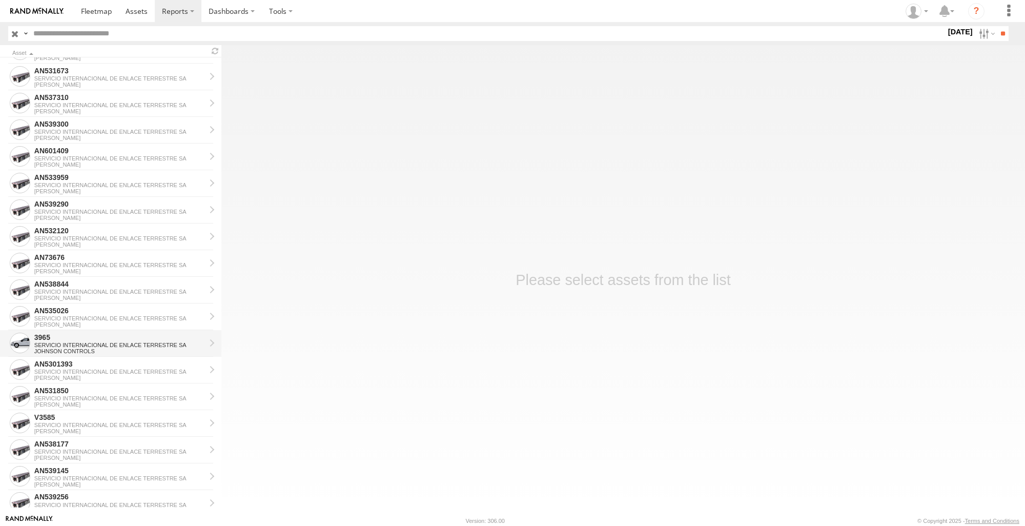
click at [61, 346] on div "SERVICIO INTERNACIONAL DE ENLACE TERRESTRE SA" at bounding box center [119, 345] width 171 height 6
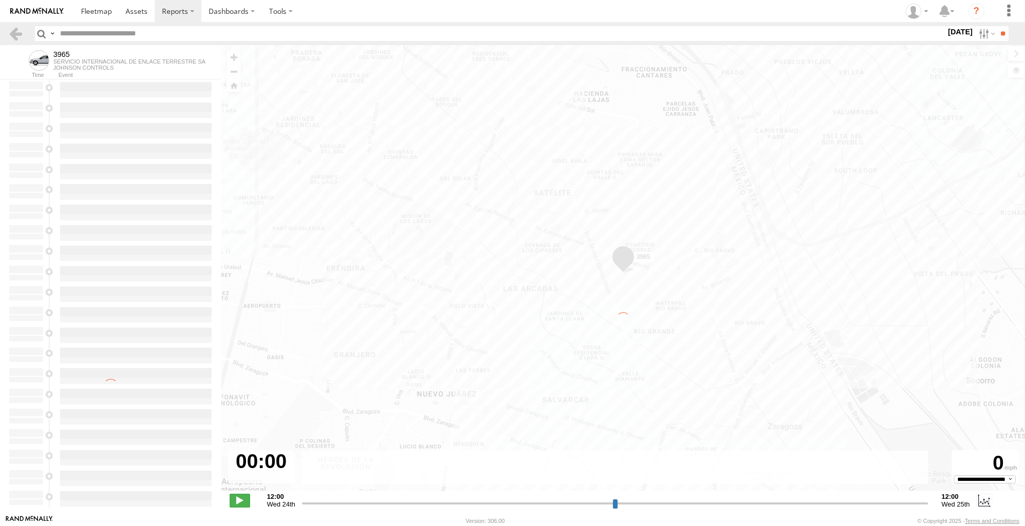
type input "**********"
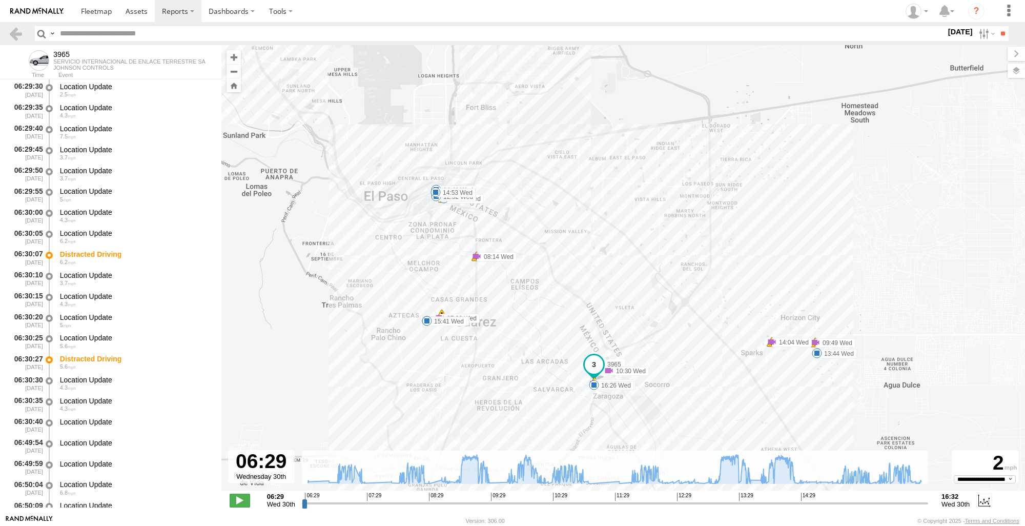
click at [978, 185] on div "3965 06:50 Wed 06:58 Wed 07:20 Wed 07:58 Wed 08:14 Wed 08:14 Wed 09:28 Wed 09:4…" at bounding box center [622, 273] width 803 height 456
click at [18, 33] on link at bounding box center [15, 33] width 15 height 15
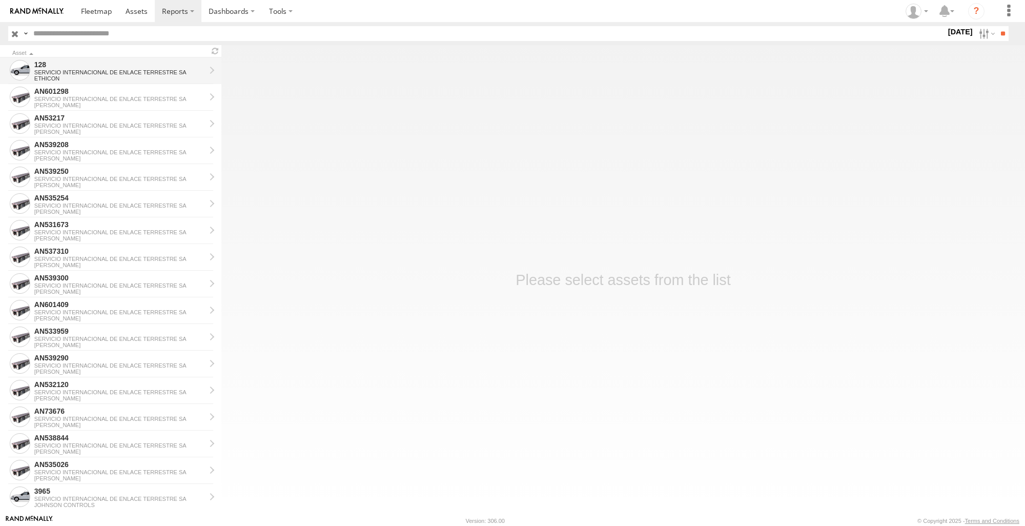
click at [119, 79] on div "ETHICON" at bounding box center [119, 78] width 171 height 6
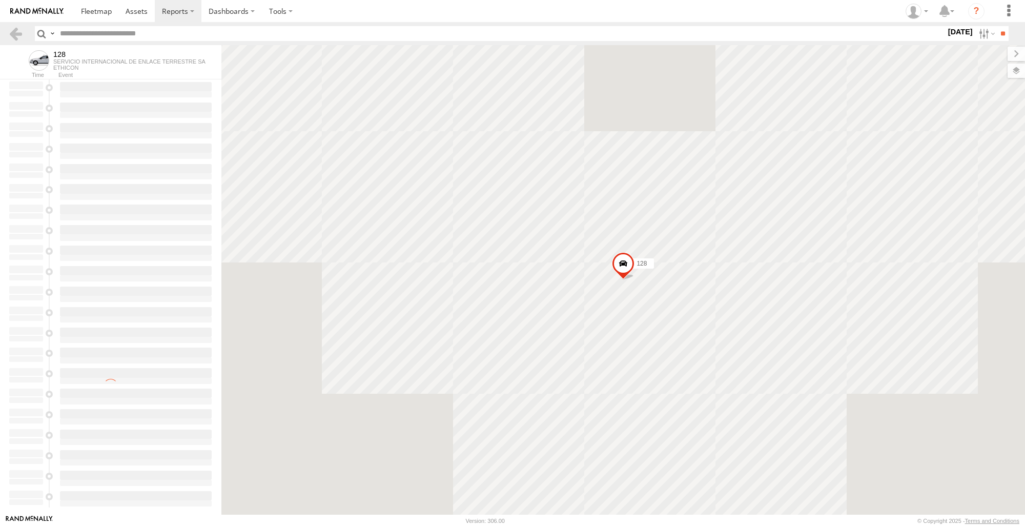
type input "**********"
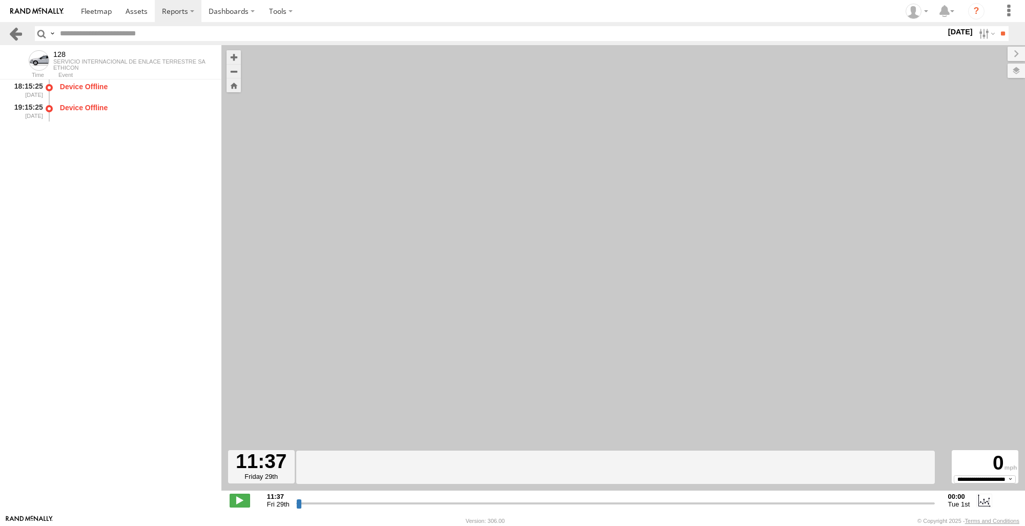
click at [15, 36] on link at bounding box center [15, 33] width 15 height 15
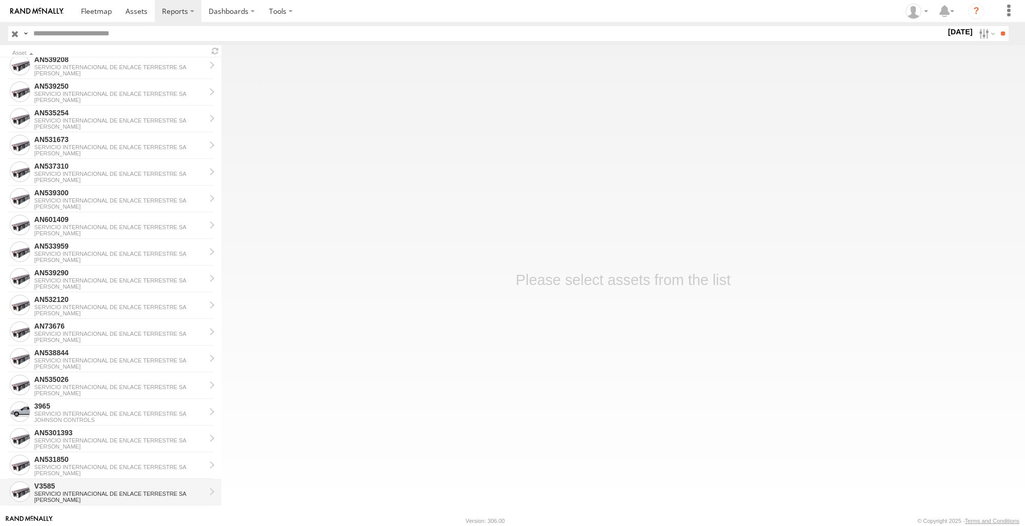
scroll to position [307, 0]
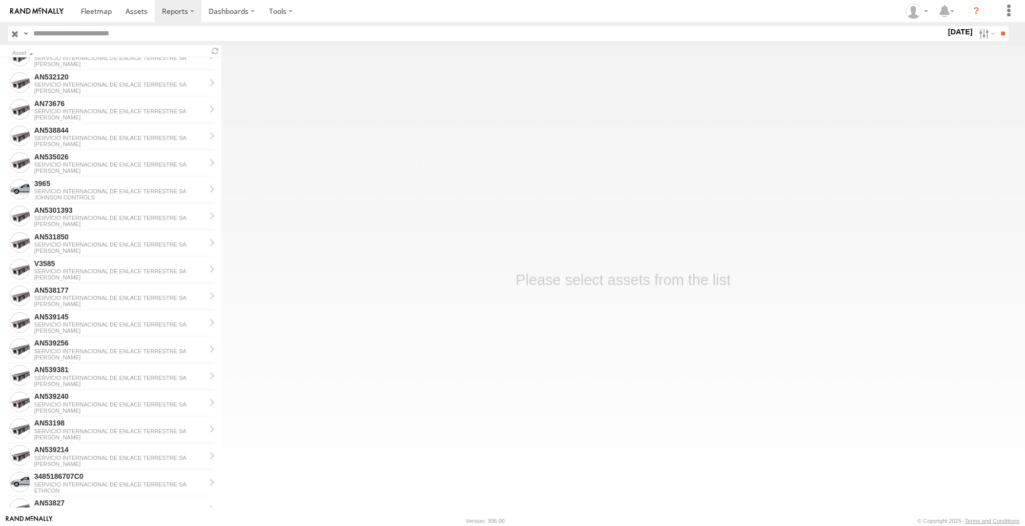
drag, startPoint x: 492, startPoint y: 443, endPoint x: 470, endPoint y: 435, distance: 22.8
click at [492, 443] on main "Asset 128 SERVICIO INTERNACIONAL DE ENLACE TERRESTRE SA ETHICON AN601298 SERVIC…" at bounding box center [512, 279] width 1025 height 469
click at [12, 34] on input "button" at bounding box center [14, 33] width 13 height 15
